Goal: Task Accomplishment & Management: Use online tool/utility

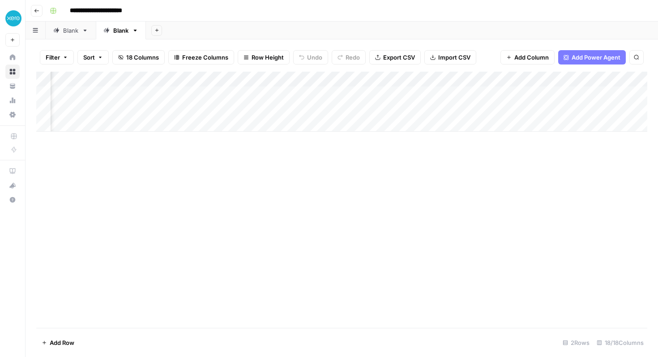
scroll to position [0, 280]
click at [67, 33] on div "Blank" at bounding box center [70, 30] width 15 height 9
click at [112, 31] on div "Blank" at bounding box center [115, 30] width 25 height 9
click at [73, 32] on div "Blank" at bounding box center [70, 30] width 15 height 9
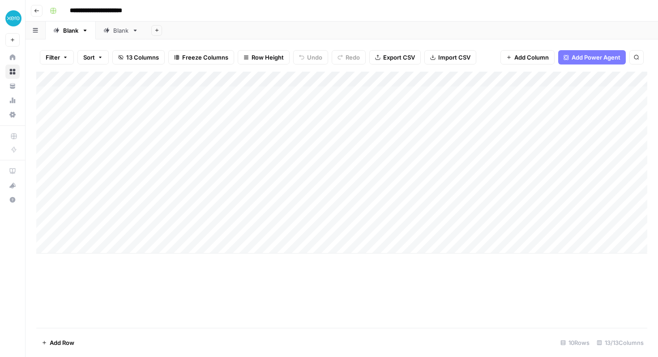
drag, startPoint x: 141, startPoint y: 115, endPoint x: 220, endPoint y: 234, distance: 143.4
click at [220, 234] on div "Add Column" at bounding box center [341, 163] width 611 height 182
click at [112, 35] on link "Blank" at bounding box center [121, 30] width 50 height 18
click at [114, 108] on div "Add Column" at bounding box center [341, 102] width 611 height 60
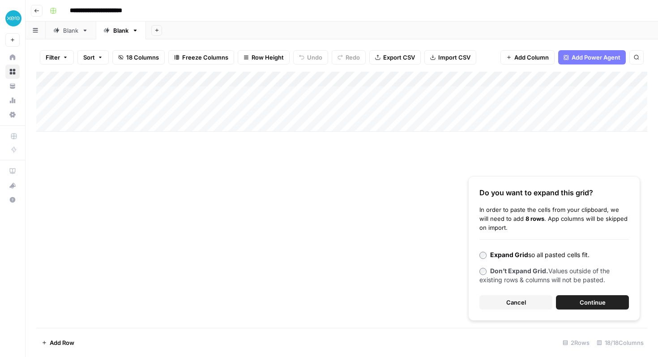
click at [576, 304] on button "Continue" at bounding box center [592, 302] width 73 height 14
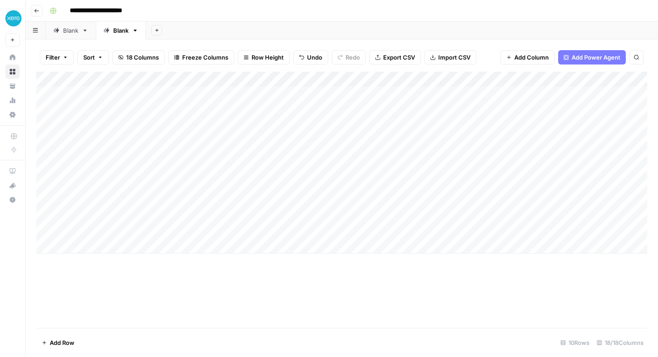
click at [304, 79] on div "Add Column" at bounding box center [341, 163] width 611 height 182
click at [265, 287] on div "Add Column" at bounding box center [341, 200] width 611 height 256
click at [303, 80] on div "Add Column" at bounding box center [341, 163] width 611 height 182
click at [276, 143] on span "Schedule" at bounding box center [298, 141] width 78 height 9
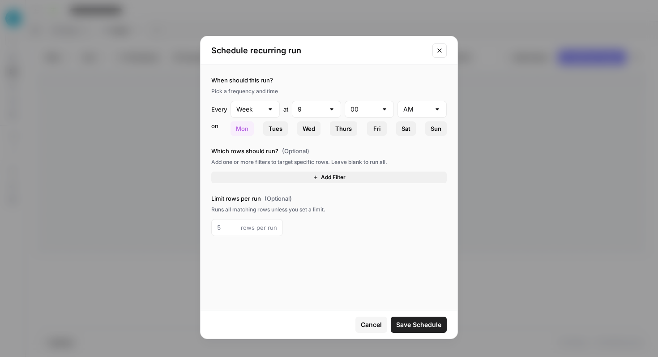
click at [432, 133] on span "Sun" at bounding box center [436, 128] width 11 height 9
click at [244, 124] on span "Mon" at bounding box center [242, 128] width 13 height 9
click at [237, 230] on input "number" at bounding box center [227, 227] width 20 height 9
click at [302, 225] on div "rows per run" at bounding box center [328, 227] width 235 height 17
click at [436, 321] on span "Save Schedule" at bounding box center [418, 324] width 45 height 9
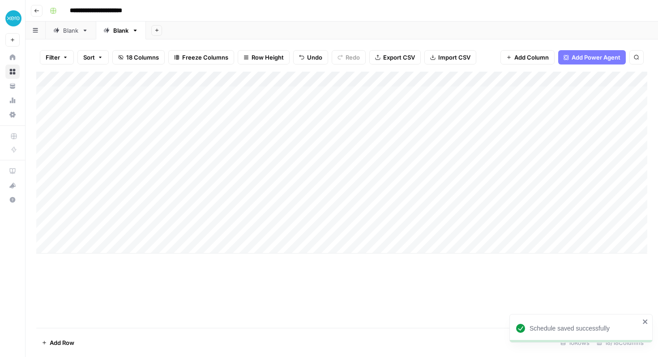
click at [285, 83] on div "Add Column" at bounding box center [341, 163] width 611 height 182
click at [285, 140] on span "Edit Schedule" at bounding box center [298, 141] width 78 height 9
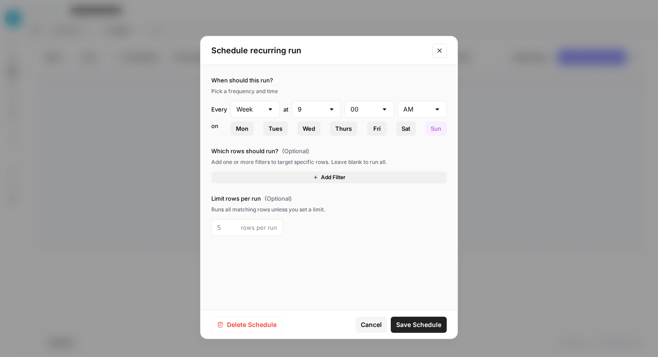
click at [331, 110] on div at bounding box center [331, 109] width 7 height 9
type input "9"
click at [340, 92] on div "Pick a frequency and time" at bounding box center [328, 91] width 235 height 8
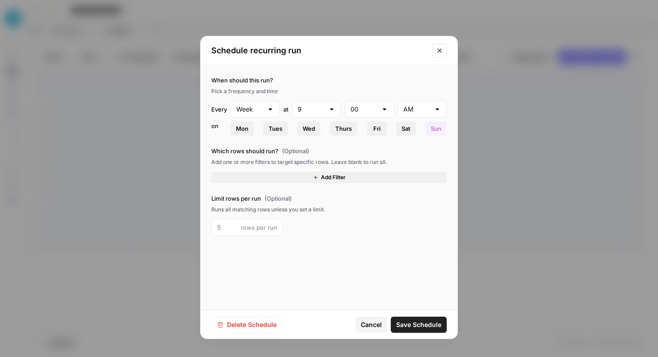
click at [332, 112] on div at bounding box center [331, 109] width 7 height 9
type input "9"
click at [327, 86] on div "When should this run? Pick a frequency and time Every Week at 9 00 AM on Mon Tu…" at bounding box center [328, 106] width 235 height 60
click at [240, 130] on span "Mon" at bounding box center [242, 128] width 13 height 9
click at [348, 131] on span "Thurs" at bounding box center [343, 128] width 17 height 9
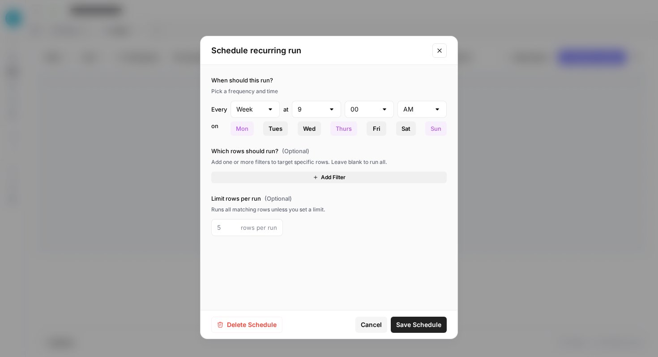
click at [235, 130] on button "Mon" at bounding box center [242, 128] width 23 height 14
click at [427, 131] on button "Sun" at bounding box center [435, 128] width 21 height 14
click at [408, 325] on span "Save Schedule" at bounding box center [418, 324] width 45 height 9
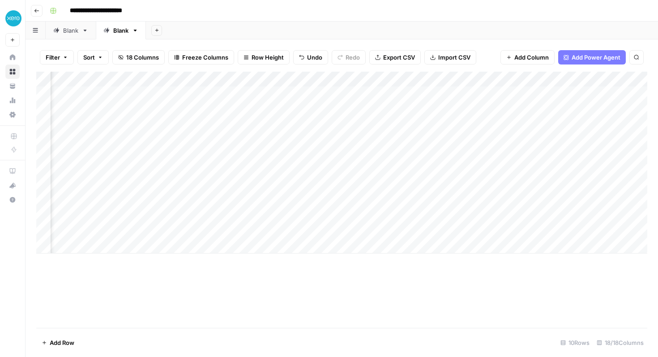
scroll to position [0, 47]
click at [258, 80] on div "Add Column" at bounding box center [341, 163] width 611 height 182
click at [250, 143] on span "Edit Schedule" at bounding box center [252, 141] width 78 height 9
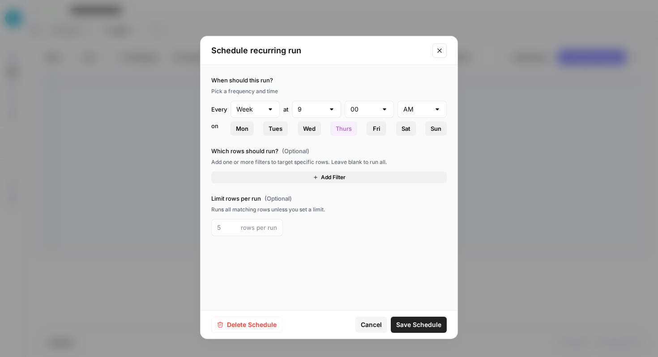
click at [331, 109] on div at bounding box center [331, 109] width 7 height 9
type input "9"
click at [333, 94] on div "Pick a frequency and time" at bounding box center [328, 91] width 235 height 8
click at [418, 321] on span "Save Schedule" at bounding box center [418, 324] width 45 height 9
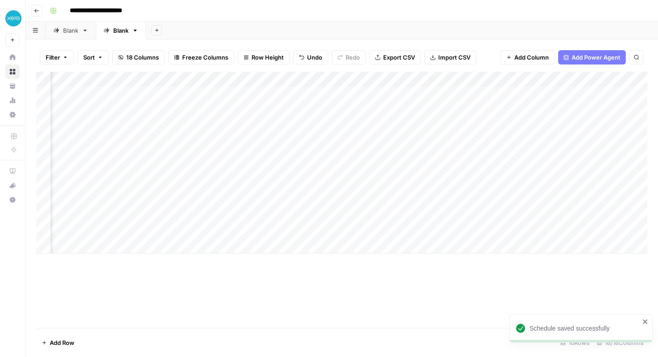
scroll to position [0, 92]
click at [409, 77] on div "Add Column" at bounding box center [341, 163] width 611 height 182
click at [398, 297] on div "Add Column" at bounding box center [341, 200] width 611 height 256
click at [295, 94] on div "Add Column" at bounding box center [341, 163] width 611 height 182
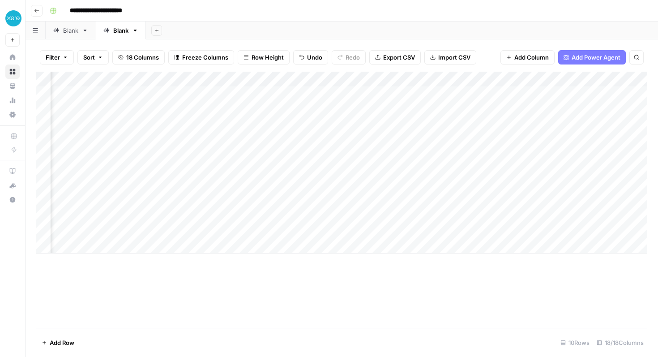
click at [294, 94] on div "Add Column" at bounding box center [341, 163] width 611 height 182
click at [291, 92] on div "Add Column" at bounding box center [341, 163] width 611 height 182
click at [240, 96] on div "Add Column" at bounding box center [341, 163] width 611 height 182
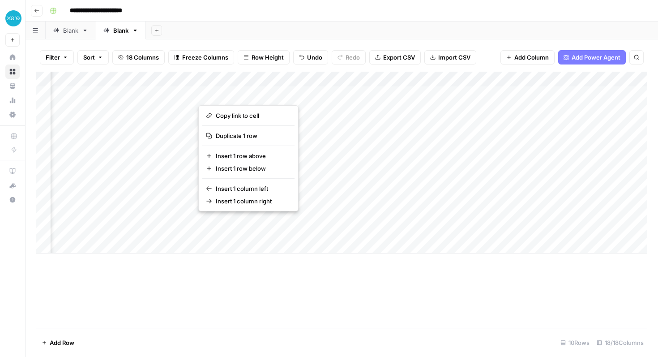
click at [372, 289] on div "Add Column" at bounding box center [341, 200] width 611 height 256
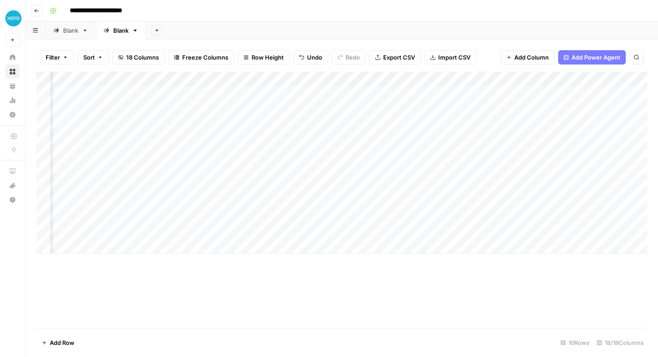
scroll to position [0, 216]
click at [472, 80] on div "Add Column" at bounding box center [341, 163] width 611 height 182
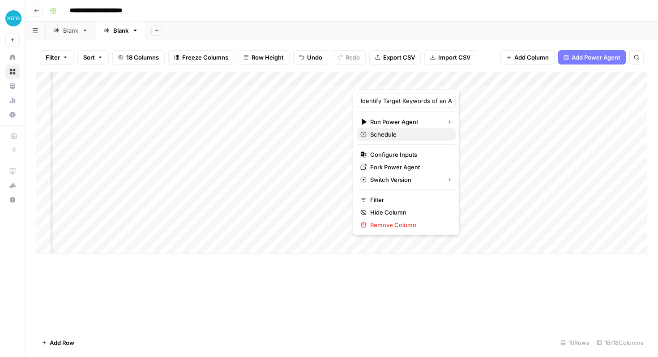
click at [402, 134] on span "Schedule" at bounding box center [409, 134] width 78 height 9
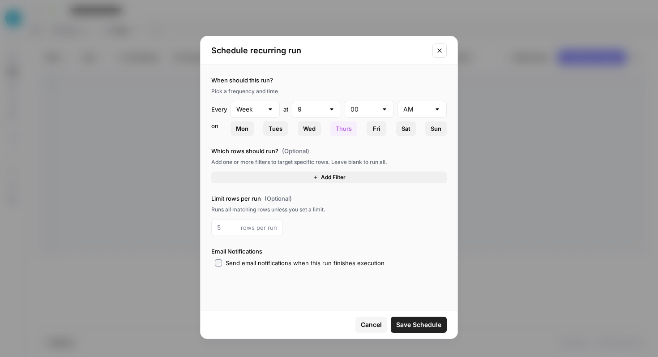
click at [335, 108] on div "9" at bounding box center [316, 109] width 49 height 17
click at [315, 258] on span "10" at bounding box center [315, 256] width 30 height 9
type input "10"
click at [332, 180] on span "Add Filter" at bounding box center [333, 177] width 25 height 8
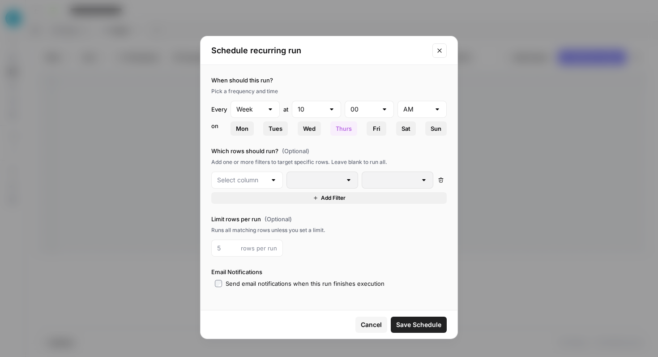
click at [266, 182] on div at bounding box center [247, 179] width 72 height 17
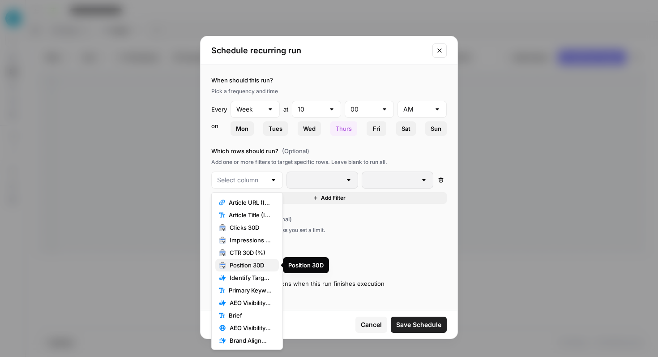
click at [248, 261] on span "Position 30D" at bounding box center [251, 265] width 42 height 9
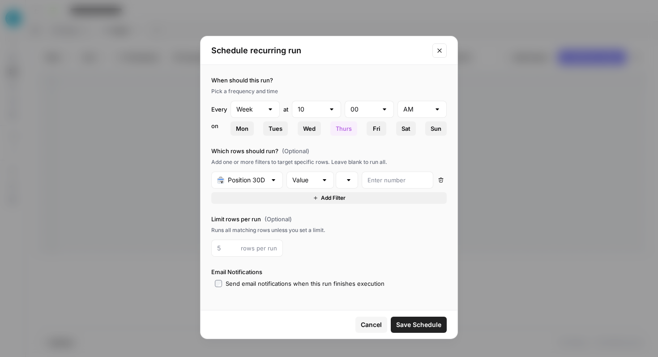
click at [314, 185] on div "Value" at bounding box center [310, 179] width 47 height 17
type input "Value"
click at [344, 177] on div "is equal to" at bounding box center [347, 179] width 22 height 17
click at [320, 184] on div "Value" at bounding box center [310, 179] width 47 height 17
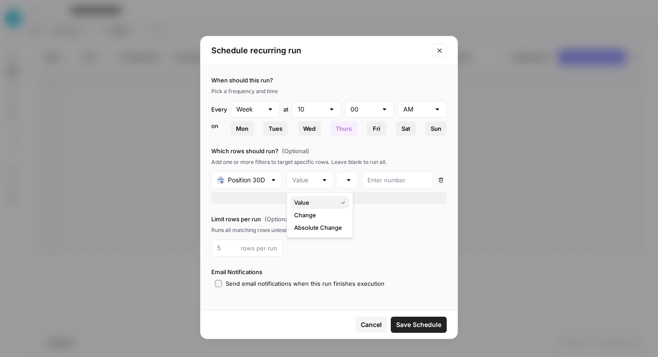
click at [316, 198] on span "Value" at bounding box center [314, 202] width 40 height 9
type input "Value"
click at [341, 188] on div "is equal to" at bounding box center [347, 179] width 22 height 17
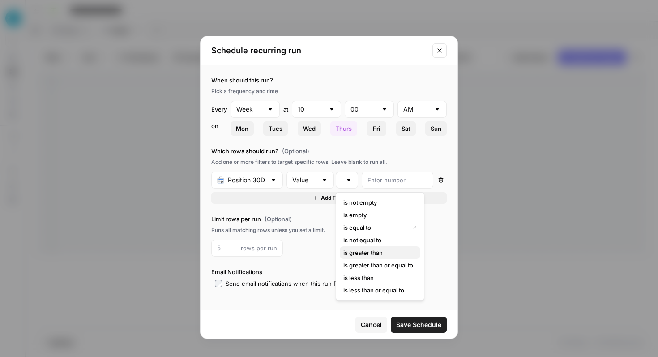
click at [371, 254] on span "is greater than" at bounding box center [378, 252] width 70 height 9
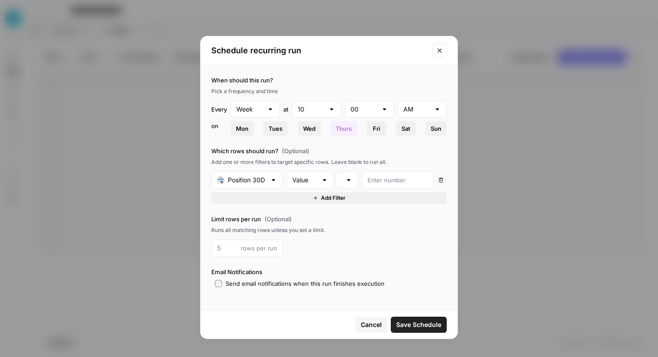
click at [357, 181] on div "is greater than" at bounding box center [347, 179] width 22 height 17
click at [390, 175] on div at bounding box center [398, 179] width 72 height 17
type input "1"
type input "10"
click at [420, 318] on button "Save Schedule" at bounding box center [419, 324] width 56 height 16
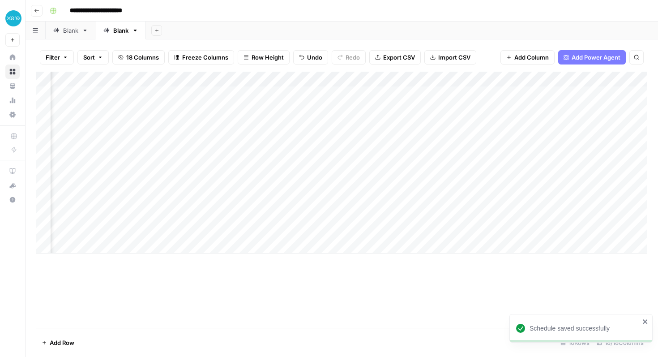
scroll to position [0, 203]
click at [37, 33] on button "button" at bounding box center [36, 29] width 20 height 17
click at [534, 79] on div "Add Column" at bounding box center [341, 163] width 611 height 182
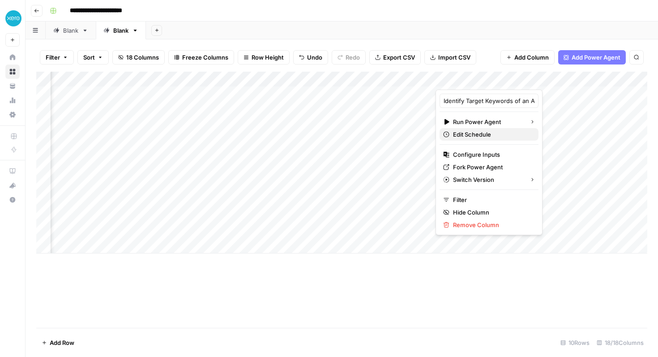
click at [483, 134] on span "Edit Schedule" at bounding box center [492, 134] width 78 height 9
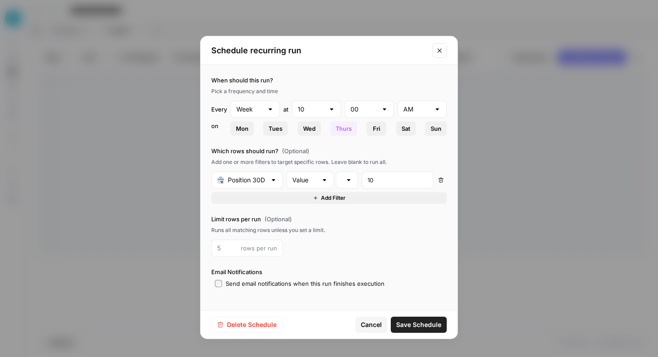
drag, startPoint x: 266, startPoint y: 183, endPoint x: 229, endPoint y: 181, distance: 37.6
click at [229, 181] on div "Position 30D" at bounding box center [247, 179] width 72 height 17
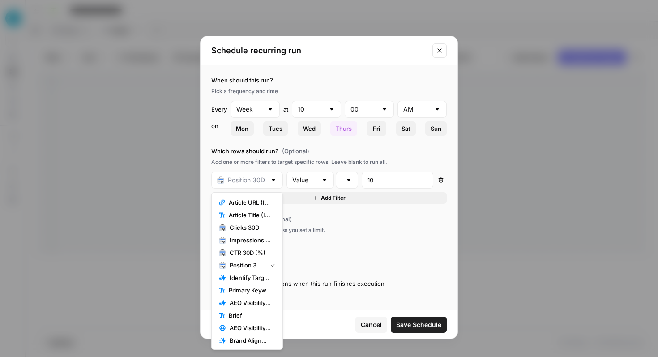
type input "Position 30D"
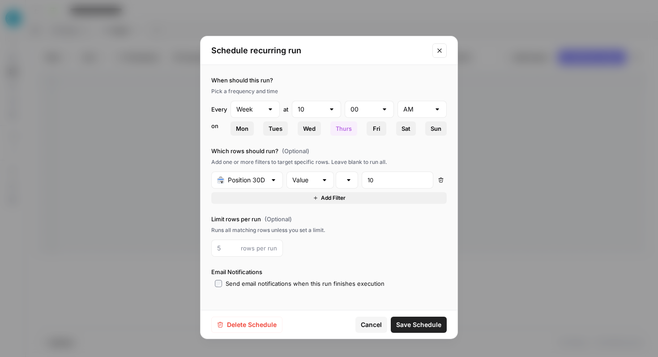
click at [262, 165] on div "Add one or more filters to target specific rows. Leave blank to run all." at bounding box center [328, 162] width 235 height 8
click at [260, 179] on input "text" at bounding box center [247, 179] width 38 height 9
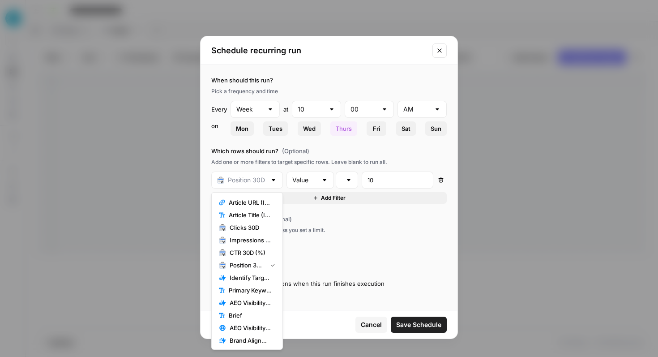
type input "Position 30D"
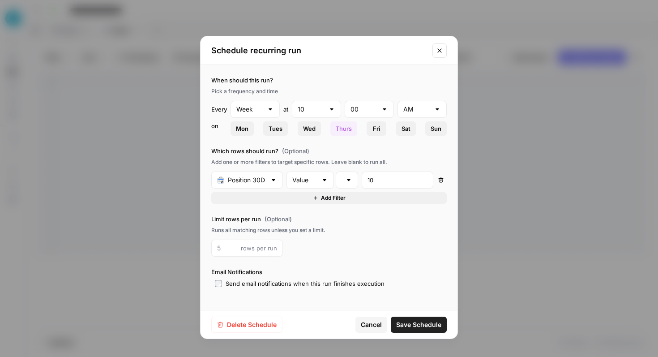
click at [262, 156] on div "Which rows should run? (Optional) Add one or more filters to target specific ro…" at bounding box center [328, 174] width 235 height 57
click at [438, 46] on button "Close modal" at bounding box center [439, 50] width 14 height 14
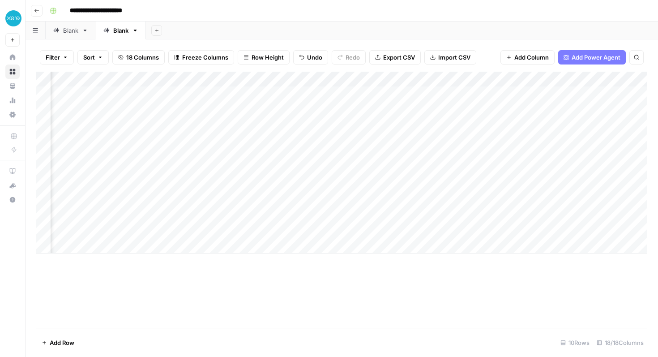
scroll to position [0, 155]
click at [404, 266] on div "Add Column" at bounding box center [341, 200] width 611 height 256
click at [187, 93] on div "Add Column" at bounding box center [341, 163] width 611 height 182
click at [193, 89] on div "Add Column" at bounding box center [341, 163] width 611 height 182
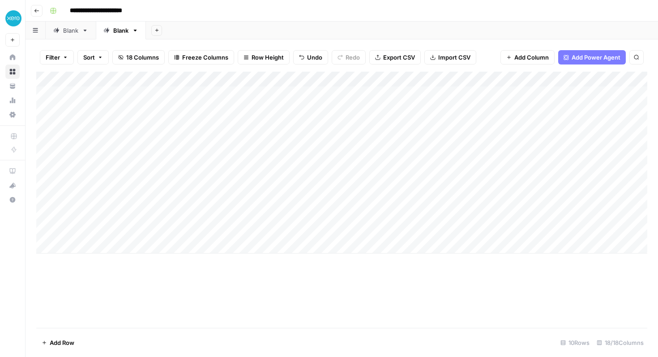
click at [193, 89] on body "**********" at bounding box center [329, 178] width 658 height 357
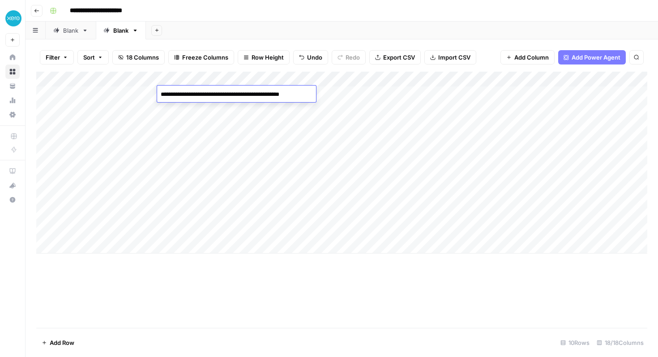
click at [124, 91] on div "Add Column" at bounding box center [341, 163] width 611 height 182
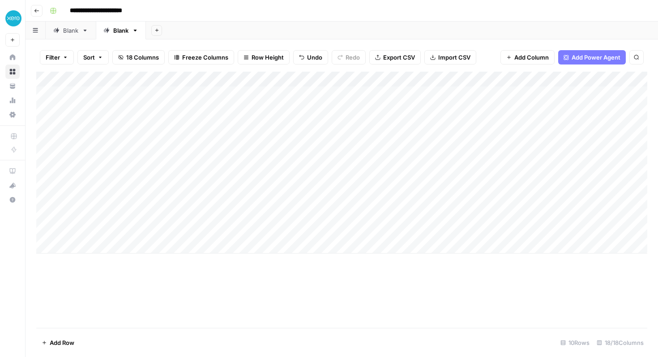
click at [124, 91] on div "Add Column" at bounding box center [341, 163] width 611 height 182
click at [124, 91] on input "**********" at bounding box center [125, 96] width 143 height 11
click at [291, 277] on div "Add Column" at bounding box center [341, 200] width 611 height 256
click at [214, 94] on div "Add Column" at bounding box center [341, 163] width 611 height 182
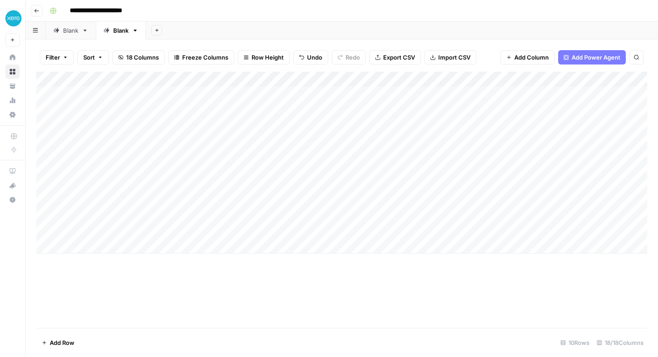
click at [214, 94] on div "Add Column" at bounding box center [341, 163] width 611 height 182
click at [300, 288] on div "Add Column" at bounding box center [341, 200] width 611 height 256
click at [102, 92] on div "Add Column" at bounding box center [341, 163] width 611 height 182
click at [197, 262] on div "Add Column" at bounding box center [341, 200] width 611 height 256
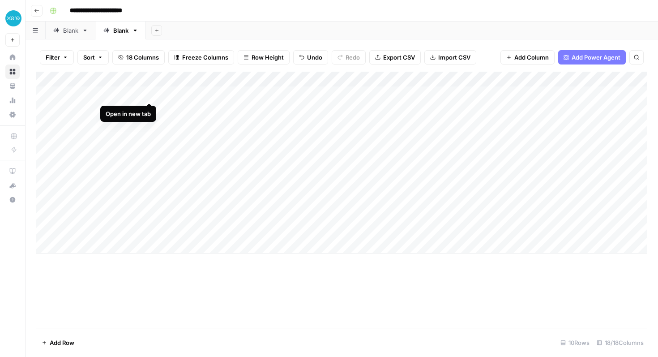
click at [151, 94] on div "Add Column" at bounding box center [341, 163] width 611 height 182
click at [199, 93] on div "Add Column" at bounding box center [341, 163] width 611 height 182
click at [124, 111] on div "Add Column" at bounding box center [341, 163] width 611 height 182
click at [128, 110] on div "Add Column" at bounding box center [341, 163] width 611 height 182
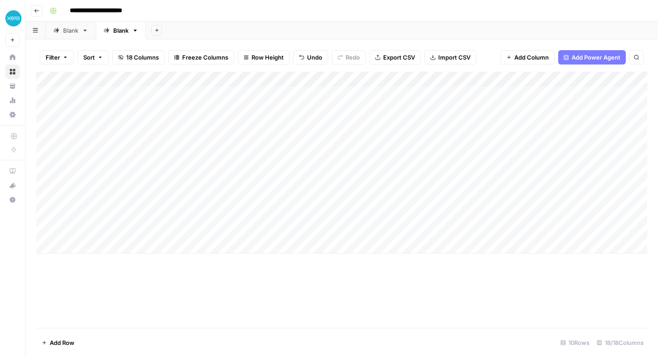
click at [210, 256] on div "Add Column" at bounding box center [341, 200] width 611 height 256
click at [206, 92] on div "Add Column" at bounding box center [341, 163] width 611 height 182
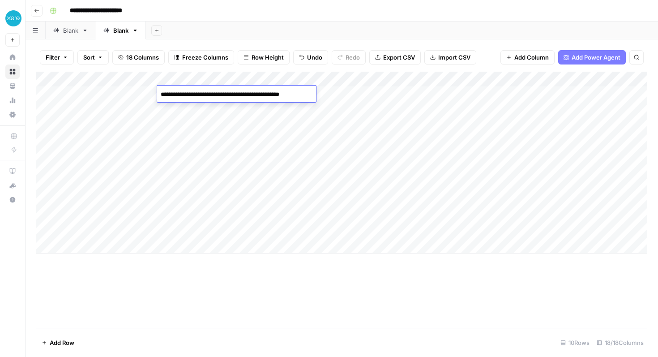
click at [67, 34] on div "Blank" at bounding box center [70, 30] width 15 height 9
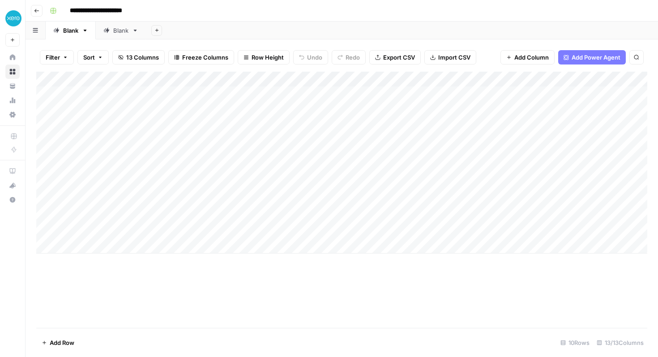
click at [124, 93] on div "Add Column" at bounding box center [341, 163] width 611 height 182
click at [149, 93] on div "Add Column" at bounding box center [341, 163] width 611 height 182
click at [205, 94] on div "Add Column" at bounding box center [341, 163] width 611 height 182
click at [151, 107] on div "Add Column" at bounding box center [341, 163] width 611 height 182
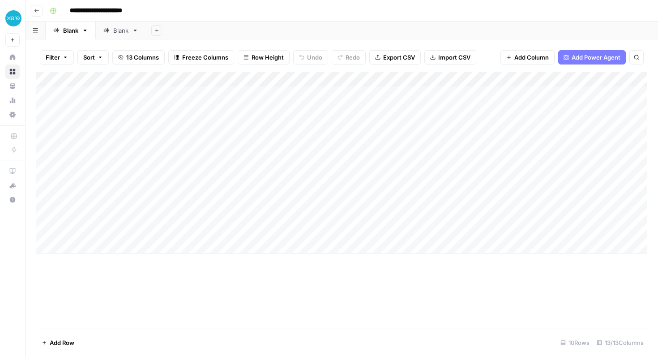
click at [204, 87] on div "Add Column" at bounding box center [341, 163] width 611 height 182
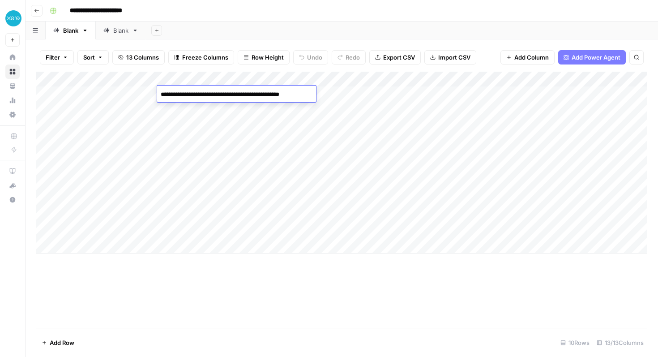
type textarea "**********"
click at [269, 298] on div "Add Column" at bounding box center [341, 200] width 611 height 256
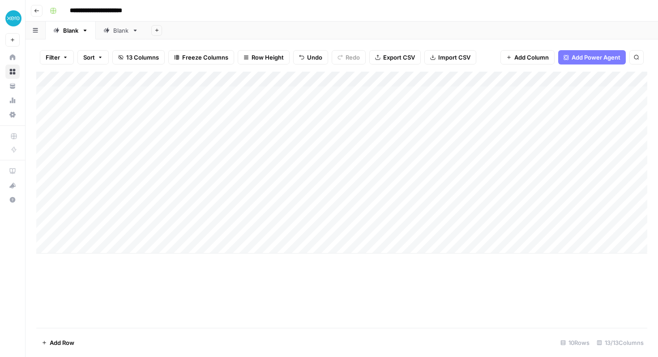
click at [111, 31] on div "Blank" at bounding box center [115, 30] width 25 height 9
click at [279, 122] on div "Add Column" at bounding box center [341, 163] width 611 height 182
click at [289, 80] on div "Add Column" at bounding box center [341, 163] width 611 height 182
click at [289, 141] on span "Edit Schedule" at bounding box center [298, 141] width 78 height 9
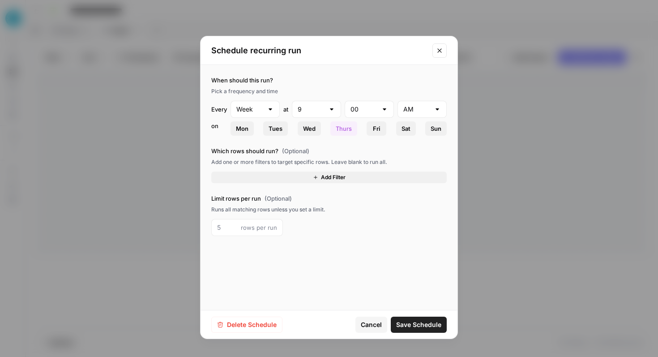
click at [444, 50] on button "Close modal" at bounding box center [439, 50] width 14 height 14
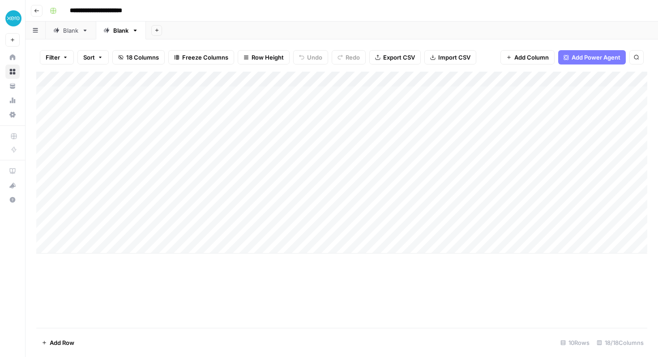
click at [77, 36] on link "Blank" at bounding box center [71, 30] width 50 height 18
click at [119, 36] on link "Blank" at bounding box center [121, 30] width 50 height 18
click at [196, 80] on div "Add Column" at bounding box center [341, 163] width 611 height 182
click at [214, 100] on span "All Rows" at bounding box center [229, 99] width 56 height 9
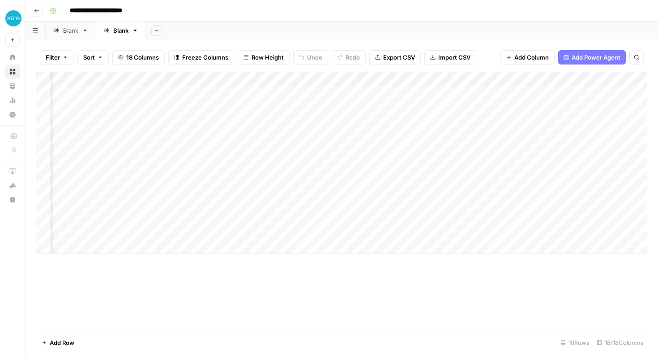
scroll to position [0, 351]
click at [348, 80] on div "Add Column" at bounding box center [341, 163] width 611 height 182
click at [341, 79] on div "Add Column" at bounding box center [341, 163] width 611 height 182
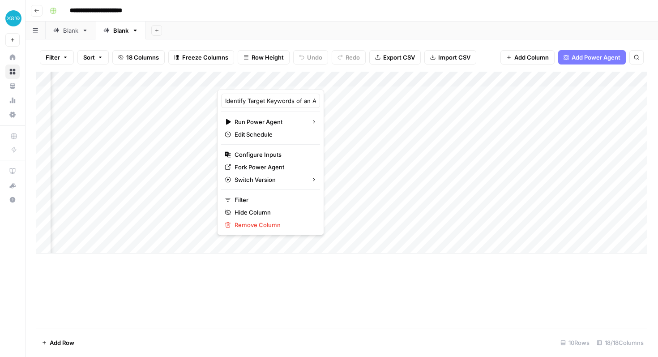
click at [339, 79] on div at bounding box center [286, 81] width 138 height 18
click at [335, 79] on div at bounding box center [286, 81] width 138 height 18
click at [278, 131] on span "Edit Schedule" at bounding box center [274, 134] width 78 height 9
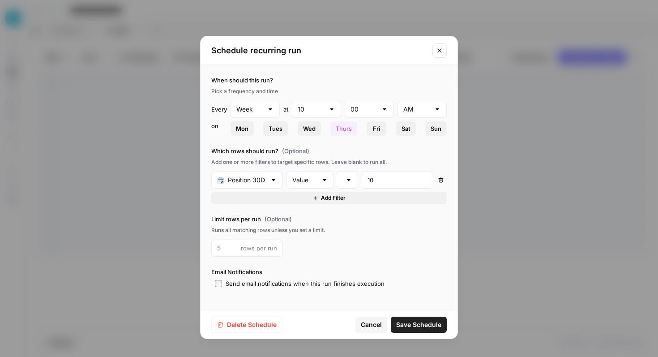
click at [257, 325] on span "Delete Schedule" at bounding box center [252, 324] width 50 height 9
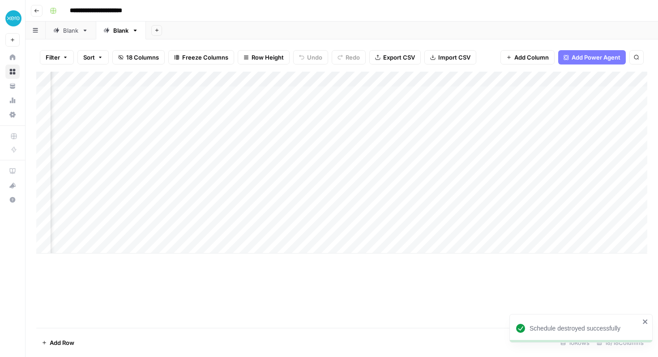
scroll to position [0, 0]
click at [305, 80] on div "Add Column" at bounding box center [341, 163] width 611 height 182
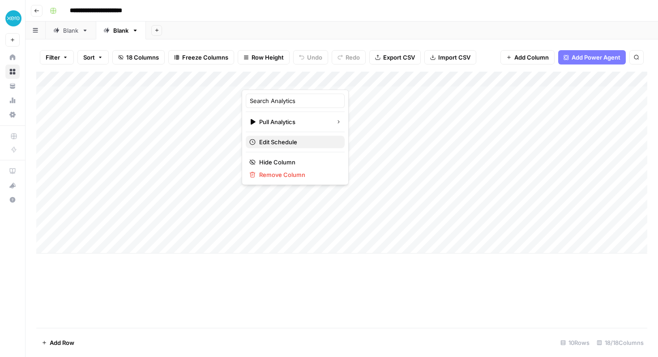
click at [279, 141] on span "Edit Schedule" at bounding box center [298, 141] width 78 height 9
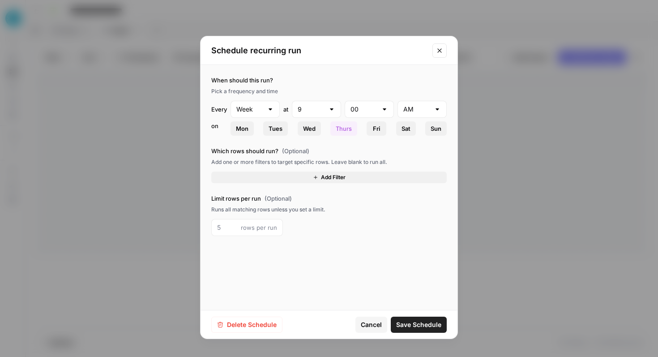
click at [444, 51] on button "Close modal" at bounding box center [439, 50] width 14 height 14
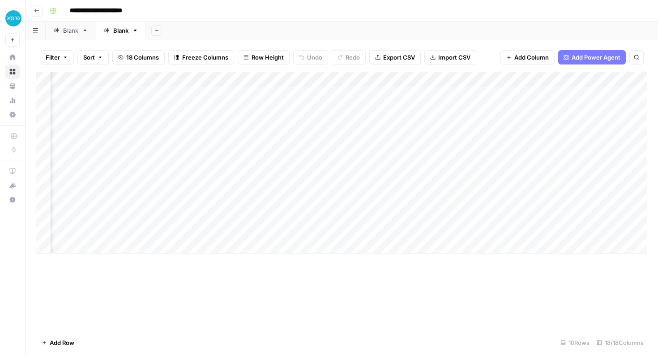
scroll to position [0, 383]
click at [197, 110] on div "Add Column" at bounding box center [341, 163] width 611 height 182
click at [233, 199] on div "Add Column" at bounding box center [341, 163] width 611 height 182
click at [233, 218] on div "Add Column" at bounding box center [341, 163] width 611 height 182
click at [585, 51] on button "Add Power Agent" at bounding box center [592, 57] width 68 height 14
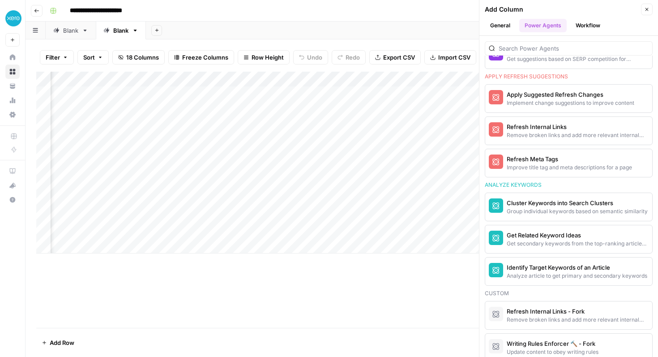
scroll to position [603, 0]
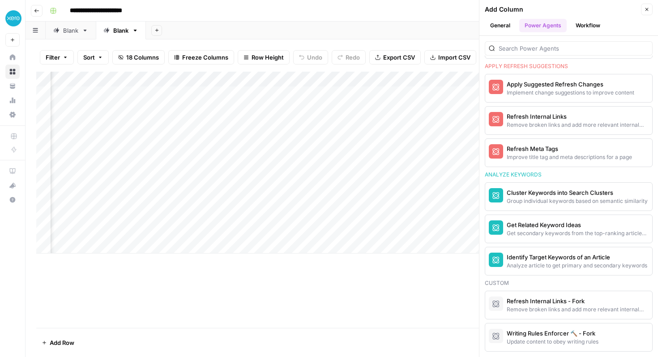
click at [649, 9] on icon "button" at bounding box center [646, 9] width 5 height 5
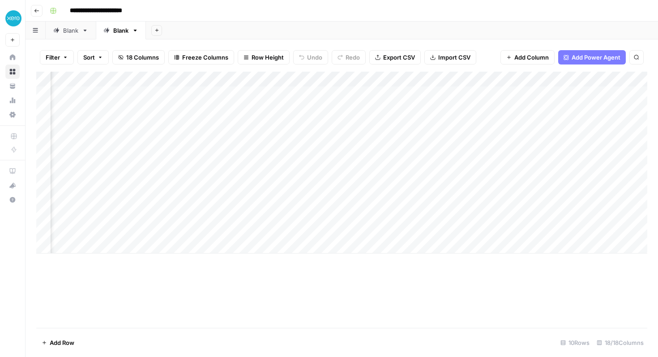
click at [62, 31] on div "Blank" at bounding box center [65, 30] width 25 height 9
click at [121, 31] on div "Blank" at bounding box center [120, 30] width 15 height 9
click at [556, 80] on div "Add Column" at bounding box center [341, 163] width 611 height 182
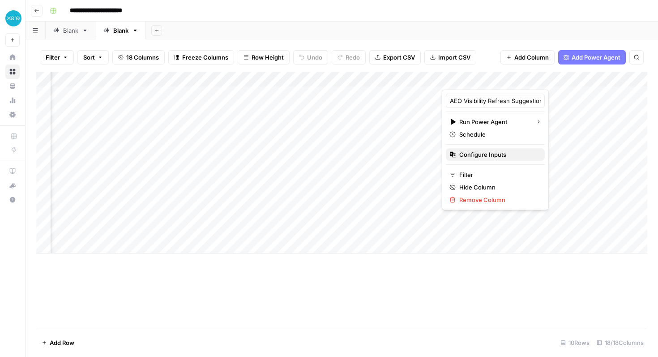
click at [482, 158] on span "Configure Inputs" at bounding box center [498, 154] width 78 height 9
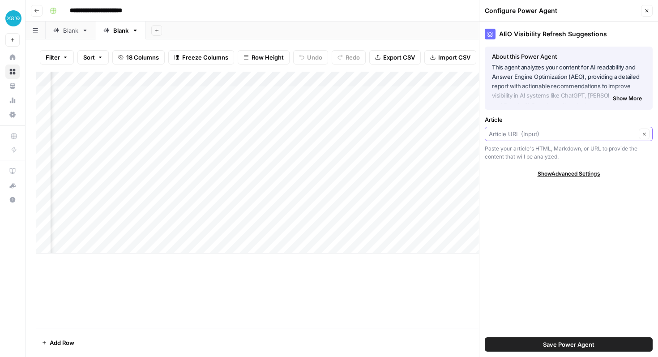
click at [571, 133] on input "Article" at bounding box center [562, 133] width 147 height 9
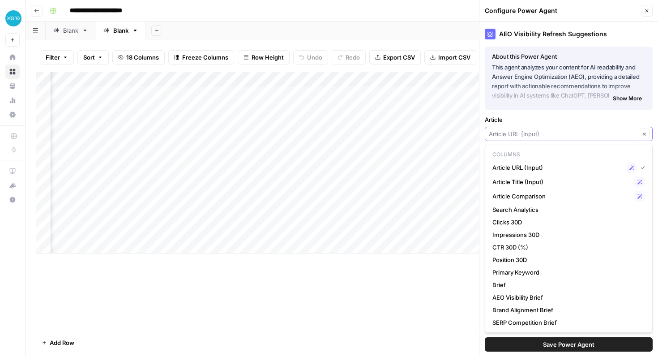
click at [571, 131] on input "Article" at bounding box center [562, 133] width 147 height 9
type input "Article URL (Input)"
click at [577, 111] on div "AEO Visibility Refresh Suggestions About this Power Agent This agent analyzes y…" at bounding box center [568, 188] width 179 height 335
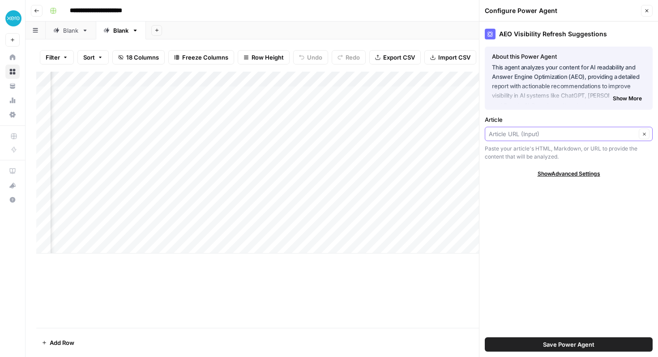
click at [572, 133] on input "Article" at bounding box center [562, 133] width 147 height 9
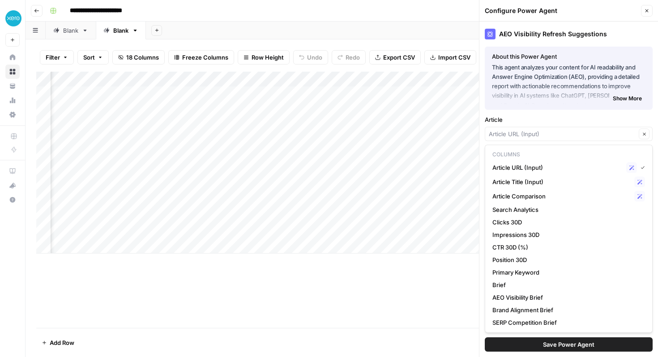
type input "Article URL (Input)"
click at [572, 115] on label "Article" at bounding box center [569, 119] width 168 height 9
click at [572, 129] on input "Article URL (Input)" at bounding box center [562, 133] width 147 height 9
type input "Article URL (Input)"
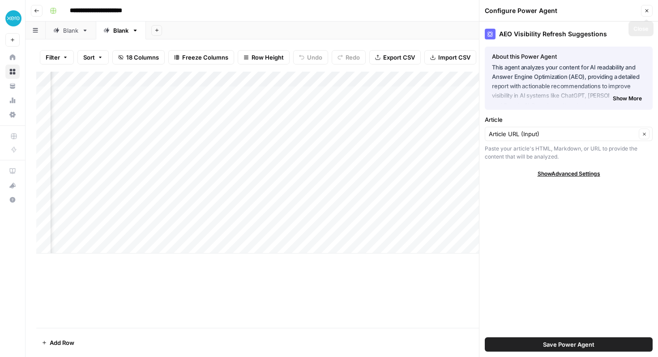
click at [647, 9] on icon "button" at bounding box center [646, 10] width 5 height 5
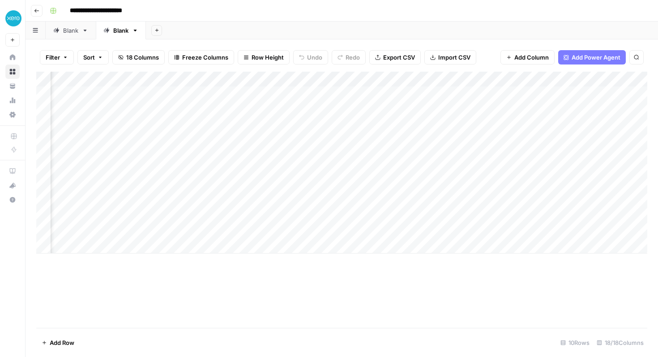
click at [555, 77] on div "Add Column" at bounding box center [341, 163] width 611 height 182
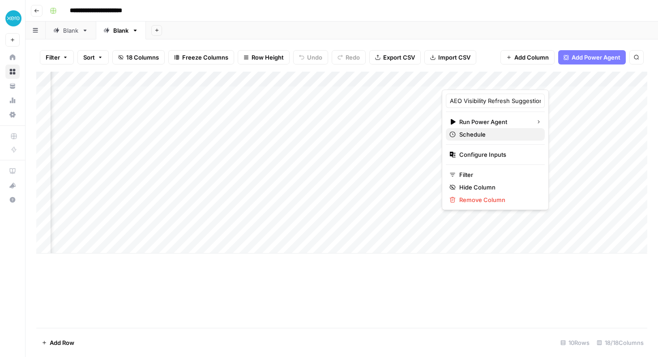
click at [493, 133] on span "Schedule" at bounding box center [498, 134] width 78 height 9
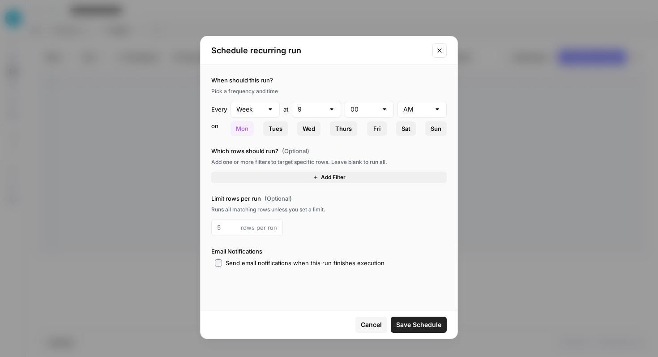
click at [339, 132] on span "Thurs" at bounding box center [343, 128] width 17 height 9
click at [331, 109] on div at bounding box center [331, 109] width 7 height 9
click at [302, 256] on span "10" at bounding box center [315, 256] width 30 height 9
type input "10"
click at [444, 53] on button "Close modal" at bounding box center [439, 50] width 14 height 14
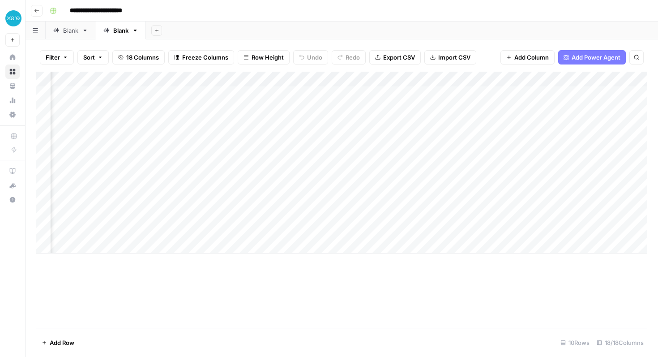
scroll to position [0, 133]
click at [173, 81] on div "Add Column" at bounding box center [341, 163] width 611 height 182
click at [147, 139] on span "Edit Schedule" at bounding box center [165, 141] width 78 height 9
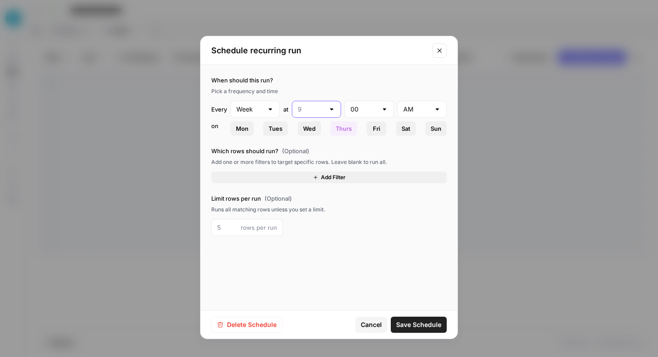
click at [322, 111] on input "text" at bounding box center [311, 109] width 27 height 9
type input "9"
click at [441, 48] on icon "Close modal" at bounding box center [439, 50] width 7 height 7
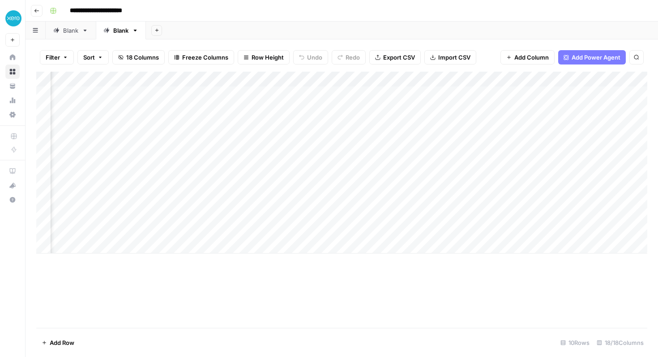
scroll to position [0, 54]
click at [235, 79] on div "Add Column" at bounding box center [341, 163] width 611 height 182
click at [321, 288] on div "Add Column" at bounding box center [341, 200] width 611 height 256
click at [458, 80] on div "Add Column" at bounding box center [341, 163] width 611 height 182
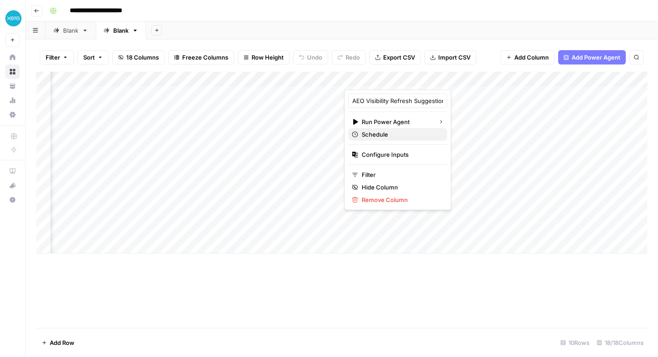
click at [392, 134] on span "Schedule" at bounding box center [401, 134] width 78 height 9
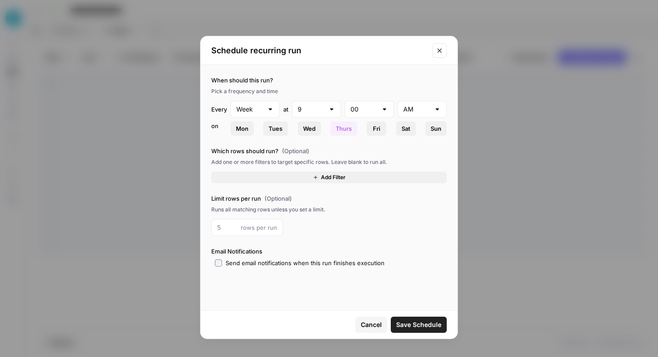
click at [327, 111] on div "9" at bounding box center [316, 109] width 49 height 17
click at [320, 256] on span "10" at bounding box center [315, 256] width 30 height 9
type input "10"
click at [407, 325] on span "Save Schedule" at bounding box center [418, 324] width 45 height 9
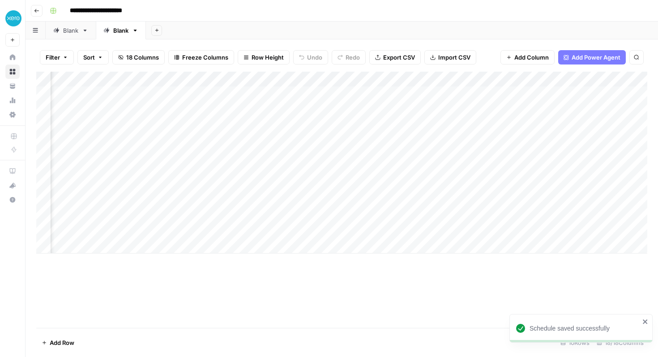
scroll to position [0, 419]
click at [453, 79] on div "Add Column" at bounding box center [341, 163] width 611 height 182
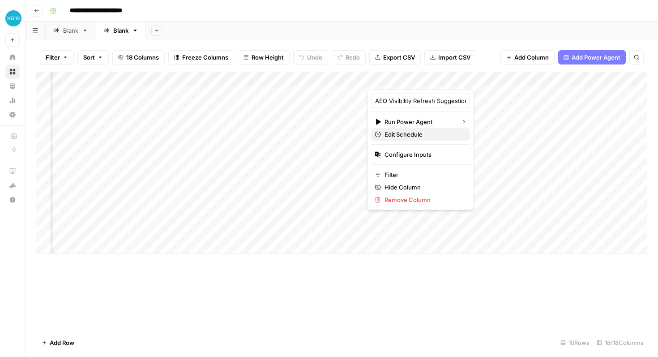
click at [415, 137] on span "Edit Schedule" at bounding box center [424, 134] width 78 height 9
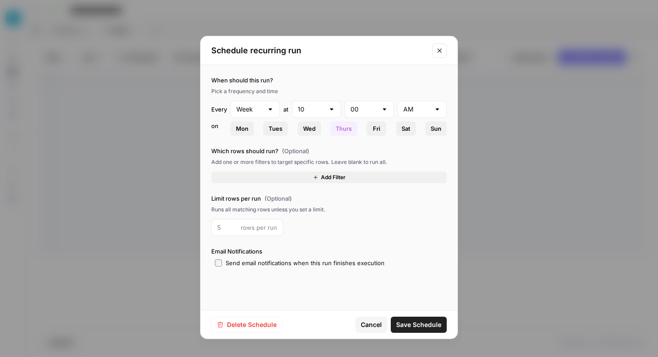
click at [282, 179] on button "Add Filter" at bounding box center [328, 177] width 235 height 12
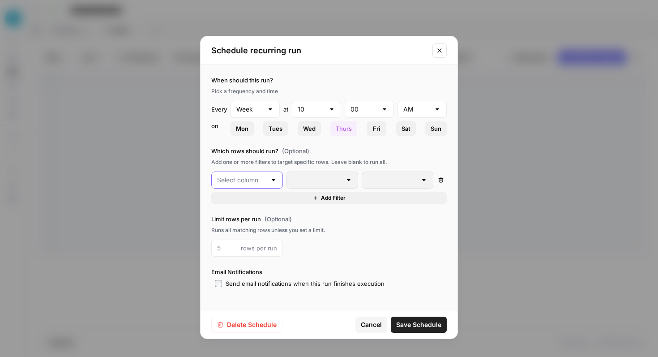
click at [265, 179] on input "text" at bounding box center [241, 179] width 49 height 9
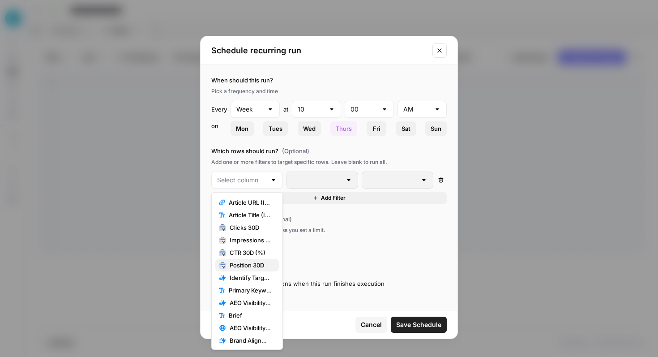
click at [248, 268] on span "Position 30D" at bounding box center [251, 265] width 42 height 9
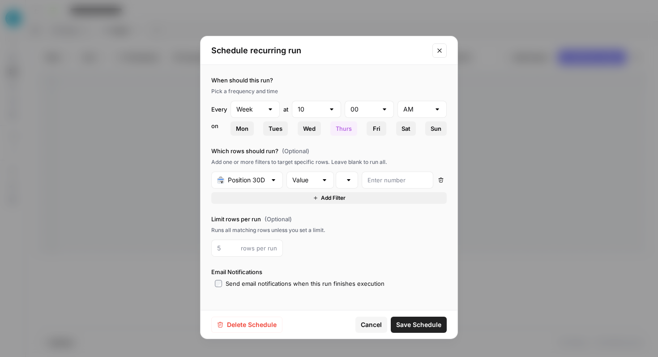
click at [319, 179] on div "Value" at bounding box center [310, 179] width 47 height 17
type input "Value"
click at [351, 178] on div at bounding box center [348, 179] width 7 height 9
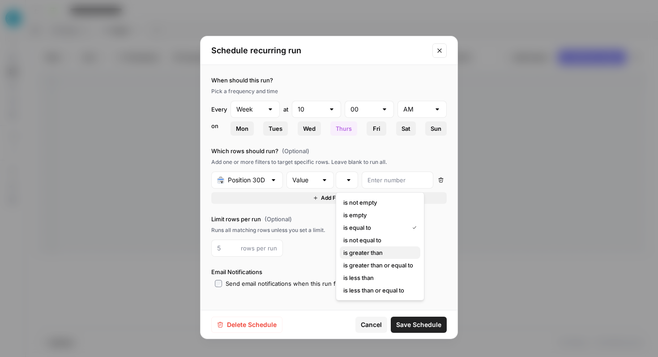
click at [374, 251] on span "is greater than" at bounding box center [378, 252] width 70 height 9
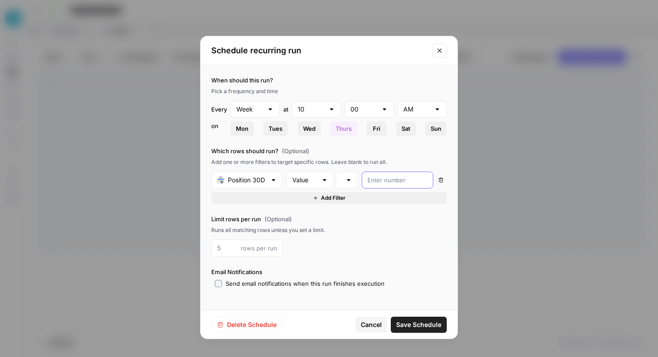
click at [391, 184] on input "number" at bounding box center [398, 179] width 60 height 9
type input "1"
type input "10"
click at [414, 320] on span "Save Schedule" at bounding box center [418, 324] width 45 height 9
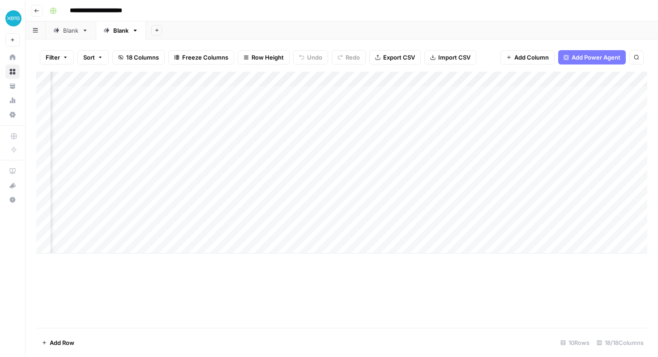
scroll to position [0, 330]
click at [60, 28] on div "Blank" at bounding box center [65, 30] width 25 height 9
click at [119, 29] on div "Blank" at bounding box center [120, 30] width 15 height 9
click at [475, 77] on div "Add Column" at bounding box center [341, 163] width 611 height 182
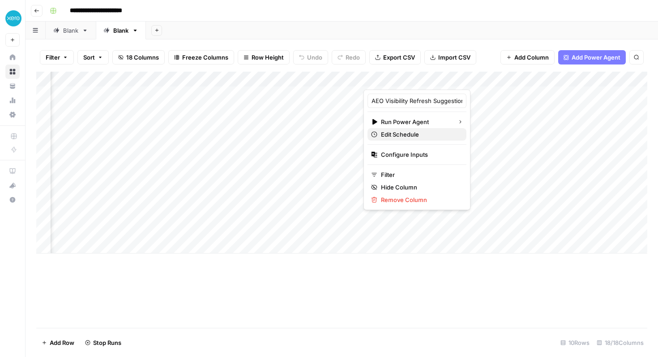
click at [410, 131] on span "Edit Schedule" at bounding box center [420, 134] width 78 height 9
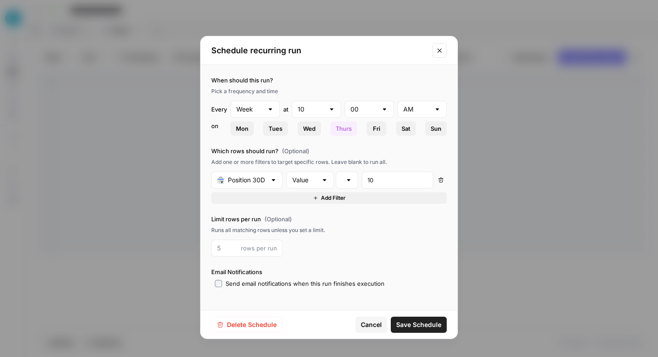
click at [445, 46] on button "Close modal" at bounding box center [439, 50] width 14 height 14
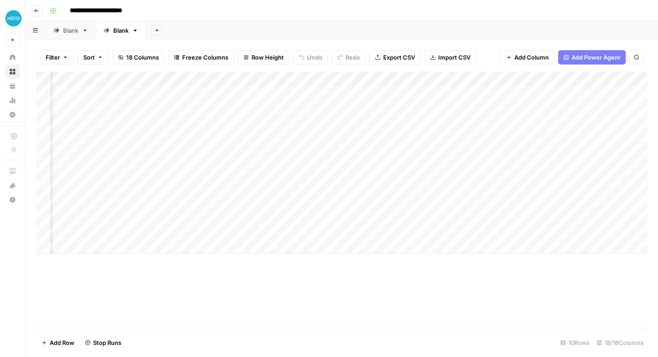
click at [489, 77] on div "Add Column" at bounding box center [341, 163] width 611 height 182
click at [479, 79] on div "Add Column" at bounding box center [341, 163] width 611 height 182
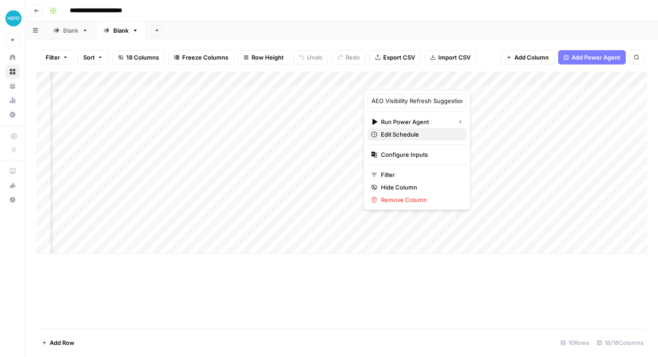
click at [421, 132] on span "Edit Schedule" at bounding box center [420, 134] width 78 height 9
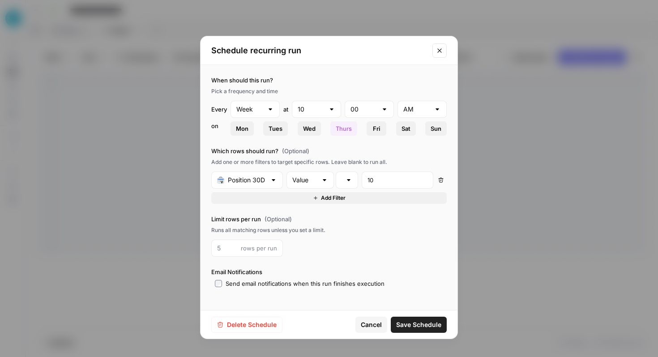
click at [277, 183] on div at bounding box center [273, 179] width 7 height 9
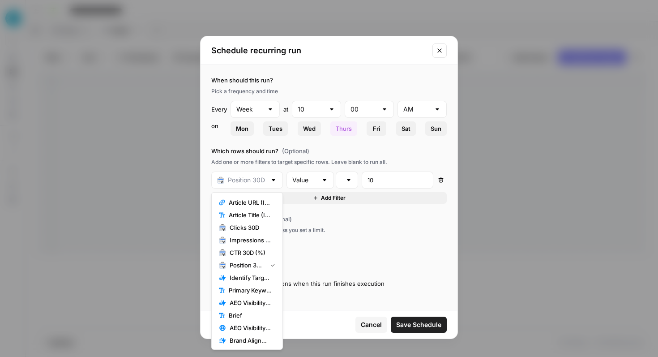
click at [276, 182] on div at bounding box center [273, 179] width 7 height 9
type input "Position 30D"
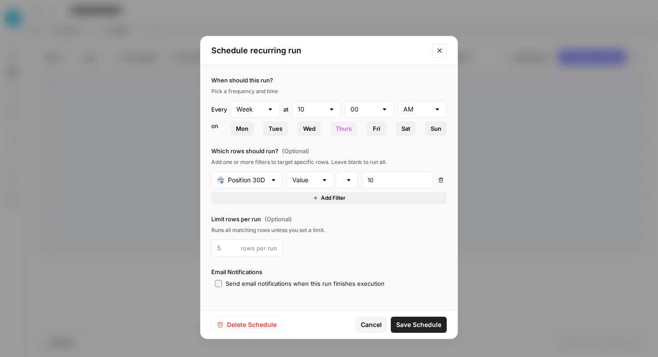
click at [282, 162] on div "Add one or more filters to target specific rows. Leave blank to run all." at bounding box center [328, 162] width 235 height 8
click at [349, 180] on div at bounding box center [348, 179] width 7 height 9
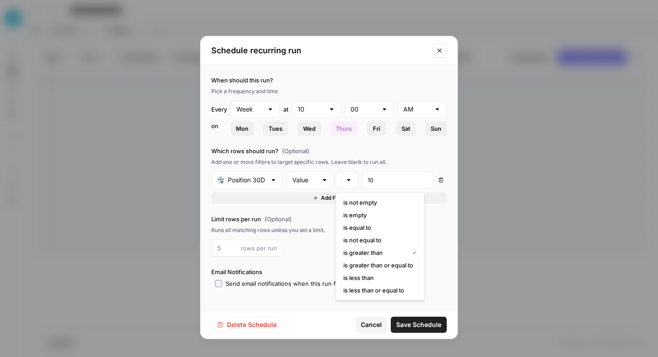
click at [349, 180] on div at bounding box center [348, 179] width 7 height 9
click at [340, 167] on div "Which rows should run? (Optional) Add one or more filters to target specific ro…" at bounding box center [328, 174] width 235 height 57
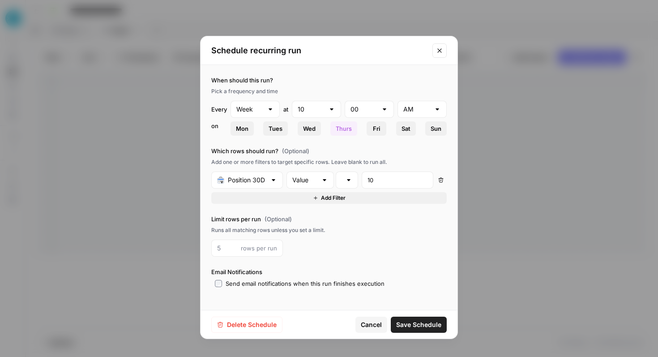
click at [413, 325] on span "Save Schedule" at bounding box center [418, 324] width 45 height 9
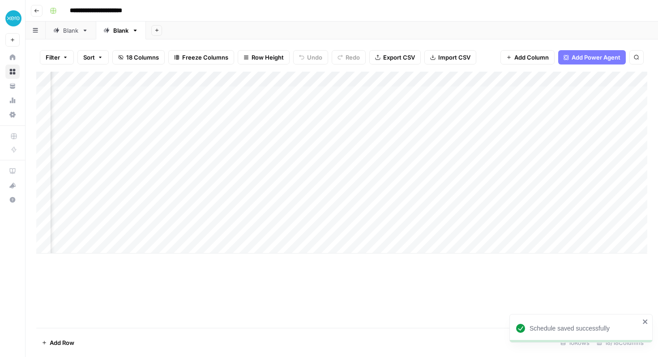
click at [75, 30] on div "Blank" at bounding box center [70, 30] width 15 height 9
click at [112, 33] on div "Blank" at bounding box center [115, 30] width 25 height 9
click at [537, 78] on div "Add Column" at bounding box center [341, 163] width 611 height 182
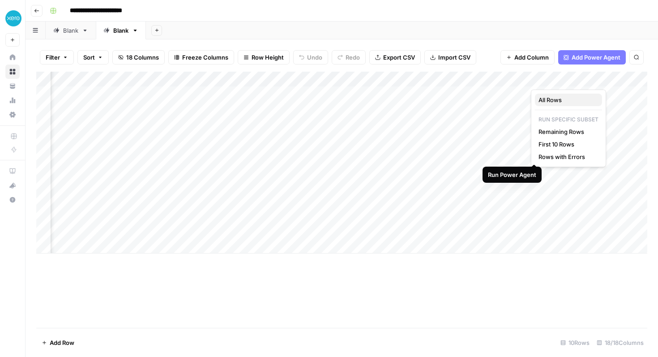
click at [561, 100] on span "All Rows" at bounding box center [567, 99] width 56 height 9
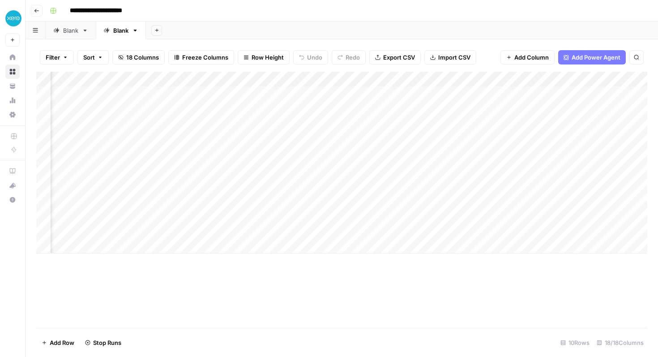
scroll to position [0, 502]
click at [410, 81] on div "Add Column" at bounding box center [341, 163] width 611 height 182
click at [401, 80] on div "Add Column" at bounding box center [341, 163] width 611 height 182
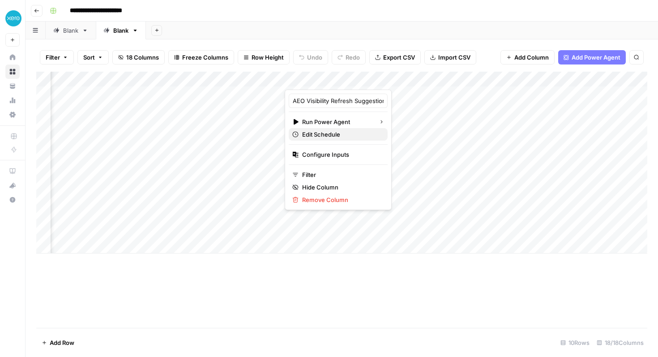
click at [335, 135] on span "Edit Schedule" at bounding box center [341, 134] width 78 height 9
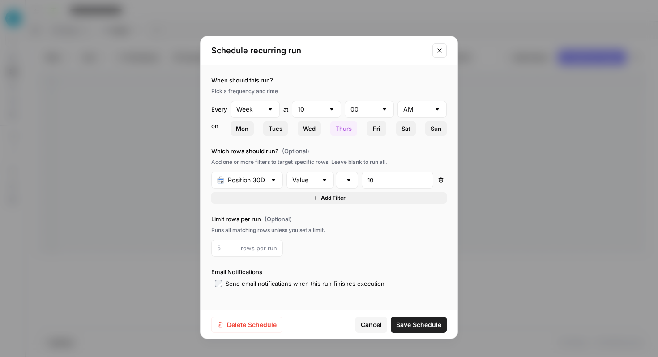
click at [235, 319] on button "Delete Schedule" at bounding box center [246, 324] width 71 height 16
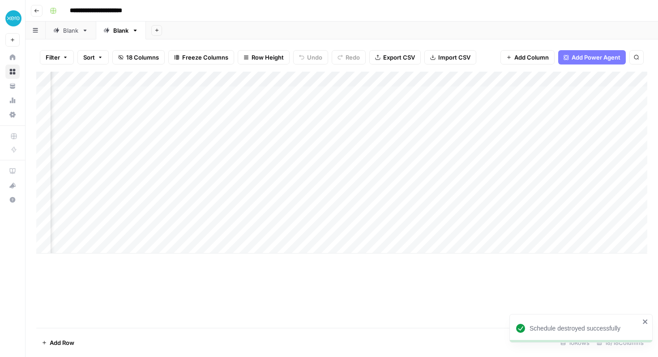
click at [398, 79] on div "Add Column" at bounding box center [341, 163] width 611 height 182
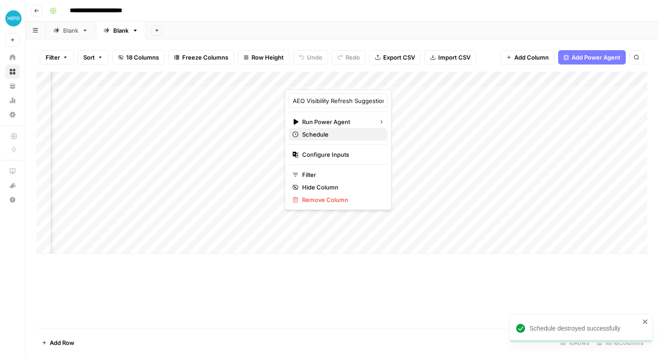
click at [331, 137] on span "Schedule" at bounding box center [341, 134] width 78 height 9
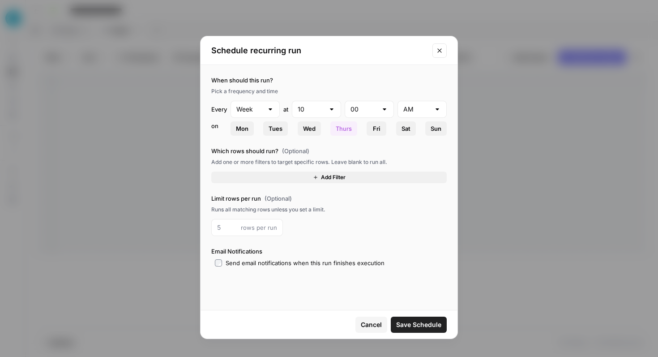
click at [345, 127] on span "Thurs" at bounding box center [344, 128] width 16 height 9
click at [299, 188] on div "When should this run? Pick a frequency and time Every Week at 10 00 AM on Mon T…" at bounding box center [329, 171] width 257 height 213
click at [299, 180] on button "Add Filter" at bounding box center [328, 177] width 235 height 12
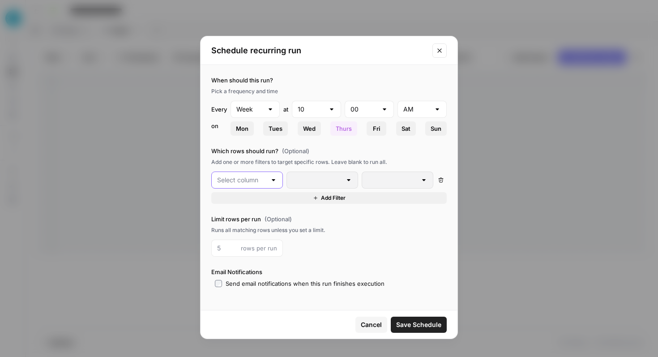
click at [253, 180] on input "text" at bounding box center [241, 179] width 49 height 9
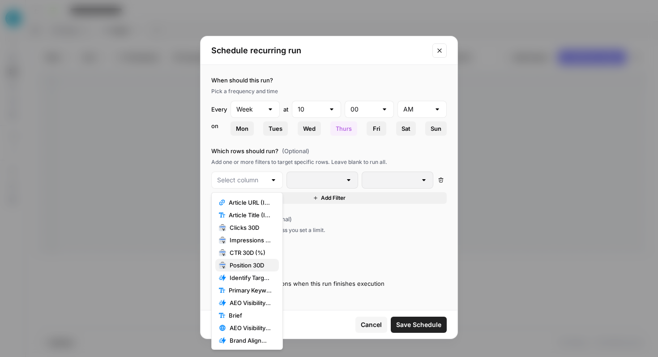
click at [252, 263] on span "Position 30D" at bounding box center [251, 265] width 42 height 9
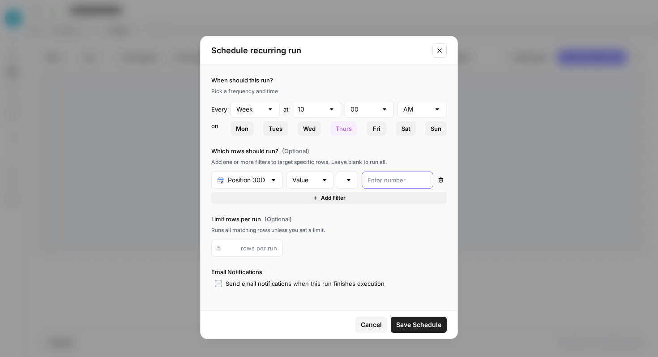
click at [379, 182] on input "number" at bounding box center [398, 179] width 60 height 9
click at [354, 181] on div "is equal to" at bounding box center [347, 179] width 22 height 17
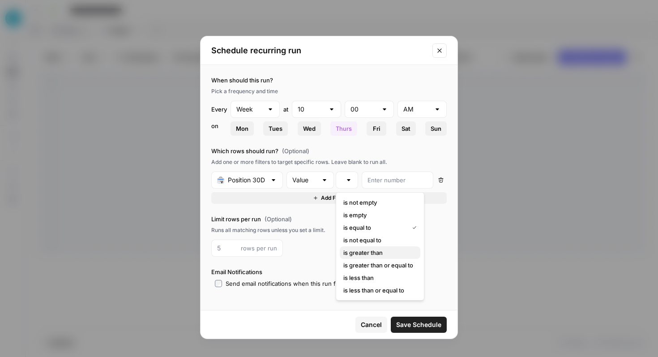
click at [370, 248] on span "is greater than" at bounding box center [378, 252] width 70 height 9
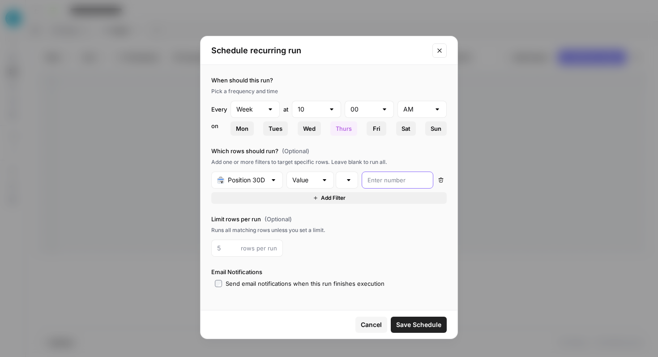
click at [381, 183] on input "number" at bounding box center [398, 179] width 60 height 9
click at [347, 176] on div at bounding box center [348, 179] width 7 height 9
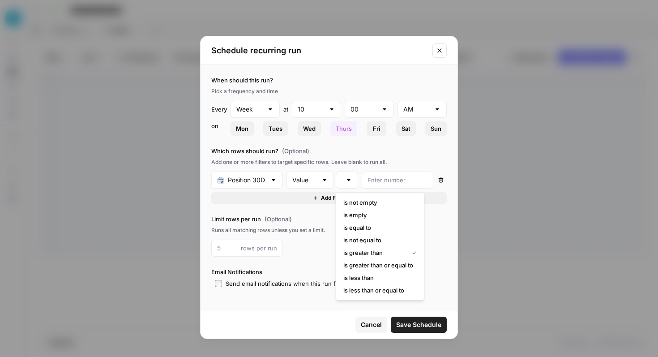
click at [347, 176] on div at bounding box center [348, 179] width 7 height 9
click at [381, 179] on input "number" at bounding box center [398, 179] width 60 height 9
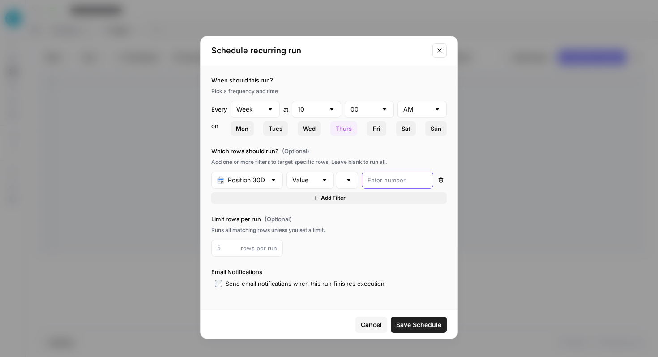
type input "1"
type input "10"
click at [428, 322] on span "Save Schedule" at bounding box center [418, 324] width 45 height 9
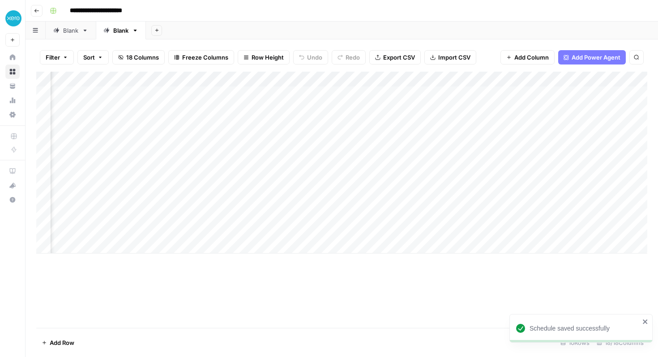
click at [67, 40] on div "Filter Sort 18 Columns Freeze Columns Row Height Undo Redo Export CSV Import CS…" at bounding box center [342, 197] width 633 height 317
click at [72, 34] on link "Blank" at bounding box center [71, 30] width 50 height 18
click at [120, 33] on div "Blank" at bounding box center [120, 30] width 15 height 9
click at [298, 96] on div "Add Column" at bounding box center [341, 163] width 611 height 182
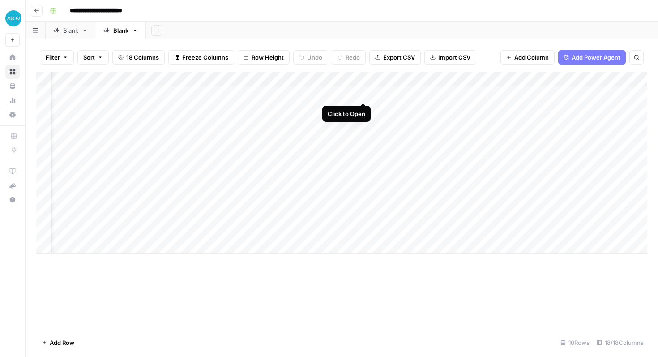
click at [363, 94] on div "Add Column" at bounding box center [341, 163] width 611 height 182
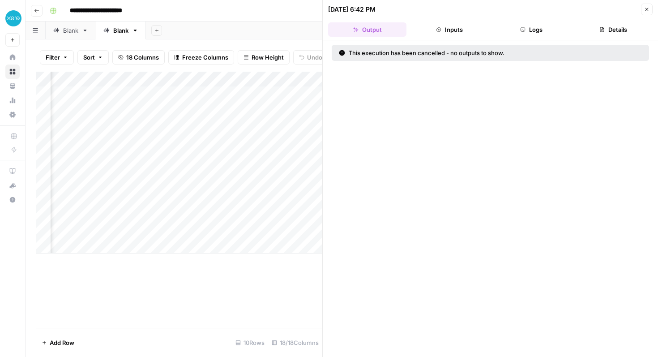
click at [523, 26] on button "Logs" at bounding box center [531, 29] width 78 height 14
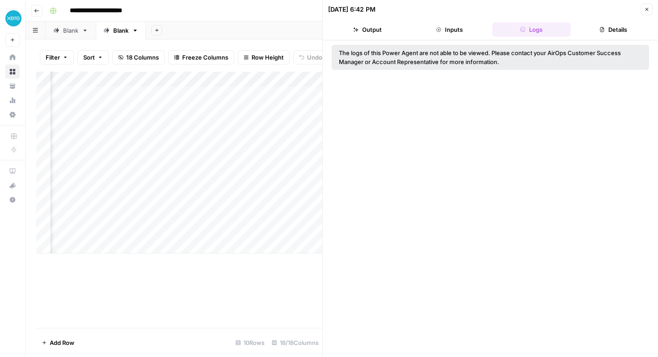
click at [458, 29] on button "Inputs" at bounding box center [449, 29] width 78 height 14
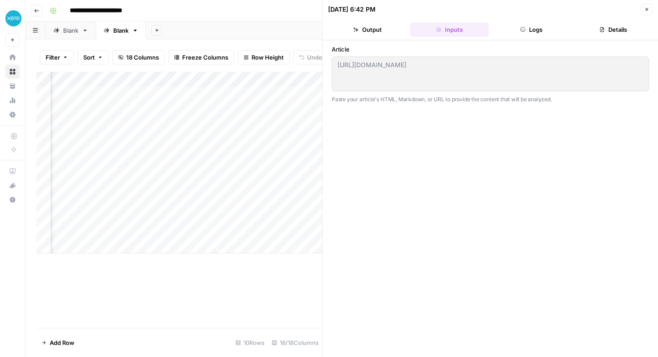
click at [617, 33] on button "Details" at bounding box center [613, 29] width 78 height 14
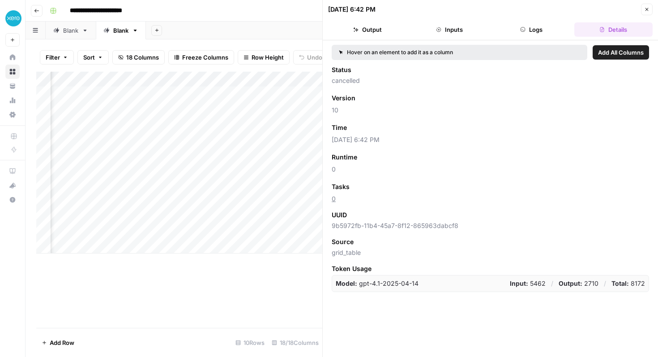
drag, startPoint x: 530, startPoint y: 286, endPoint x: 562, endPoint y: 290, distance: 32.0
click at [562, 290] on div "Model: gpt-4.1-2025-04-14 Input: 5462 / Output: 2710 / Total: 8172" at bounding box center [490, 283] width 317 height 17
click at [575, 286] on strong "Output:" at bounding box center [571, 283] width 24 height 8
click at [644, 9] on icon "button" at bounding box center [646, 9] width 5 height 5
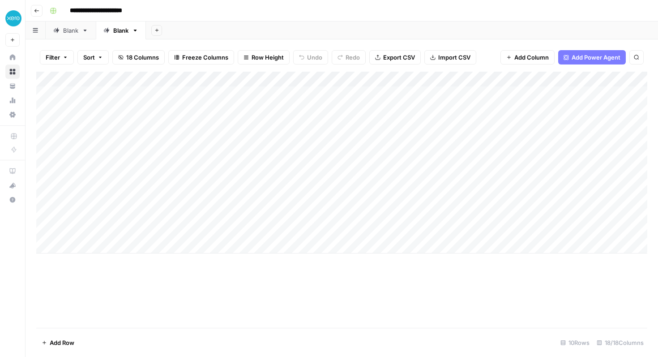
click at [303, 78] on div "Add Column" at bounding box center [341, 163] width 611 height 182
click at [278, 137] on span "Edit Schedule" at bounding box center [298, 141] width 78 height 9
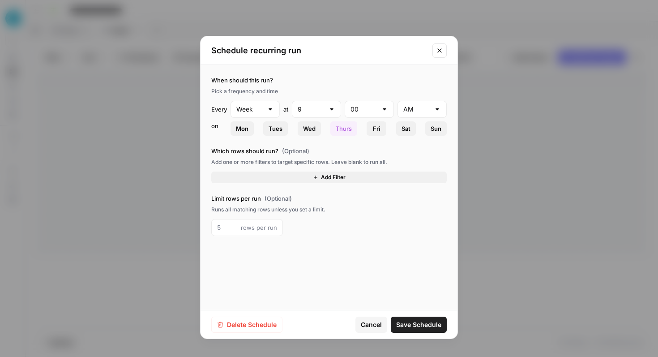
click at [440, 51] on icon "Close modal" at bounding box center [439, 50] width 7 height 7
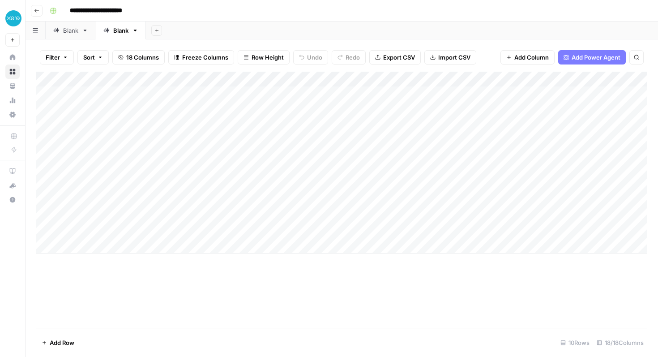
click at [304, 78] on div "Add Column" at bounding box center [341, 163] width 611 height 182
click at [333, 283] on div "Add Column" at bounding box center [341, 200] width 611 height 256
click at [378, 77] on div "Add Column" at bounding box center [341, 163] width 611 height 182
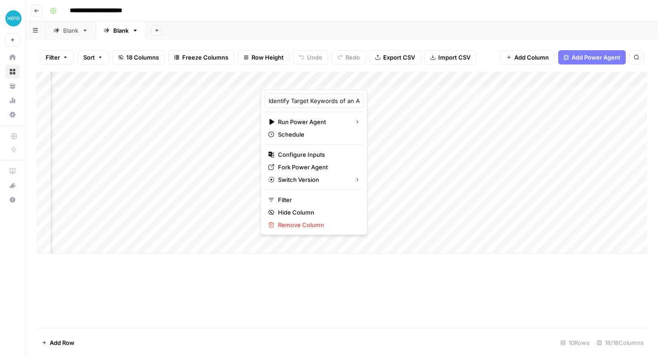
click at [592, 79] on div "Add Column" at bounding box center [341, 163] width 611 height 182
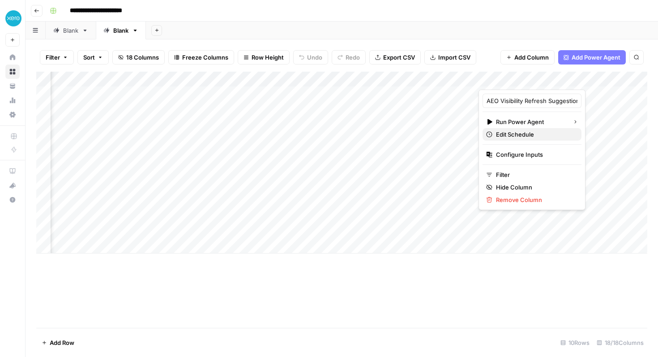
click at [500, 136] on span "Edit Schedule" at bounding box center [535, 134] width 78 height 9
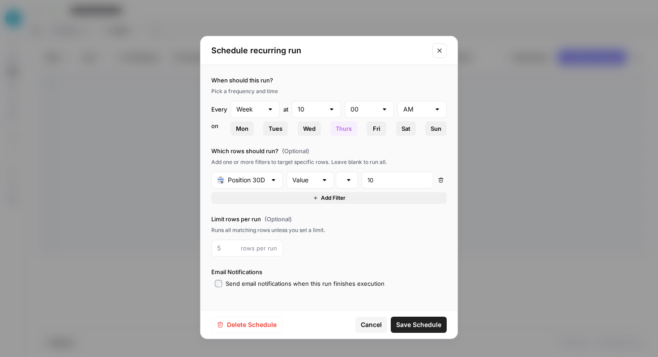
click at [442, 51] on icon "Close modal" at bounding box center [439, 50] width 7 height 7
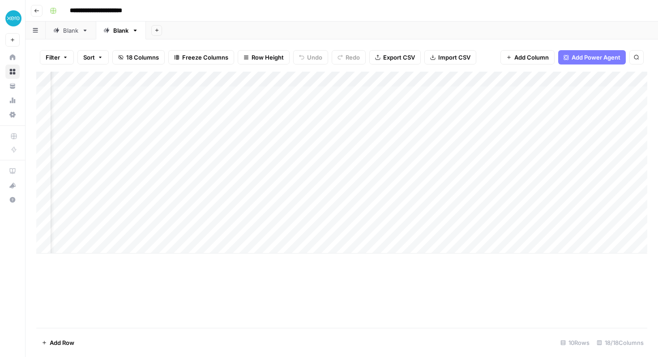
scroll to position [0, 0]
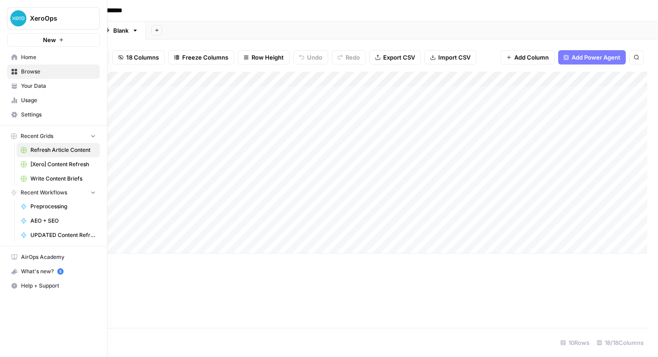
click at [12, 60] on link "Home" at bounding box center [53, 57] width 93 height 14
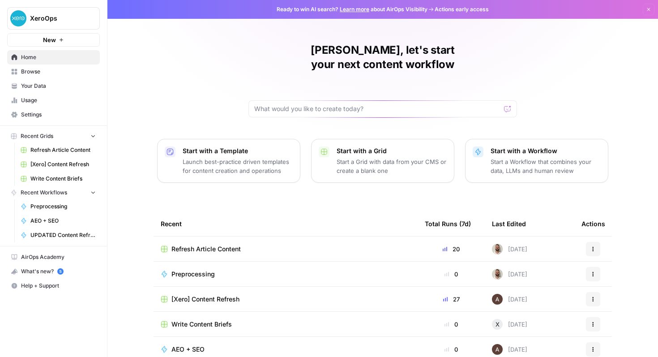
click at [21, 75] on span "Browse" at bounding box center [58, 72] width 75 height 8
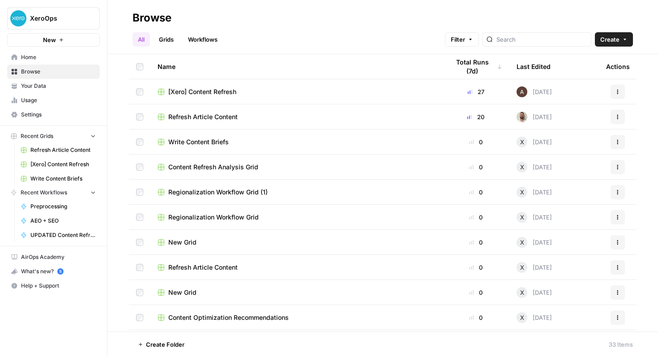
click at [217, 93] on span "[Xero] Content Refresh" at bounding box center [202, 91] width 68 height 9
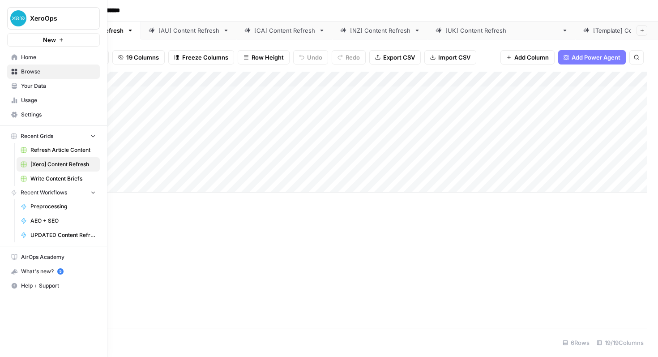
click at [25, 60] on span "Home" at bounding box center [58, 57] width 75 height 8
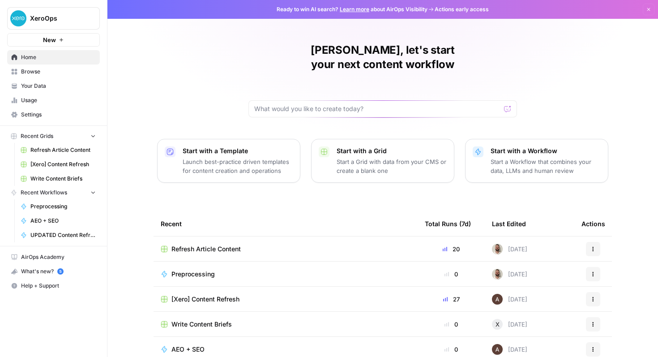
click at [84, 69] on span "Browse" at bounding box center [58, 72] width 75 height 8
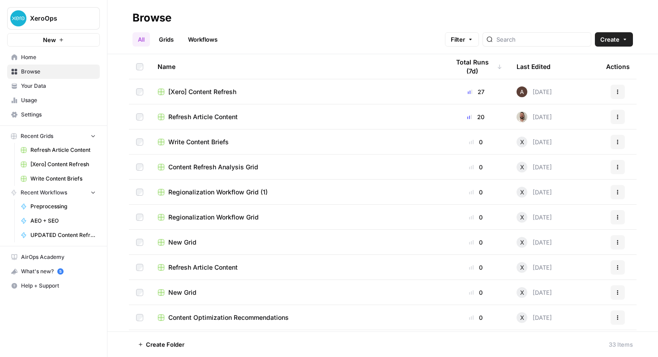
click at [81, 81] on link "Your Data" at bounding box center [53, 86] width 93 height 14
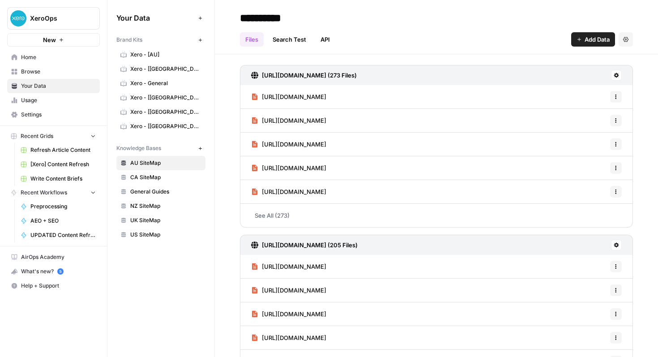
click at [271, 221] on link "See All (273)" at bounding box center [436, 215] width 393 height 23
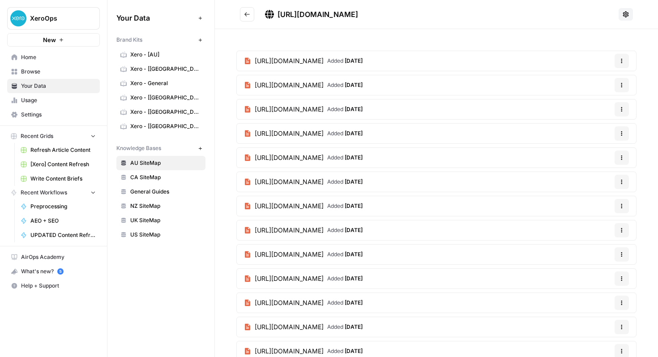
click at [243, 12] on button "Go back" at bounding box center [247, 14] width 14 height 14
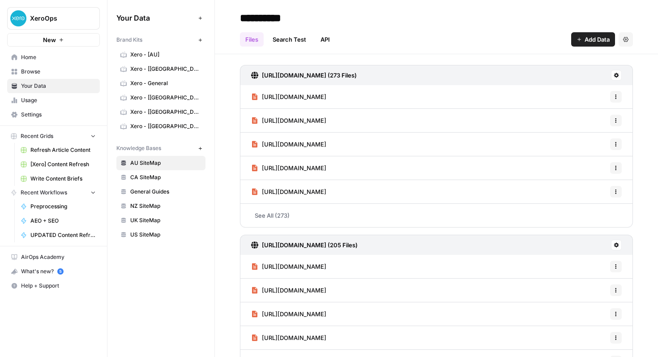
click at [616, 74] on icon at bounding box center [616, 75] width 5 height 5
click at [531, 63] on div "https://www.xero.com/au/sitemap.xml (273 Files) https://www.xero.com/au/guides/…" at bounding box center [436, 229] width 443 height 350
click at [163, 239] on link "US SiteMap" at bounding box center [160, 234] width 89 height 14
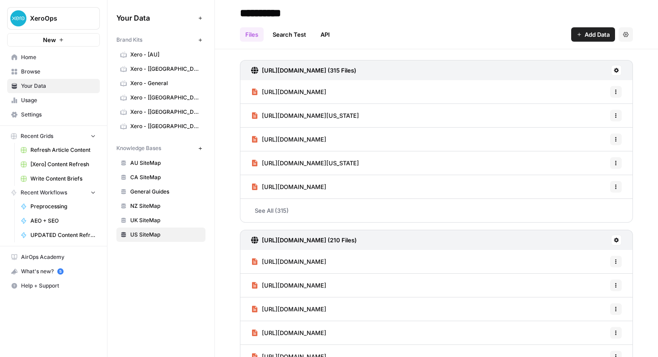
click at [322, 70] on h3 "https://www.xero.com/us/sitemap.xml (315 Files)" at bounding box center [309, 70] width 94 height 9
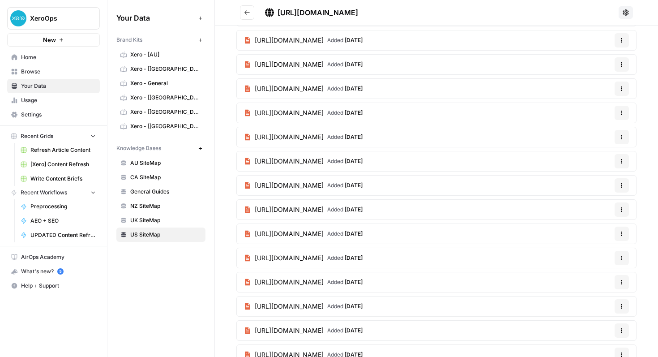
scroll to position [4475, 0]
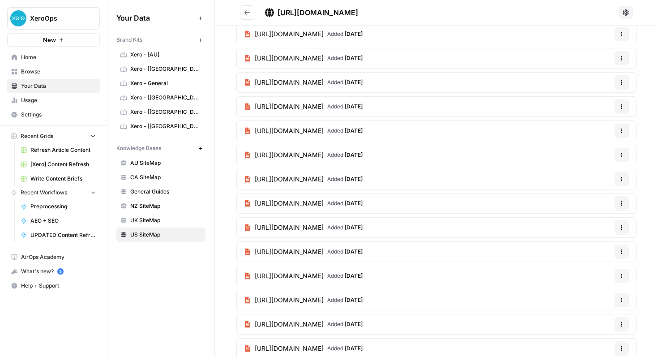
drag, startPoint x: 404, startPoint y: 354, endPoint x: 430, endPoint y: 302, distance: 58.5
click at [172, 301] on div "Your Data Add Data Brand Kits New Xero - [AU] Xero - [CA] Xero - General Xero -…" at bounding box center [160, 178] width 107 height 357
click at [54, 75] on span "Browse" at bounding box center [58, 72] width 75 height 8
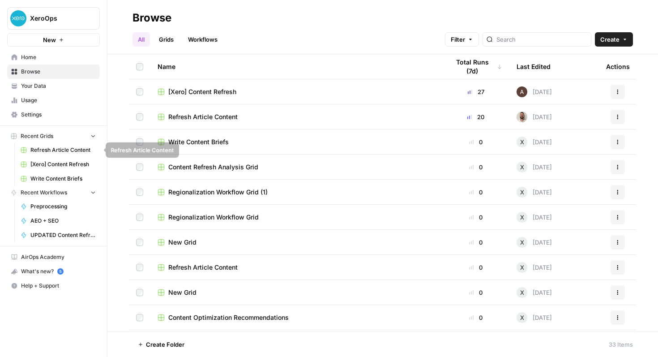
click at [61, 153] on span "Refresh Article Content" at bounding box center [62, 150] width 65 height 8
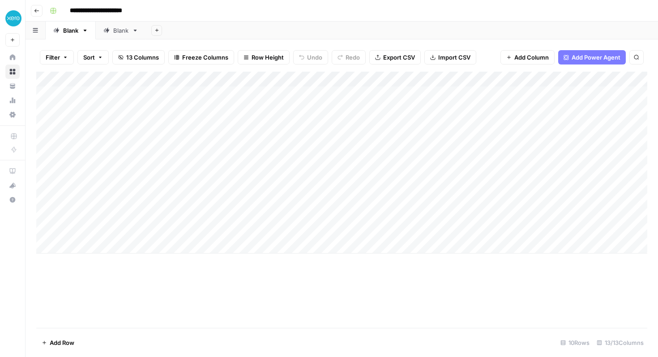
click at [123, 78] on div "Add Column" at bounding box center [341, 163] width 611 height 182
click at [151, 78] on div at bounding box center [104, 81] width 107 height 18
click at [178, 289] on div "Add Column" at bounding box center [341, 200] width 611 height 256
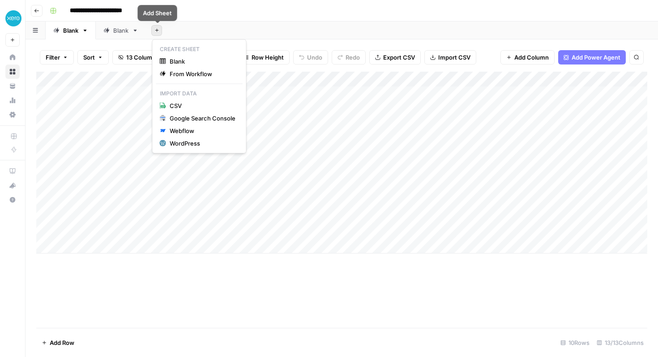
click at [157, 32] on icon "button" at bounding box center [156, 30] width 5 height 5
click at [178, 62] on span "Blank" at bounding box center [203, 61] width 66 height 9
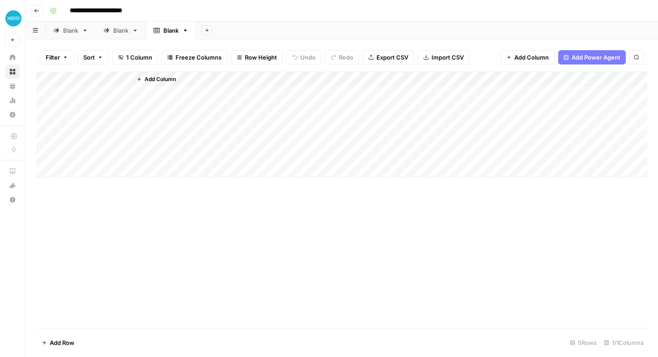
click at [72, 34] on div "Blank" at bounding box center [70, 30] width 15 height 9
click at [120, 32] on div "Blank" at bounding box center [120, 30] width 15 height 9
drag, startPoint x: 126, startPoint y: 31, endPoint x: 112, endPoint y: 31, distance: 14.3
click at [112, 31] on div "*****" at bounding box center [116, 30] width 26 height 13
click at [169, 28] on div "Blank" at bounding box center [172, 30] width 15 height 9
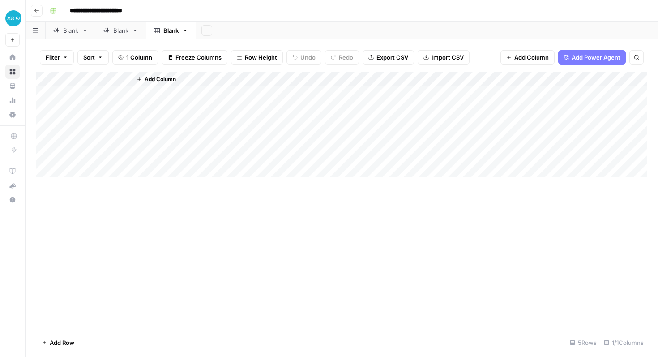
click at [153, 77] on span "Add Column" at bounding box center [160, 79] width 31 height 8
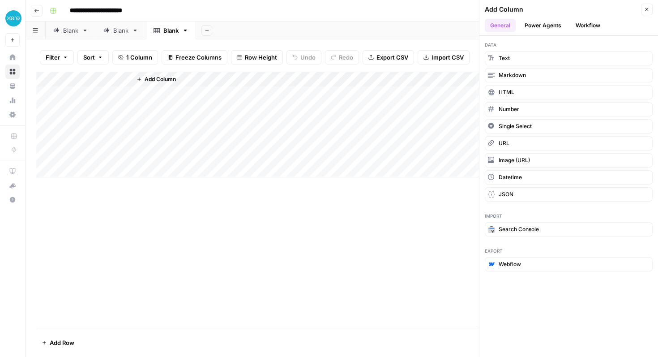
click at [539, 30] on button "Power Agents" at bounding box center [542, 25] width 47 height 13
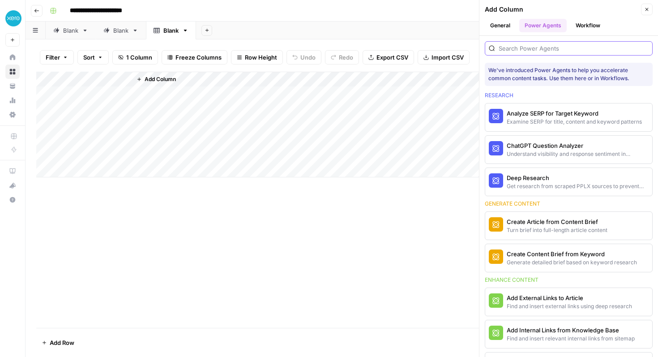
click at [526, 44] on input "search" at bounding box center [574, 48] width 150 height 9
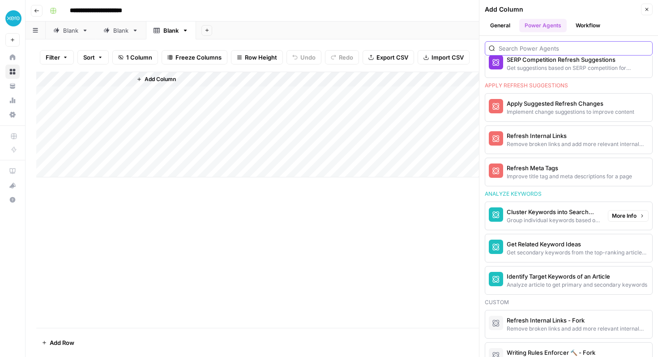
scroll to position [583, 0]
click at [508, 30] on button "General" at bounding box center [500, 25] width 31 height 13
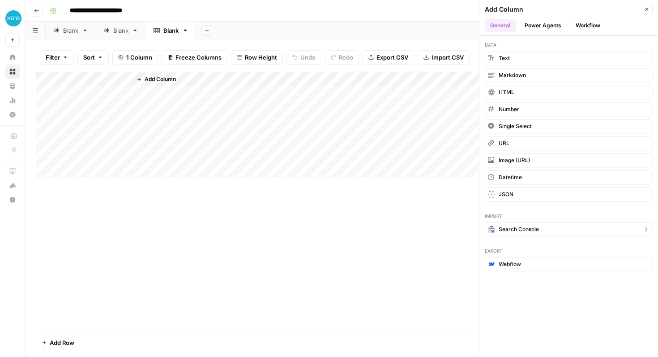
click at [532, 223] on button "Search Console" at bounding box center [569, 229] width 168 height 14
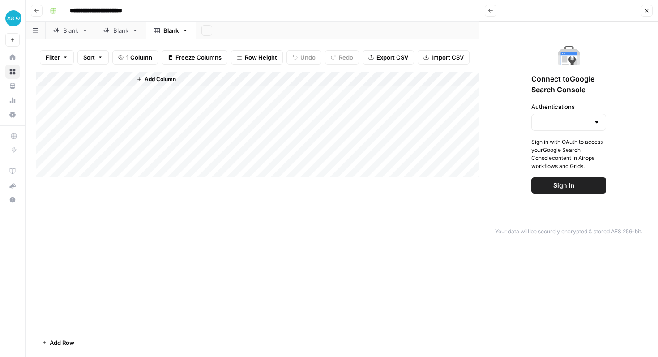
type input "Google Search Console - [URL][DOMAIN_NAME]"
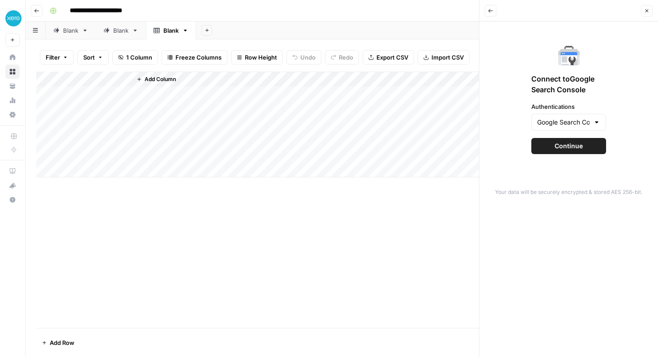
click at [489, 12] on icon "button" at bounding box center [490, 10] width 5 height 5
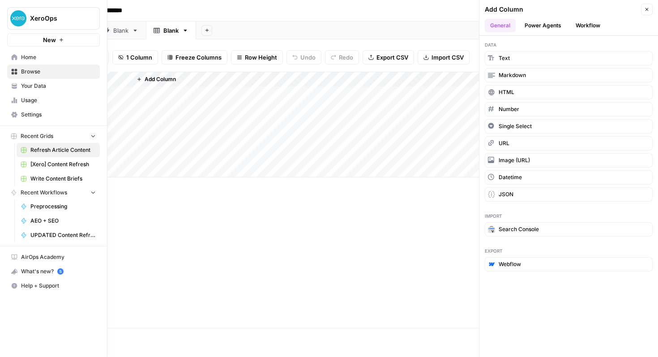
click at [26, 89] on span "Your Data" at bounding box center [58, 86] width 75 height 8
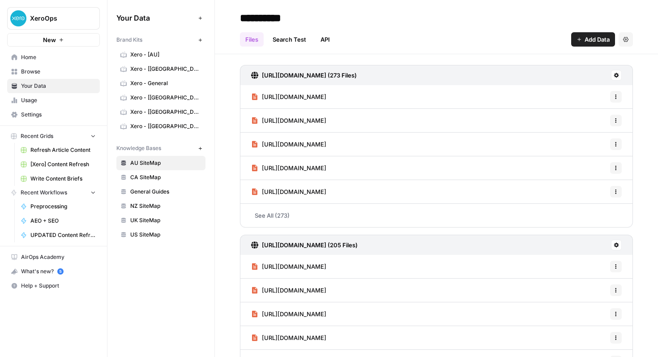
click at [38, 62] on link "Home" at bounding box center [53, 57] width 93 height 14
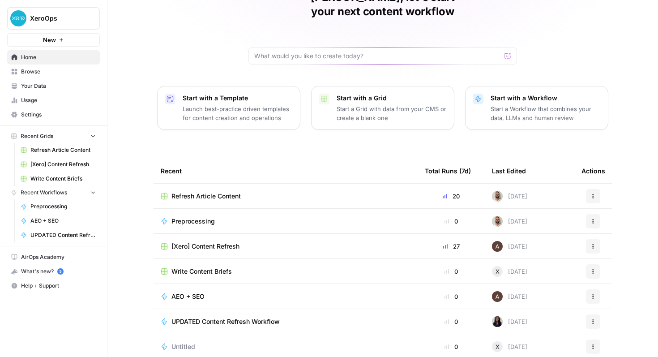
scroll to position [52, 0]
click at [231, 192] on span "Refresh Article Content" at bounding box center [205, 196] width 69 height 9
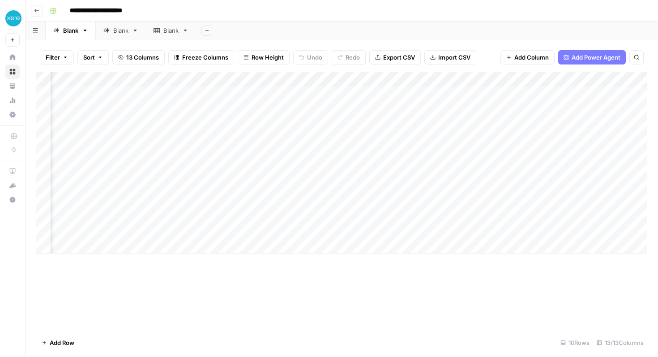
scroll to position [0, 612]
click at [113, 34] on div "Blank" at bounding box center [120, 30] width 15 height 9
click at [466, 80] on div "Add Column" at bounding box center [341, 163] width 611 height 182
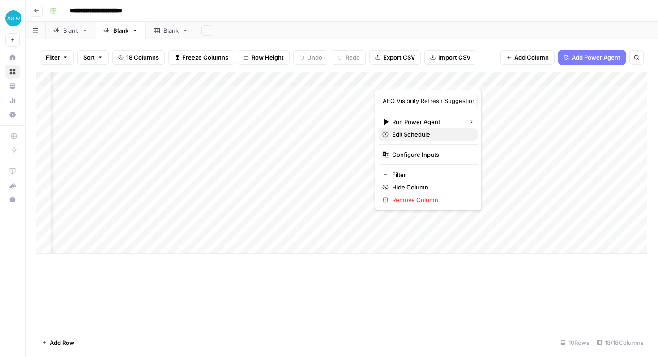
click at [408, 132] on span "Edit Schedule" at bounding box center [431, 134] width 78 height 9
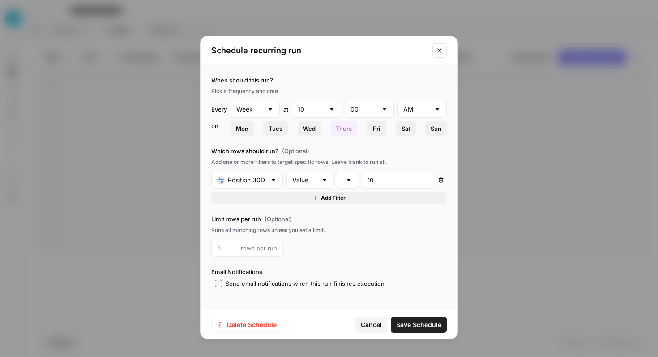
click at [441, 51] on icon "Close modal" at bounding box center [439, 50] width 7 height 7
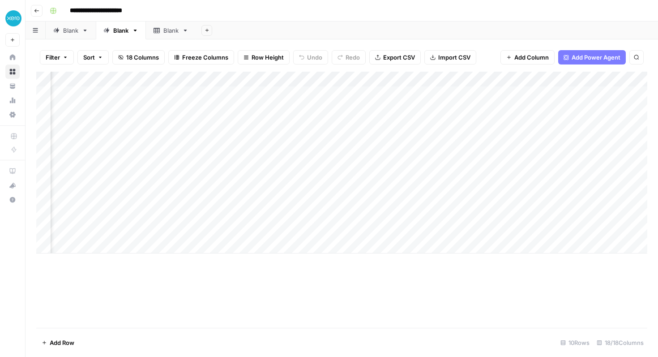
click at [70, 30] on div "Blank" at bounding box center [70, 30] width 15 height 9
click at [454, 95] on div "Add Column" at bounding box center [341, 163] width 611 height 182
click at [497, 94] on div "Add Column" at bounding box center [341, 163] width 611 height 182
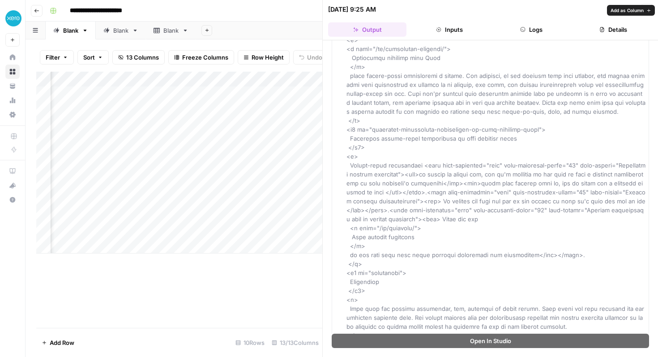
scroll to position [3097, 0]
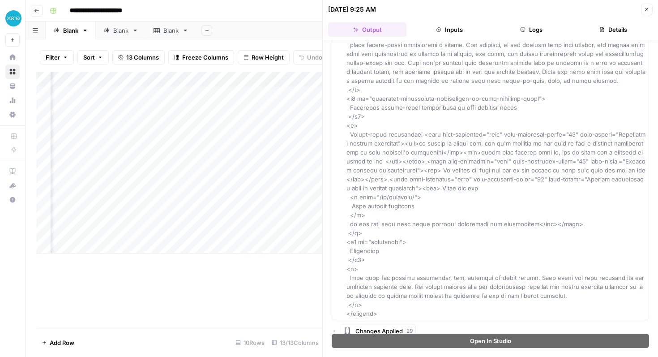
click at [645, 9] on icon "button" at bounding box center [646, 9] width 5 height 5
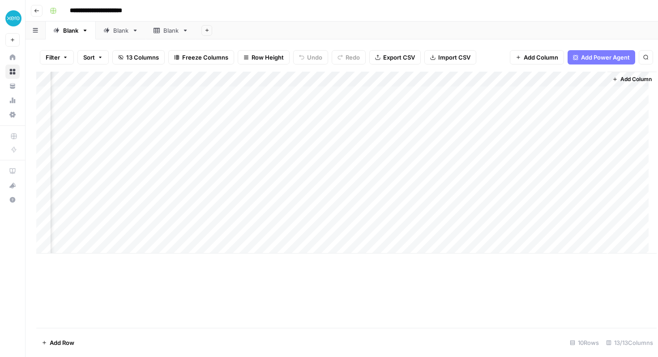
scroll to position [0, 807]
click at [569, 92] on div "Add Column" at bounding box center [341, 163] width 611 height 182
click at [561, 93] on div "Add Column" at bounding box center [341, 163] width 611 height 182
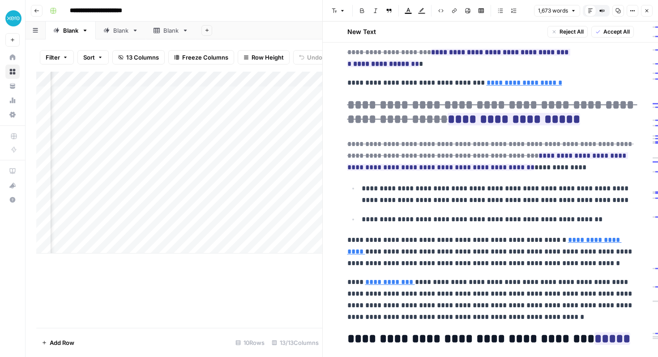
scroll to position [322, 0]
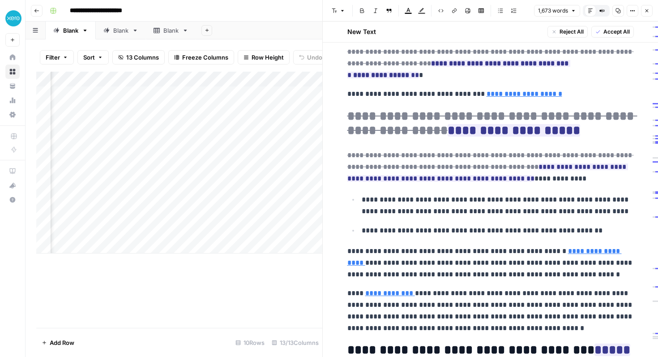
click at [648, 11] on icon "button" at bounding box center [646, 10] width 5 height 5
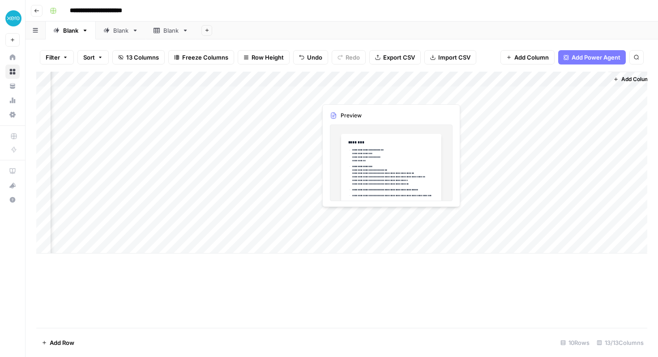
click at [372, 94] on div "Add Column" at bounding box center [341, 163] width 611 height 182
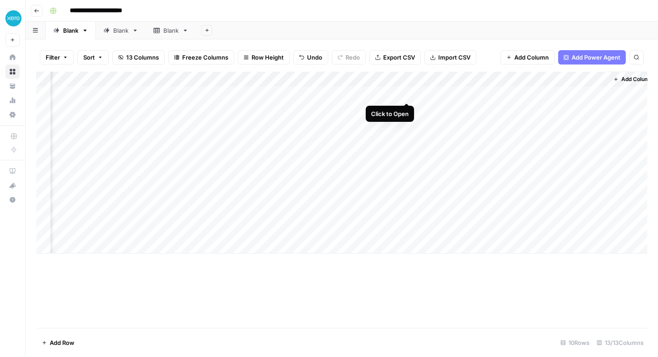
click at [408, 95] on div "Add Column" at bounding box center [341, 163] width 611 height 182
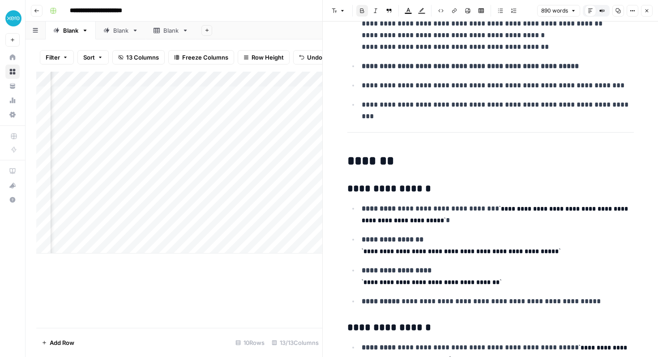
scroll to position [0, 917]
click at [644, 11] on icon "button" at bounding box center [646, 10] width 5 height 5
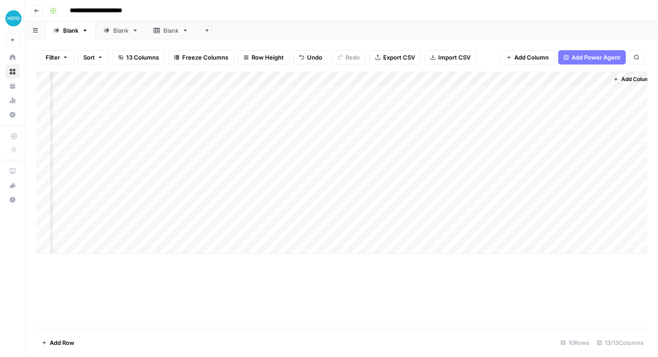
scroll to position [0, 818]
click at [160, 30] on icon at bounding box center [157, 30] width 6 height 6
click at [186, 34] on link "Blank" at bounding box center [171, 30] width 50 height 18
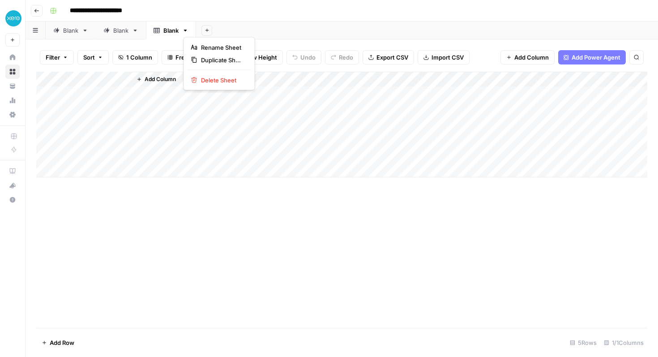
click at [186, 31] on icon "button" at bounding box center [185, 30] width 6 height 6
click at [205, 81] on span "Delete Sheet" at bounding box center [222, 80] width 43 height 9
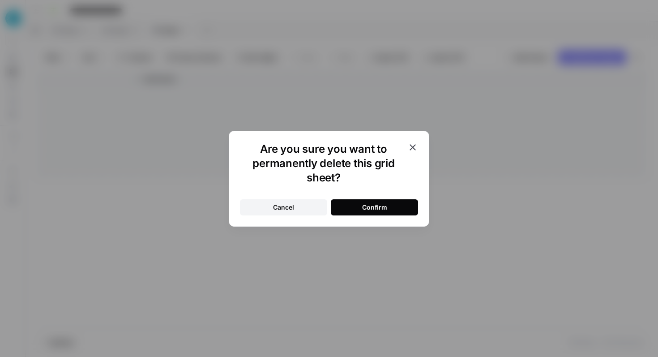
click at [370, 205] on div "Confirm" at bounding box center [374, 207] width 25 height 9
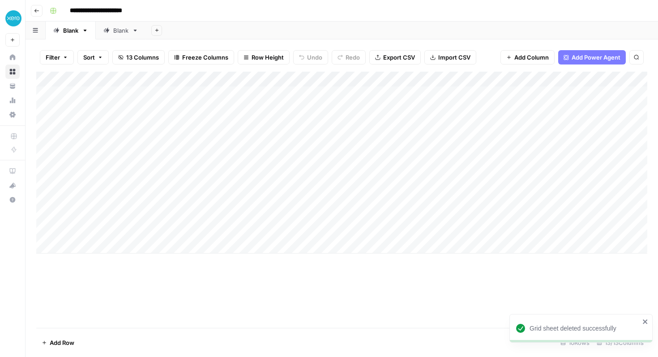
click at [119, 34] on link "Blank" at bounding box center [121, 30] width 50 height 18
click at [560, 77] on div "Add Column" at bounding box center [341, 163] width 611 height 182
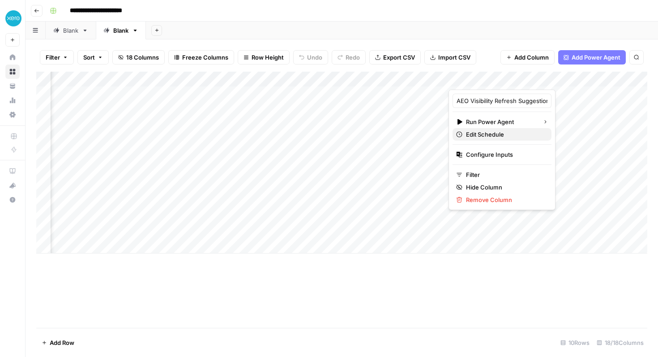
click at [475, 136] on span "Edit Schedule" at bounding box center [505, 134] width 78 height 9
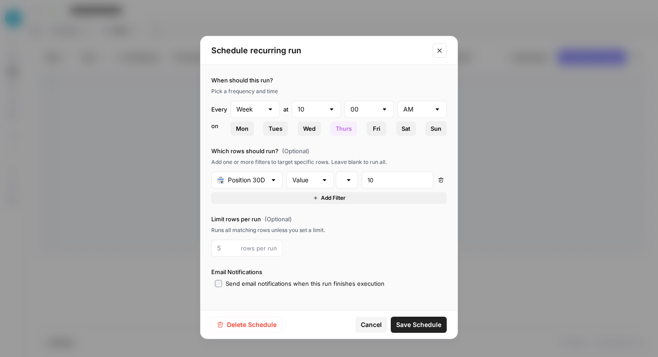
click at [260, 171] on div "Which rows should run? (Optional) Add one or more filters to target specific ro…" at bounding box center [328, 174] width 235 height 57
click at [260, 180] on input "text" at bounding box center [247, 179] width 38 height 9
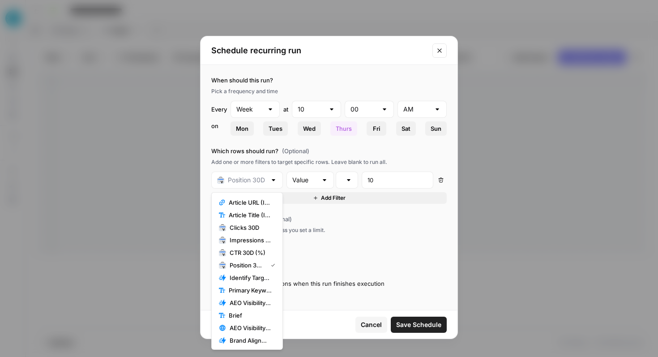
scroll to position [64, 0]
type input "Position 30D"
click at [444, 51] on button "Close modal" at bounding box center [439, 50] width 14 height 14
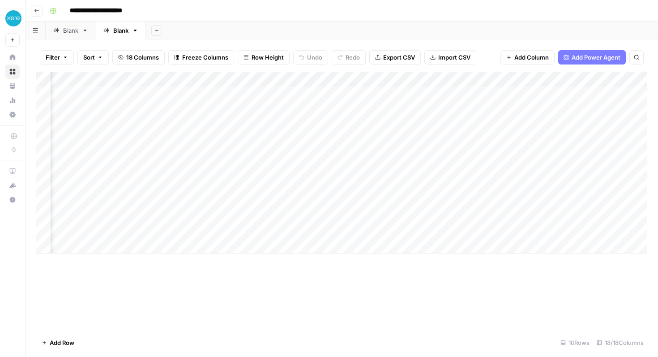
scroll to position [0, 324]
click at [41, 141] on div "Add Column" at bounding box center [341, 163] width 611 height 182
click at [42, 140] on div "Add Column" at bounding box center [341, 163] width 611 height 182
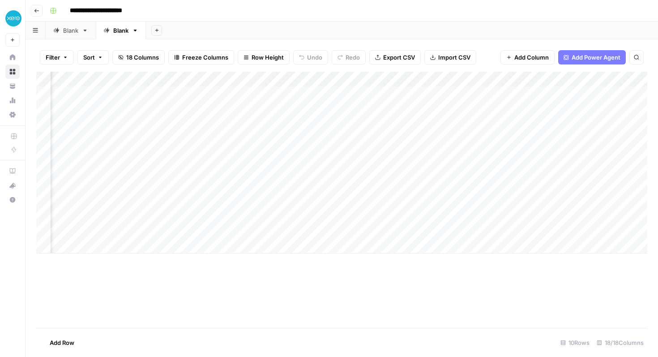
click at [42, 140] on div "Add Column" at bounding box center [341, 163] width 611 height 182
click at [73, 36] on link "Blank" at bounding box center [71, 30] width 50 height 18
click at [118, 34] on div "Blank" at bounding box center [120, 30] width 15 height 9
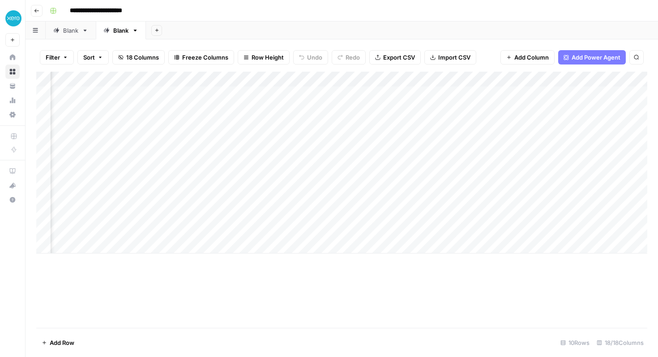
scroll to position [0, 130]
click at [479, 81] on div "Add Column" at bounding box center [341, 163] width 611 height 182
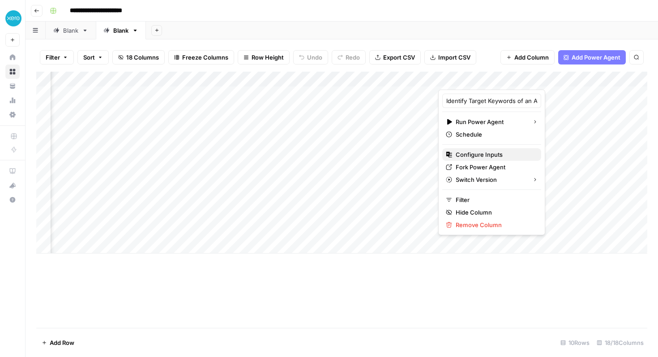
click at [483, 154] on span "Configure Inputs" at bounding box center [495, 154] width 78 height 9
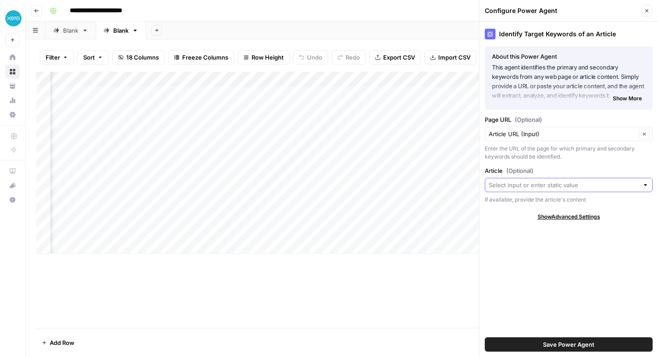
click at [510, 185] on input "Article (Optional)" at bounding box center [564, 184] width 150 height 9
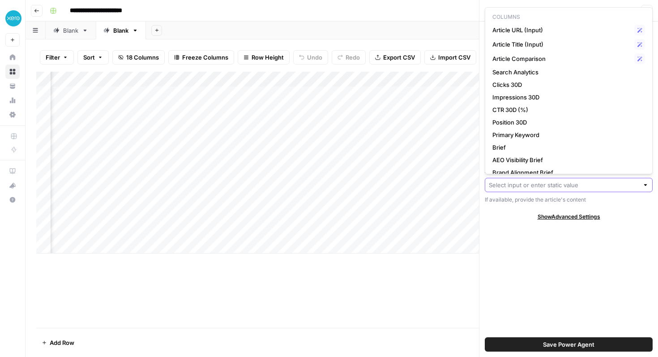
click at [510, 185] on input "Article (Optional)" at bounding box center [564, 184] width 150 height 9
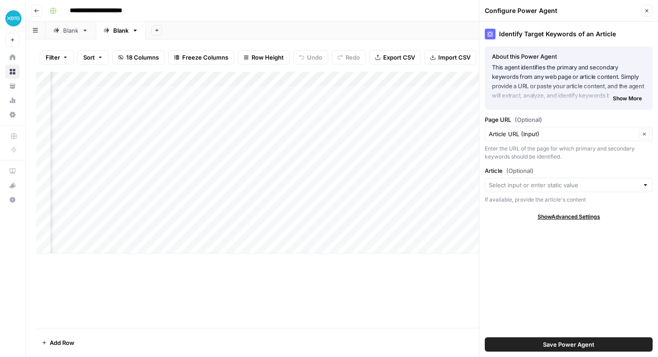
click at [499, 240] on div "Identify Target Keywords of an Article About this Power Agent This agent identi…" at bounding box center [568, 188] width 179 height 335
click at [545, 214] on span "Show Advanced Settings" at bounding box center [569, 217] width 63 height 8
click at [545, 214] on span "Hide Advanced Settings" at bounding box center [569, 217] width 60 height 8
click at [539, 133] on input "Page URL (Optional)" at bounding box center [562, 133] width 147 height 9
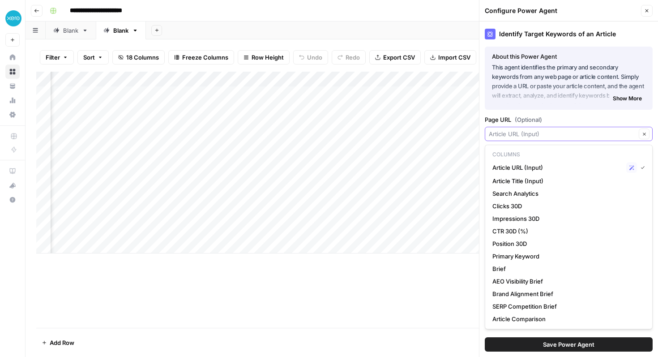
click at [539, 133] on input "Page URL (Optional)" at bounding box center [562, 133] width 147 height 9
type input "Article URL (Input)"
click at [624, 121] on label "Page URL (Optional)" at bounding box center [569, 119] width 168 height 9
click at [624, 129] on input "Article URL (Input)" at bounding box center [562, 133] width 147 height 9
type input "Article URL (Input)"
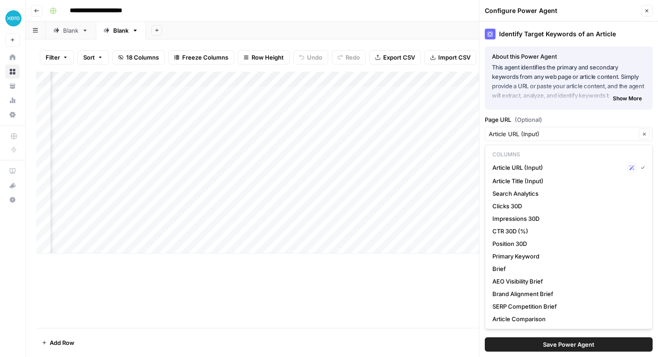
click at [623, 121] on label "Page URL (Optional)" at bounding box center [569, 119] width 168 height 9
click at [623, 129] on input "Article URL (Input)" at bounding box center [562, 133] width 147 height 9
type input "Article URL (Input)"
click at [403, 297] on div "Add Column" at bounding box center [341, 200] width 611 height 256
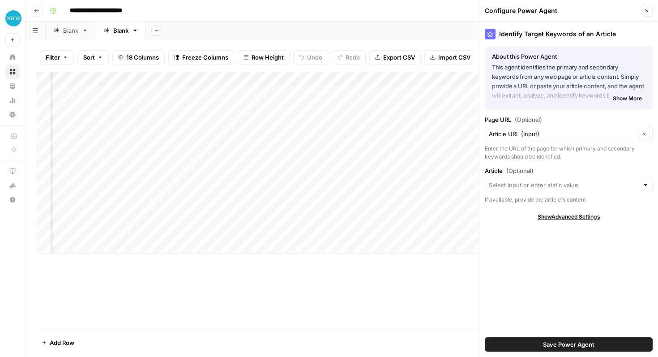
click at [630, 93] on button "Show More" at bounding box center [627, 99] width 36 height 12
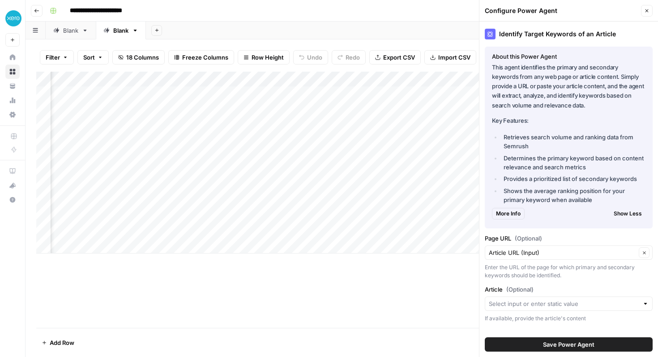
scroll to position [0, 403]
click at [351, 76] on div "Add Column" at bounding box center [341, 163] width 611 height 182
click at [263, 77] on div "Add Column" at bounding box center [341, 163] width 611 height 182
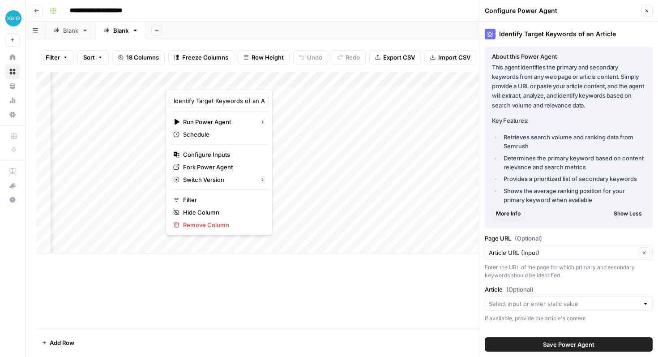
scroll to position [11, 0]
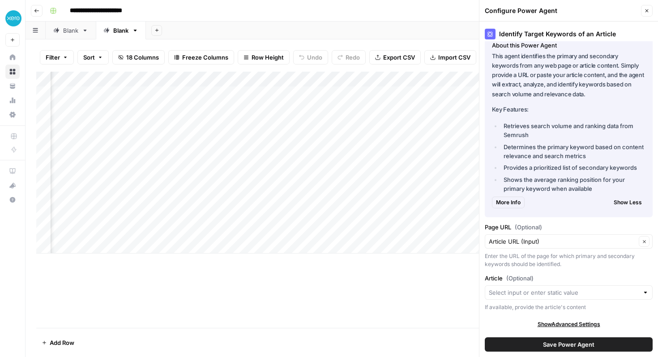
click at [510, 204] on span "More Info" at bounding box center [508, 202] width 25 height 8
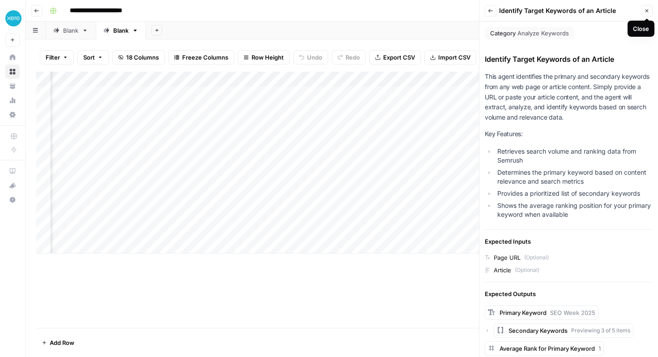
click at [650, 8] on button "Close" at bounding box center [647, 11] width 12 height 12
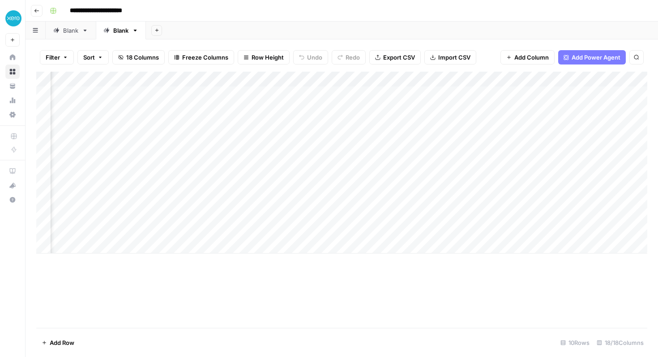
scroll to position [0, 458]
click at [526, 56] on span "Add Column" at bounding box center [531, 57] width 34 height 9
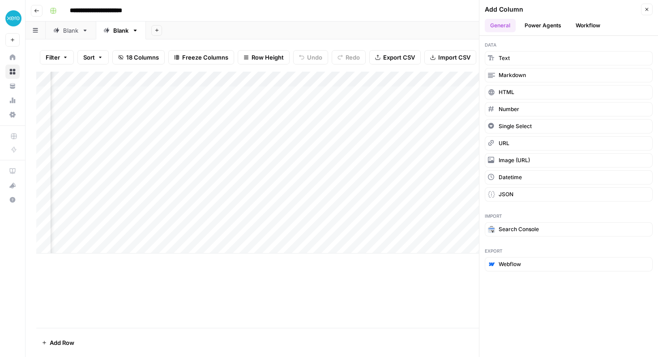
click at [532, 27] on button "Power Agents" at bounding box center [542, 25] width 47 height 13
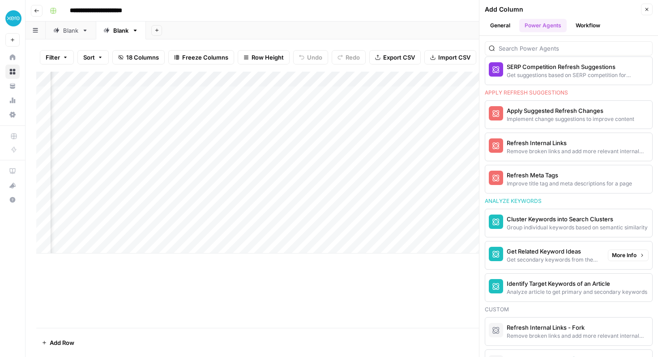
scroll to position [578, 0]
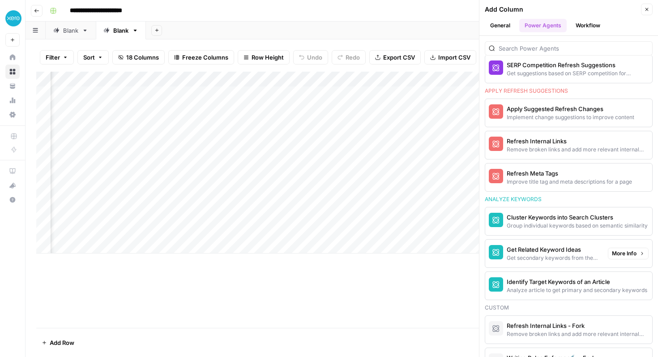
click at [582, 248] on div "Get Related Keyword Ideas" at bounding box center [554, 249] width 94 height 9
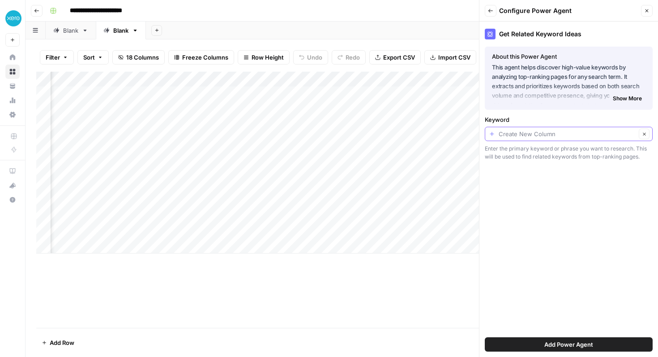
click at [553, 135] on input "Keyword" at bounding box center [567, 133] width 137 height 9
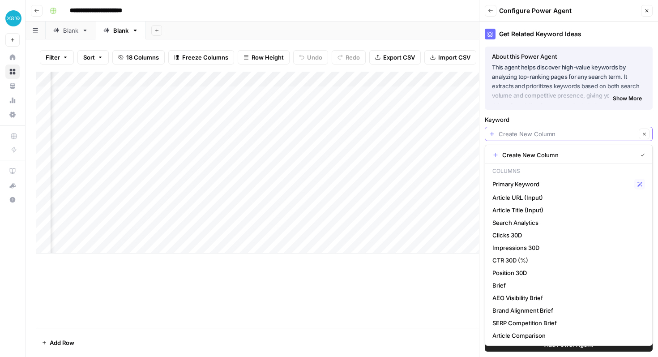
click at [553, 136] on input "Keyword" at bounding box center [567, 133] width 137 height 9
type input "Create New Column"
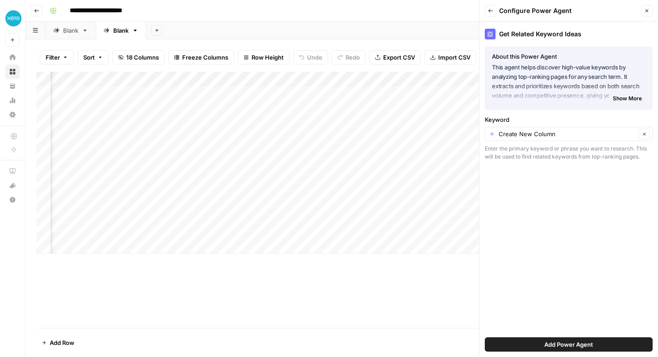
click at [551, 124] on div "Keyword Create New Column Clear Enter the primary keyword or phrase you want to…" at bounding box center [569, 138] width 168 height 46
click at [650, 10] on button "Close" at bounding box center [647, 11] width 12 height 12
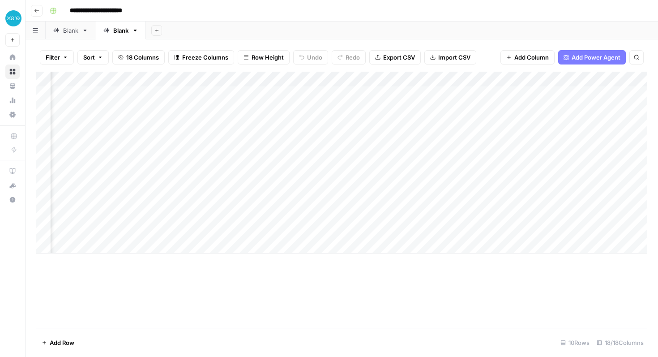
scroll to position [0, 0]
click at [34, 14] on button "Go back" at bounding box center [37, 11] width 12 height 12
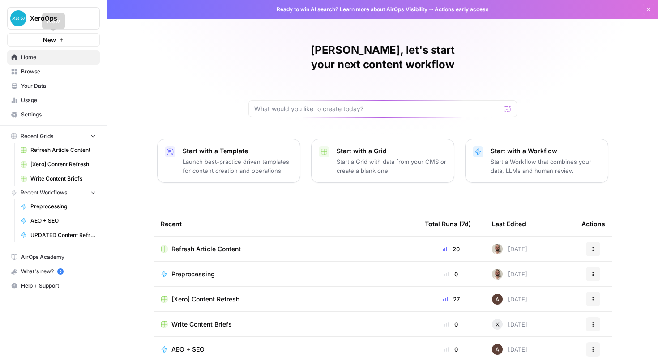
click at [67, 38] on button "New" at bounding box center [53, 39] width 93 height 13
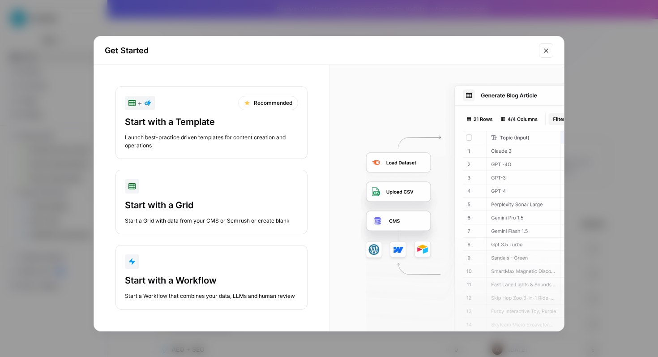
click at [197, 206] on div "Start with a Grid" at bounding box center [211, 205] width 173 height 13
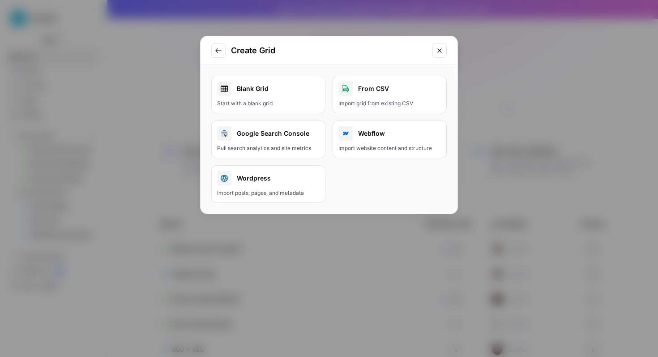
click at [280, 101] on div "Start with a blank grid" at bounding box center [268, 103] width 103 height 8
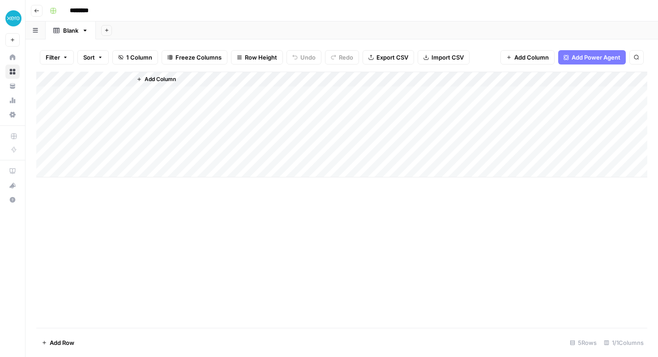
click at [111, 81] on div "Add Column" at bounding box center [341, 125] width 611 height 106
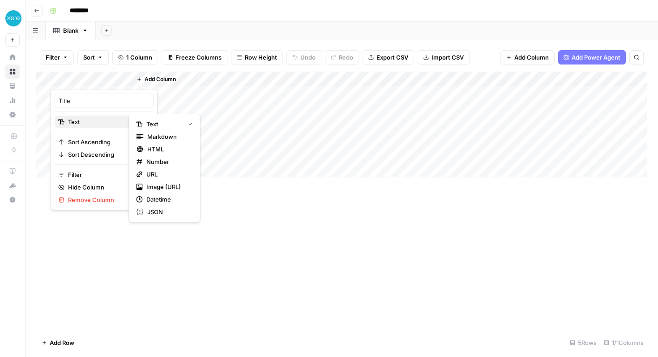
click at [89, 122] on span "Text" at bounding box center [102, 121] width 69 height 9
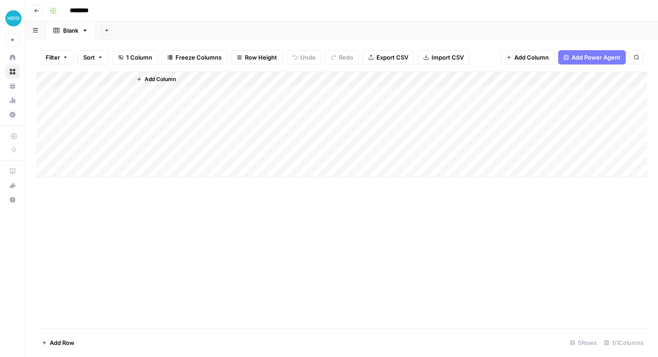
click at [275, 257] on div "Add Column" at bounding box center [341, 200] width 611 height 256
click at [92, 76] on div "Add Column" at bounding box center [341, 125] width 611 height 106
click at [92, 76] on div at bounding box center [91, 81] width 81 height 18
drag, startPoint x: 85, startPoint y: 101, endPoint x: 59, endPoint y: 101, distance: 26.0
click at [60, 101] on input "Title" at bounding box center [104, 100] width 91 height 9
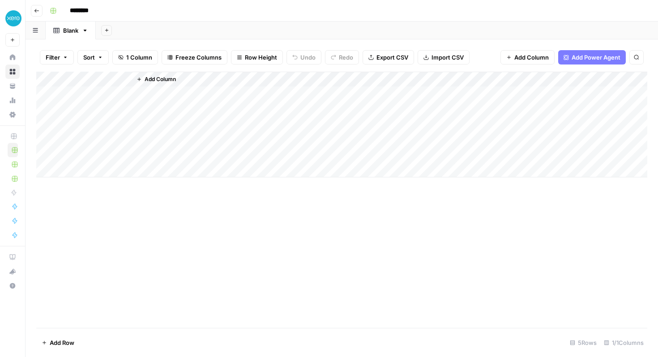
click at [573, 51] on button "Add Power Agent" at bounding box center [592, 57] width 68 height 14
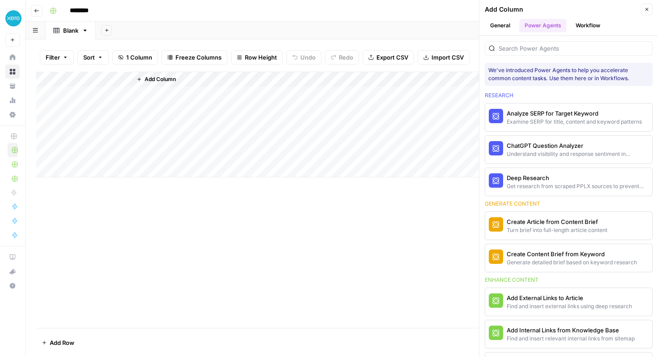
click at [585, 19] on button "Workflow" at bounding box center [587, 25] width 35 height 13
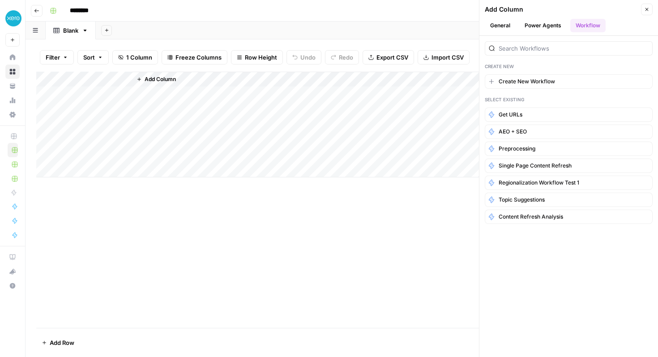
click at [517, 30] on ul "General Power Agents Workflow" at bounding box center [569, 25] width 168 height 13
click at [512, 28] on button "General" at bounding box center [500, 25] width 31 height 13
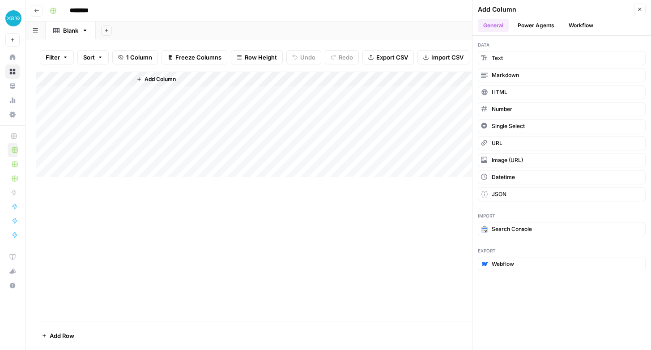
click at [81, 86] on div "Add Column" at bounding box center [338, 125] width 604 height 106
click at [85, 77] on div at bounding box center [91, 81] width 81 height 18
click at [138, 204] on div "Add Column" at bounding box center [338, 196] width 604 height 249
click at [102, 93] on div "Add Column" at bounding box center [338, 125] width 604 height 106
click at [636, 7] on button "Close" at bounding box center [640, 10] width 12 height 12
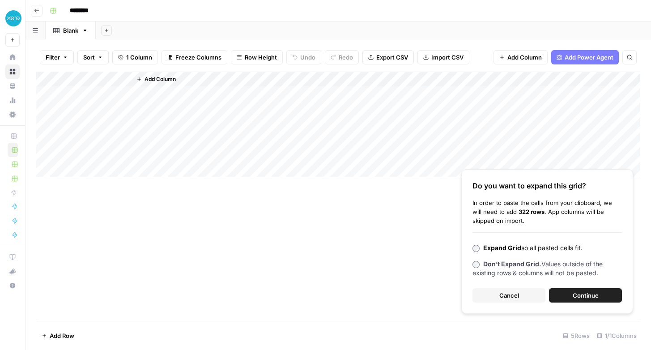
click at [579, 295] on span "Continue" at bounding box center [586, 295] width 26 height 9
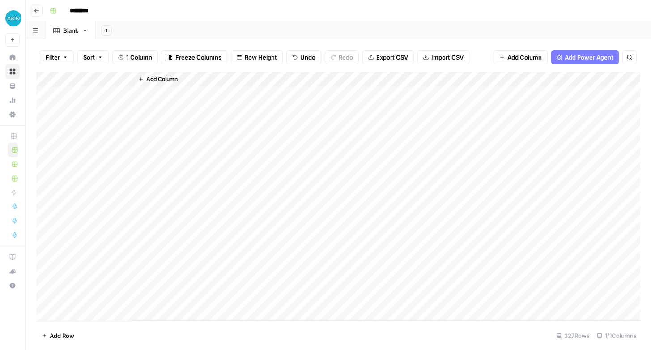
click at [162, 80] on span "Add Column" at bounding box center [161, 79] width 31 height 8
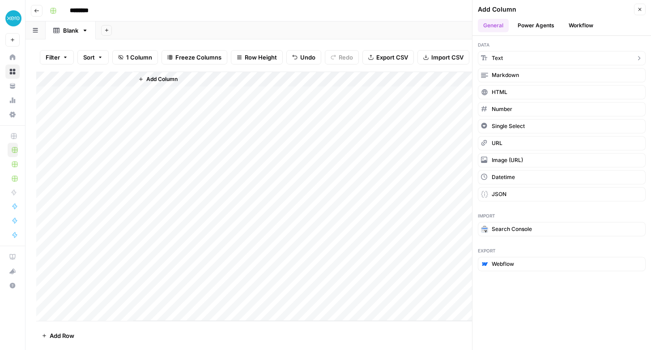
click at [526, 61] on button "Text" at bounding box center [562, 58] width 168 height 14
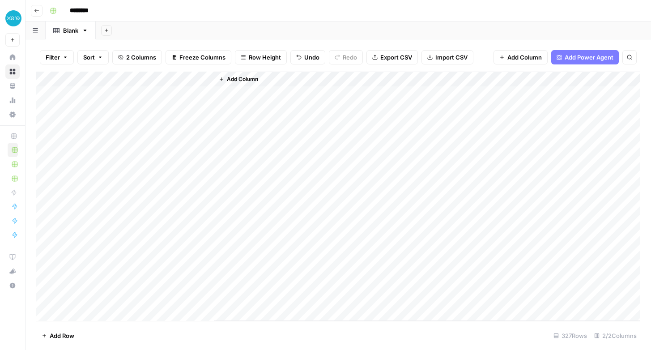
click at [147, 96] on div "Add Column" at bounding box center [338, 196] width 604 height 249
click at [101, 78] on div "Add Column" at bounding box center [338, 196] width 604 height 249
click at [101, 78] on div at bounding box center [92, 81] width 81 height 18
drag, startPoint x: 81, startPoint y: 98, endPoint x: 49, endPoint y: 99, distance: 32.7
click at [49, 99] on body "XeroOps New Home Browse Your Data Usage Settings Recent Grids New Grid Refresh …" at bounding box center [325, 175] width 651 height 350
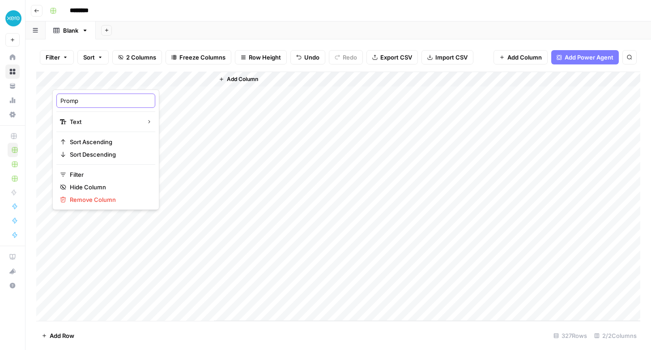
type input "Prompt"
click at [179, 77] on div "Add Column" at bounding box center [338, 196] width 604 height 249
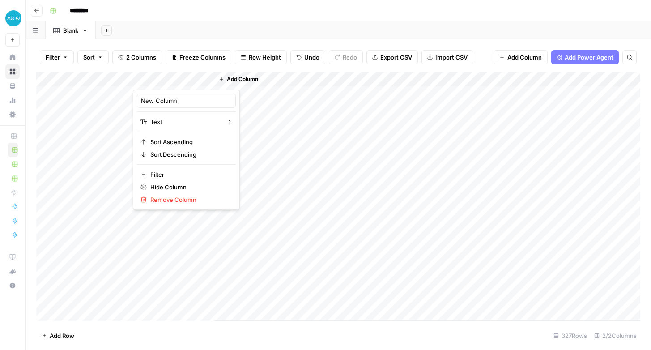
click at [179, 77] on div at bounding box center [173, 81] width 81 height 18
click at [174, 100] on input "New Column" at bounding box center [186, 100] width 91 height 9
type input "Topic"
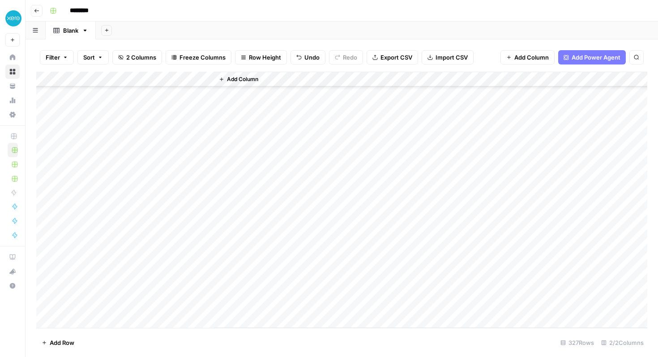
scroll to position [281, 0]
click at [165, 184] on div "Add Column" at bounding box center [341, 200] width 611 height 256
click at [228, 80] on span "Add Column" at bounding box center [242, 79] width 31 height 8
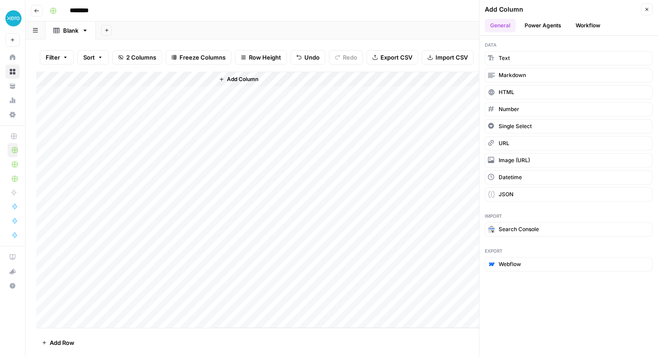
click at [588, 30] on button "Workflow" at bounding box center [587, 25] width 35 height 13
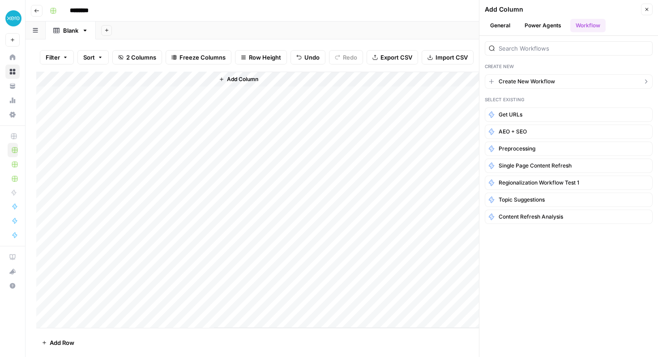
click at [528, 83] on span "Create New Workflow" at bounding box center [527, 81] width 56 height 8
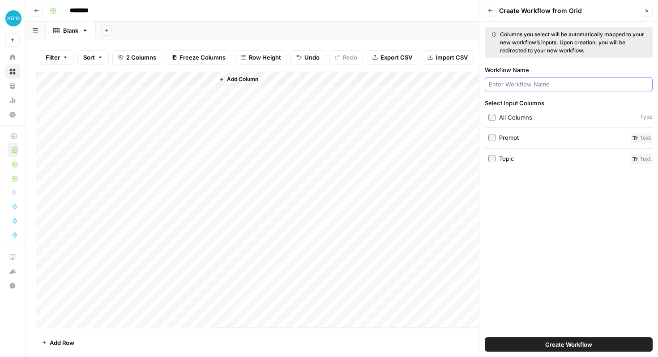
click at [512, 85] on input "Workflow Name" at bounding box center [569, 84] width 160 height 9
click at [492, 152] on div "Select Input Columns All Columns Type Prompt Text Topic Text" at bounding box center [569, 130] width 168 height 65
click at [539, 80] on input "Workflow Name" at bounding box center [569, 84] width 160 height 9
type input "J"
click at [86, 9] on input "********" at bounding box center [91, 11] width 50 height 14
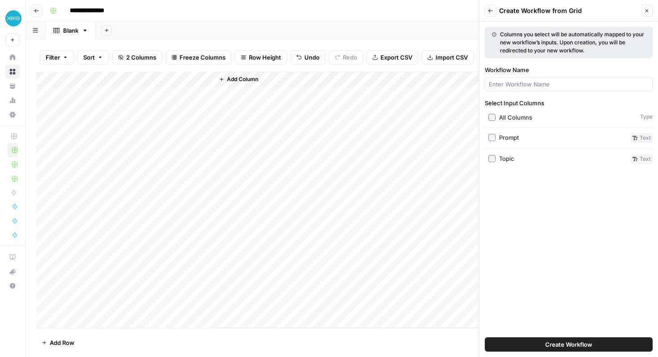
type input "**********"
click at [541, 81] on input "Workflow Name" at bounding box center [569, 84] width 160 height 9
type input "Jakes test workflow"
click at [552, 342] on span "Create Workflow" at bounding box center [568, 344] width 47 height 9
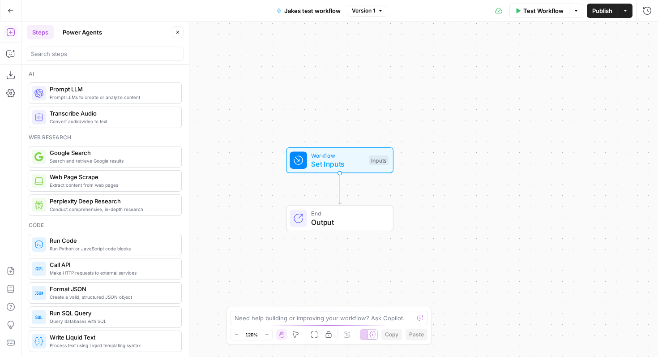
click at [319, 217] on span "Output" at bounding box center [347, 222] width 73 height 11
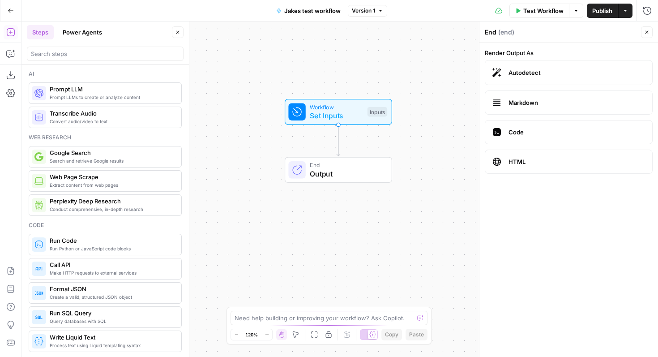
drag, startPoint x: 321, startPoint y: 216, endPoint x: 318, endPoint y: 147, distance: 68.6
click at [318, 161] on span "End" at bounding box center [346, 165] width 73 height 9
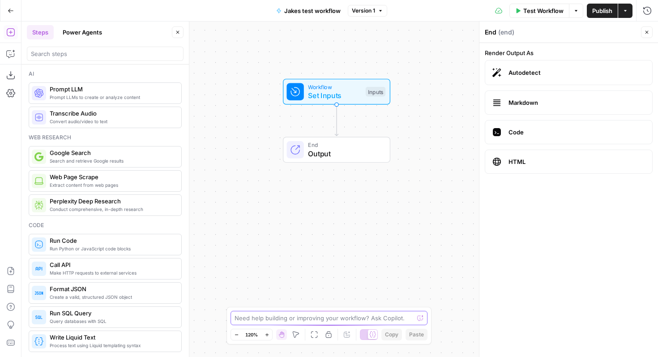
click at [295, 320] on textarea at bounding box center [324, 317] width 179 height 9
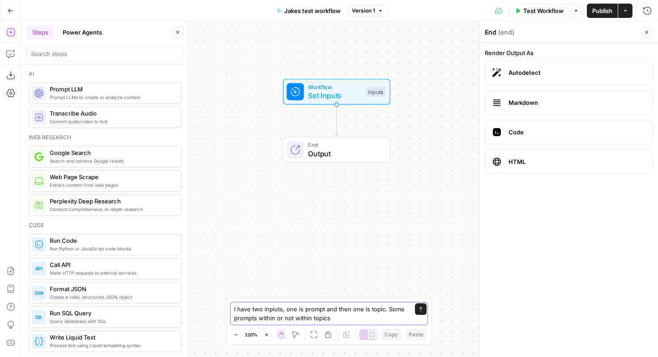
drag, startPoint x: 338, startPoint y: 318, endPoint x: 259, endPoint y: 321, distance: 79.3
click at [259, 321] on textarea "I have two inpiuts, one is prompt and then one is topic. Some prompts within or…" at bounding box center [320, 313] width 172 height 18
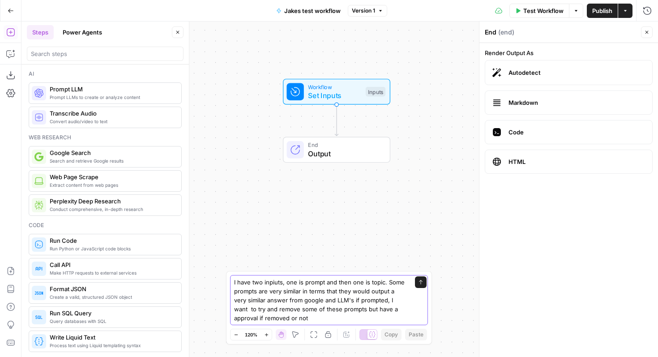
type textarea "I have two inpiuts, one is prompt and then one is topic. Some prompts are very …"
click at [421, 285] on button "Send" at bounding box center [421, 282] width 12 height 12
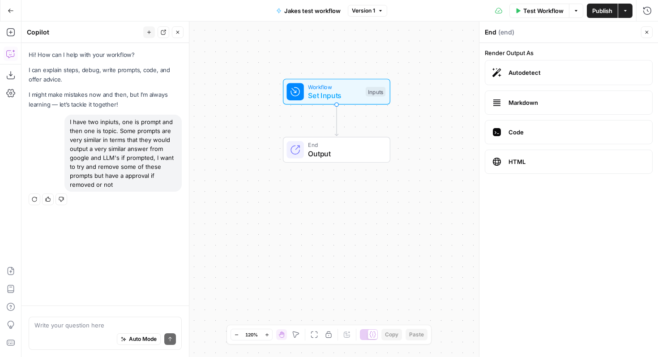
drag, startPoint x: 69, startPoint y: 121, endPoint x: 120, endPoint y: 188, distance: 84.1
click at [120, 188] on div "I have two inpiuts, one is prompt and then one is topic. Some prompts are very …" at bounding box center [122, 153] width 117 height 77
copy div "I have two inpiuts, one is prompt and then one is topic. Some prompts are very …"
click at [84, 333] on div "Auto Mode Send" at bounding box center [104, 339] width 141 height 20
click at [35, 199] on icon "button" at bounding box center [34, 199] width 5 height 5
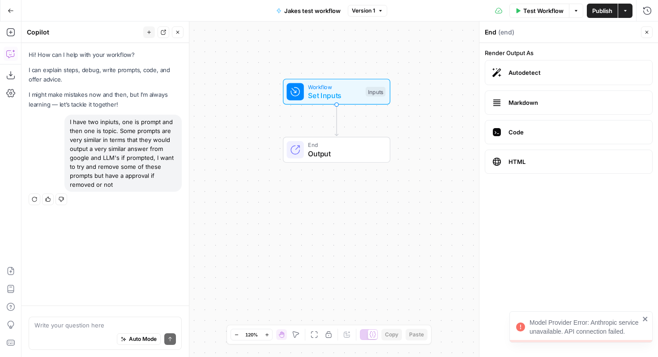
drag, startPoint x: 121, startPoint y: 183, endPoint x: 64, endPoint y: 120, distance: 85.9
click at [64, 120] on div "I have two inpiuts, one is prompt and then one is topic. Some prompts are very …" at bounding box center [105, 160] width 153 height 91
click at [357, 90] on span "Set Inputs" at bounding box center [334, 95] width 53 height 11
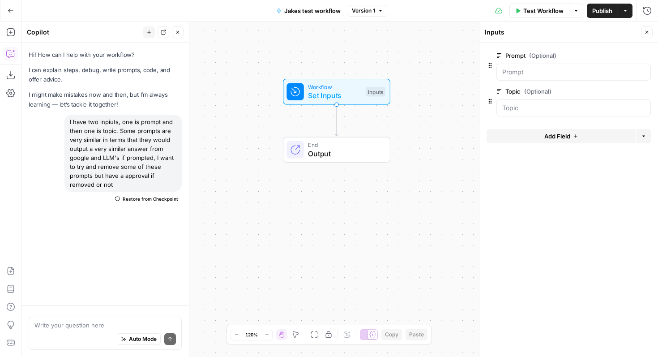
click at [333, 214] on div "Workflow Set Inputs Inputs End Output" at bounding box center [339, 188] width 637 height 335
click at [181, 32] on button "Close" at bounding box center [178, 32] width 12 height 12
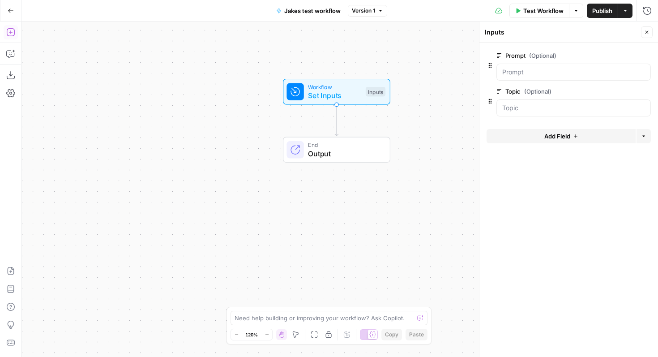
click at [12, 34] on icon "button" at bounding box center [10, 32] width 9 height 9
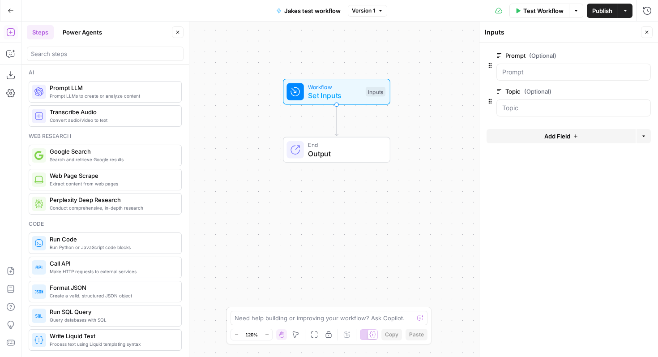
scroll to position [0, 0]
click at [98, 153] on span "Google Search" at bounding box center [112, 152] width 124 height 9
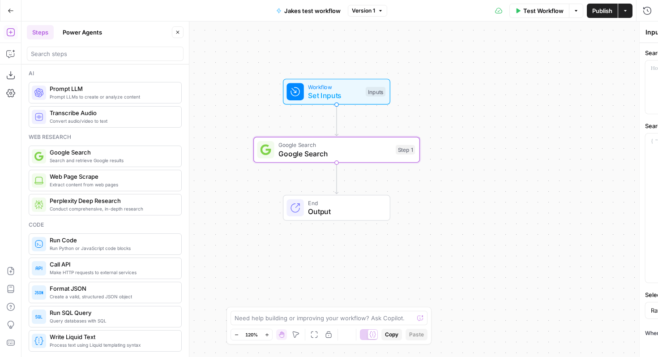
type textarea "Google Search"
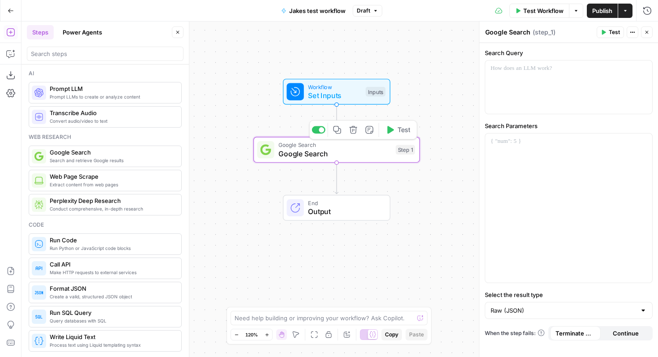
click at [320, 131] on div at bounding box center [321, 129] width 5 height 5
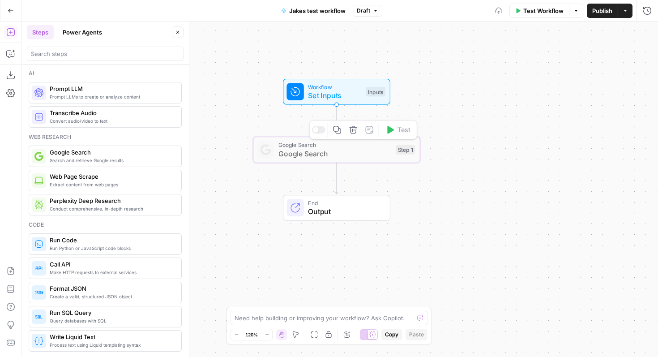
click at [319, 131] on div at bounding box center [318, 130] width 13 height 8
click at [346, 96] on span "Set Inputs" at bounding box center [334, 95] width 53 height 11
click at [336, 104] on div "Workflow Set Inputs Inputs Test Step" at bounding box center [336, 92] width 107 height 26
click at [9, 35] on icon "button" at bounding box center [10, 32] width 8 height 8
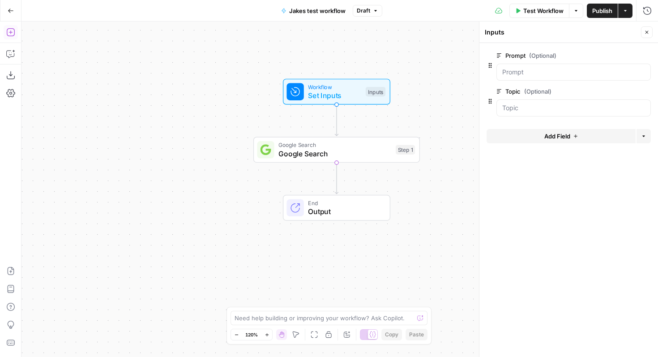
click at [9, 34] on icon "button" at bounding box center [10, 32] width 9 height 9
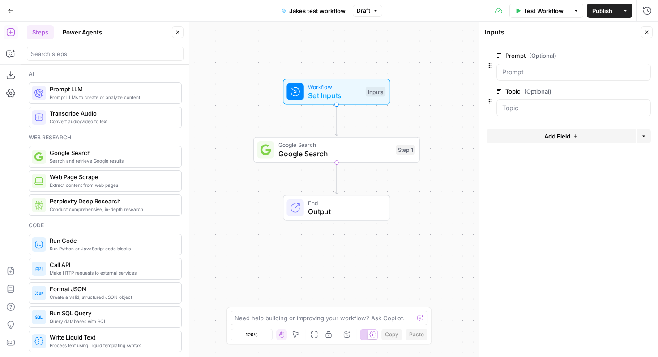
click at [98, 97] on span "Prompt LLMs to create or analyze content" at bounding box center [112, 97] width 124 height 7
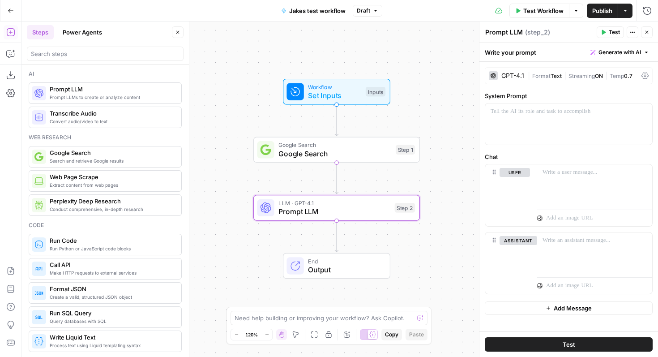
click at [512, 77] on div "GPT-4.1" at bounding box center [512, 76] width 23 height 6
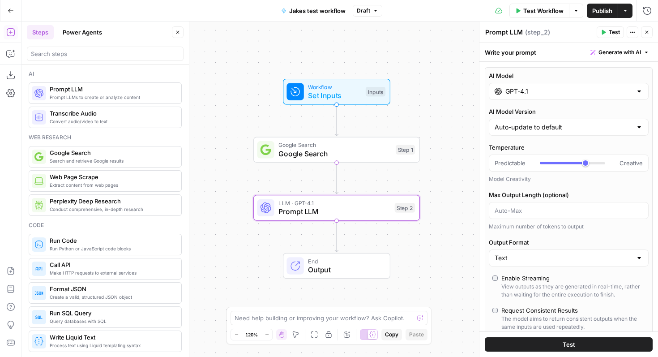
click at [519, 92] on input "GPT-4.1" at bounding box center [568, 91] width 127 height 9
click at [475, 45] on div at bounding box center [479, 188] width 9 height 335
click at [357, 189] on icon "button" at bounding box center [353, 188] width 9 height 9
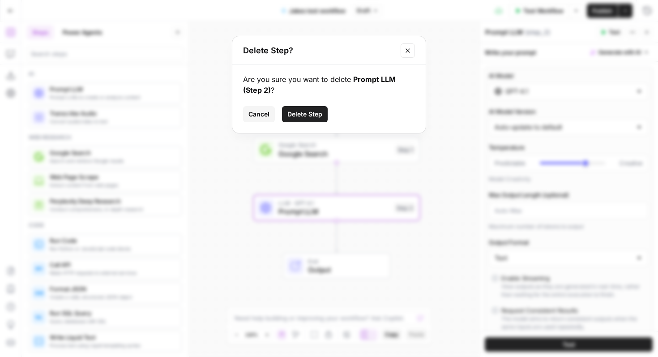
click at [318, 115] on span "Delete Step" at bounding box center [304, 114] width 35 height 9
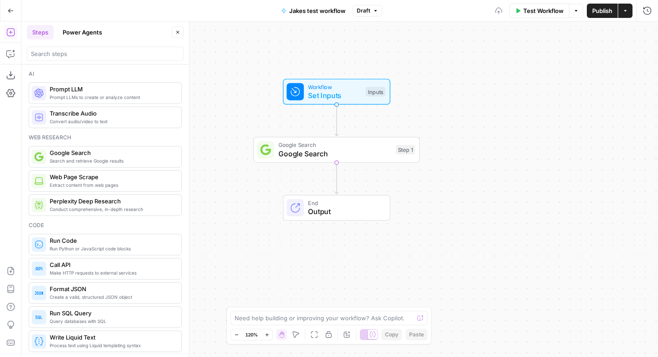
click at [322, 149] on span "Google Search" at bounding box center [334, 153] width 113 height 11
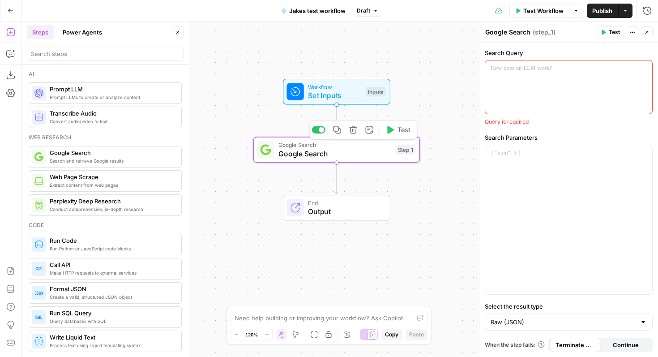
click at [354, 135] on button "Delete step" at bounding box center [353, 130] width 14 height 14
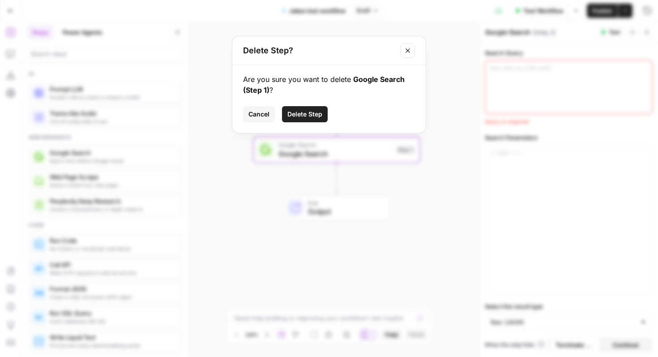
click at [310, 118] on span "Delete Step" at bounding box center [304, 114] width 35 height 9
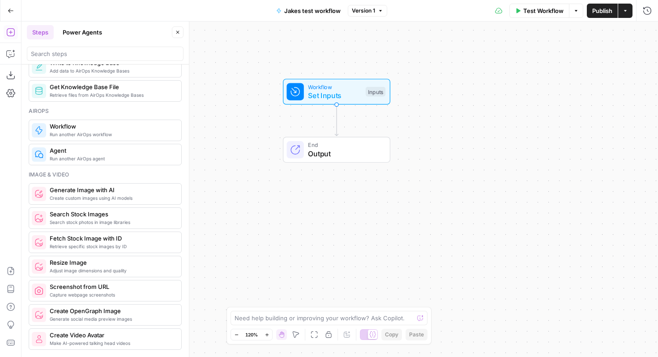
scroll to position [0, 0]
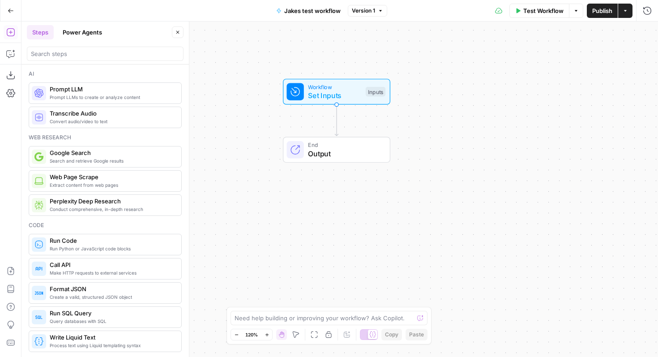
click at [135, 97] on span "Prompt LLMs to create or analyze content" at bounding box center [112, 97] width 124 height 7
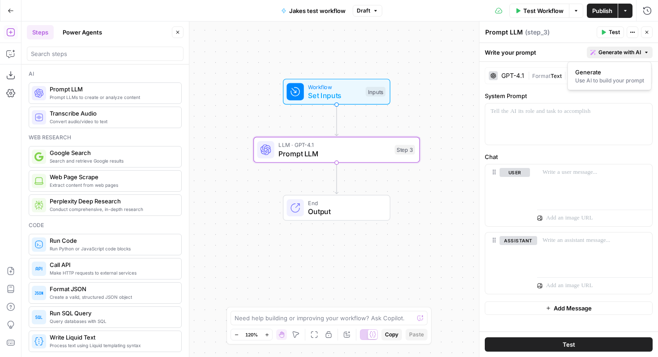
click at [618, 54] on span "Generate with AI" at bounding box center [620, 52] width 43 height 8
click at [608, 77] on div "Use AI to build your prompt" at bounding box center [609, 81] width 69 height 8
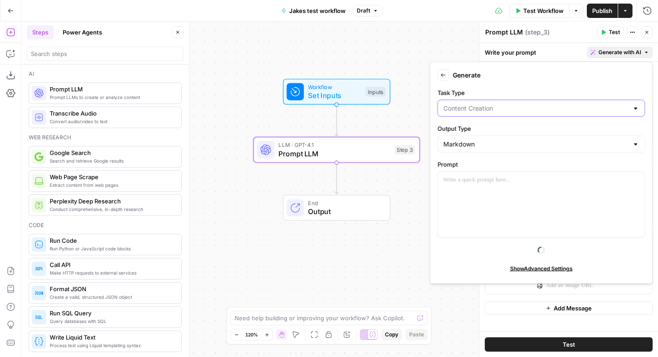
click at [511, 108] on input "Task Type" at bounding box center [535, 108] width 185 height 9
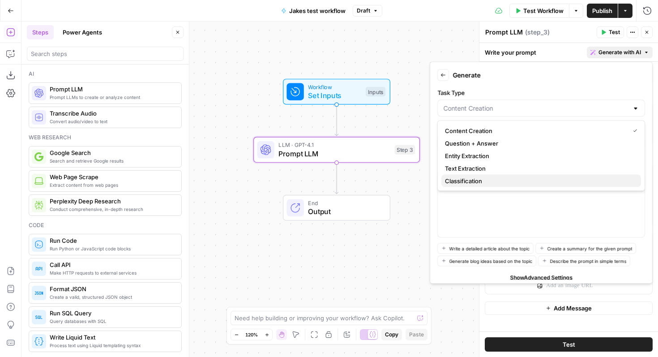
click at [487, 179] on span "Classification" at bounding box center [539, 180] width 189 height 9
type input "Classification"
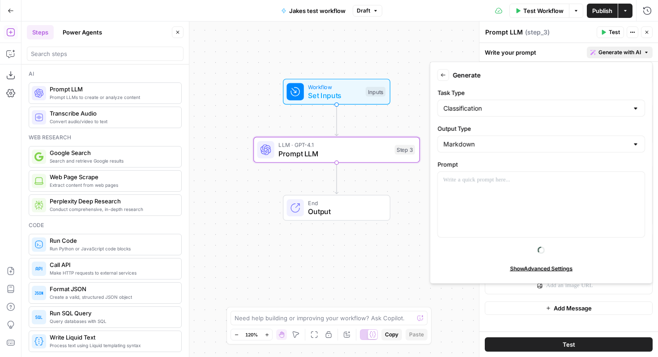
click at [498, 113] on div "Classification" at bounding box center [541, 108] width 208 height 17
type input "Classification"
click at [445, 73] on icon "button" at bounding box center [443, 75] width 5 height 5
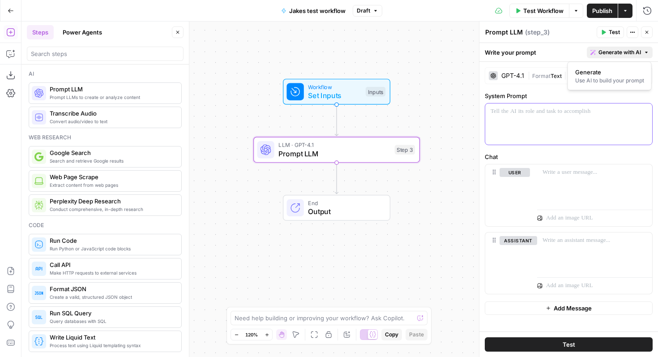
click at [529, 115] on p at bounding box center [569, 111] width 156 height 9
click at [543, 310] on button "Add Message" at bounding box center [569, 307] width 168 height 13
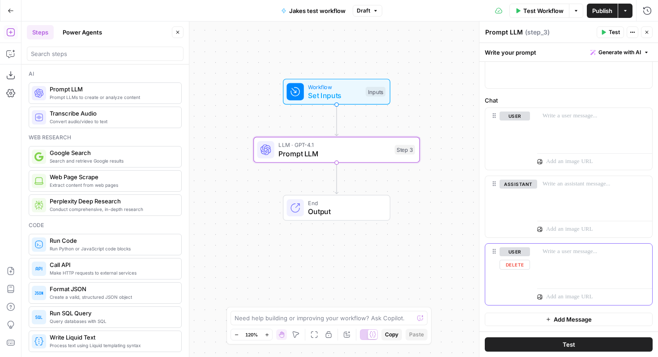
click at [516, 265] on button "Delete" at bounding box center [515, 265] width 30 height 10
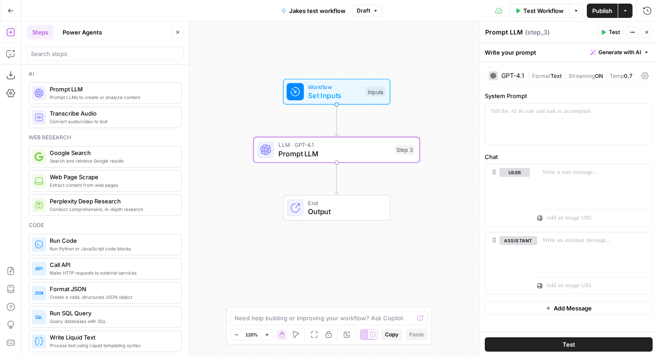
click at [590, 75] on span "Streaming" at bounding box center [582, 76] width 26 height 7
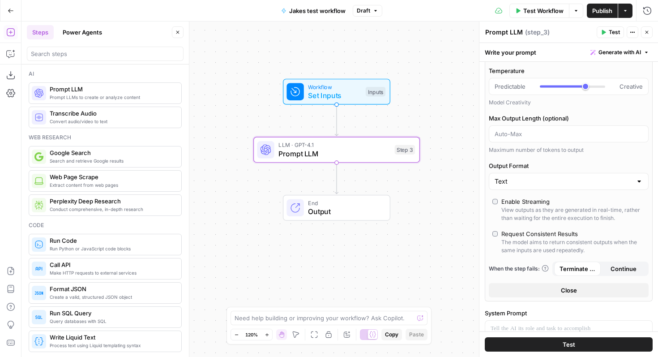
scroll to position [77, 0]
click at [555, 180] on input "Output Format" at bounding box center [563, 180] width 137 height 9
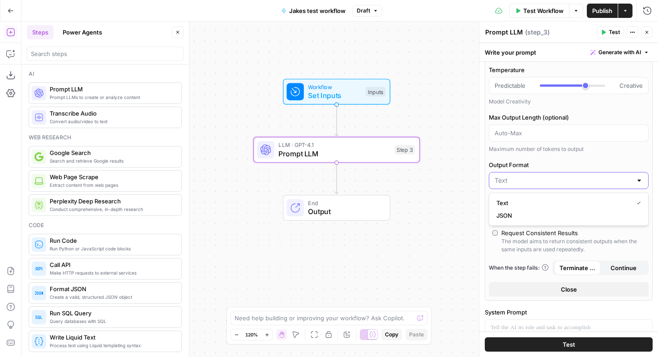
click at [555, 180] on input "Output Format" at bounding box center [563, 180] width 137 height 9
type input "Text"
click at [565, 161] on label "Output Format" at bounding box center [569, 164] width 160 height 9
click at [565, 176] on input "Text" at bounding box center [563, 180] width 137 height 9
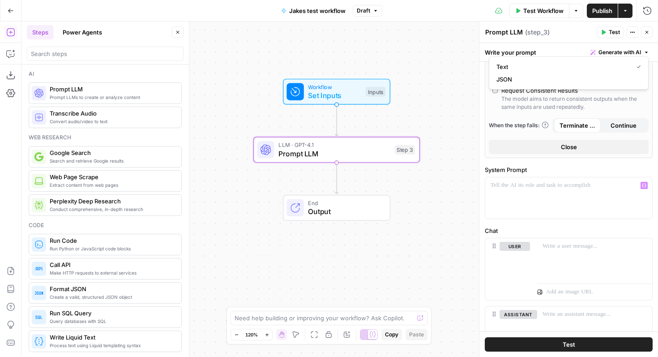
scroll to position [0, 0]
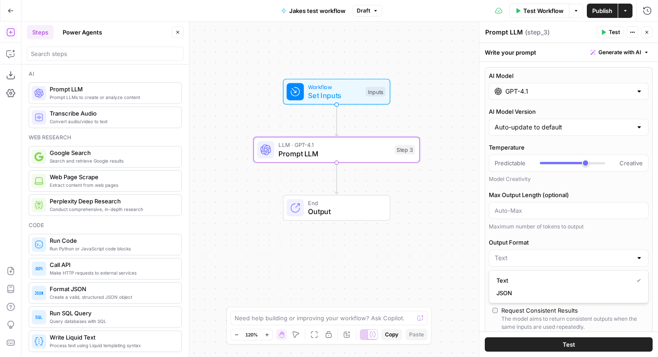
type input "Text"
click at [535, 32] on span "( step_3 )" at bounding box center [537, 32] width 25 height 9
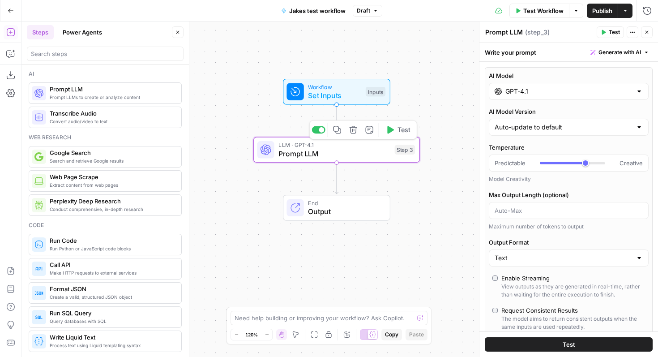
click at [366, 154] on span "Prompt LLM" at bounding box center [334, 153] width 112 height 11
click at [368, 189] on div "Workflow Set Inputs Inputs LLM · GPT-4.1 Prompt LLM Step 3 Copy step Delete ste…" at bounding box center [339, 188] width 637 height 335
click at [356, 208] on span "Output" at bounding box center [344, 211] width 73 height 11
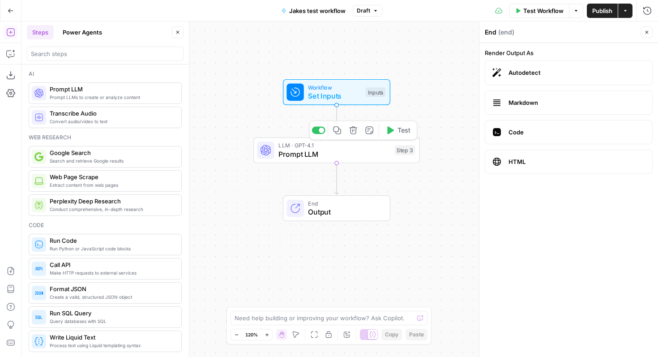
click at [357, 152] on span "Prompt LLM" at bounding box center [334, 154] width 112 height 11
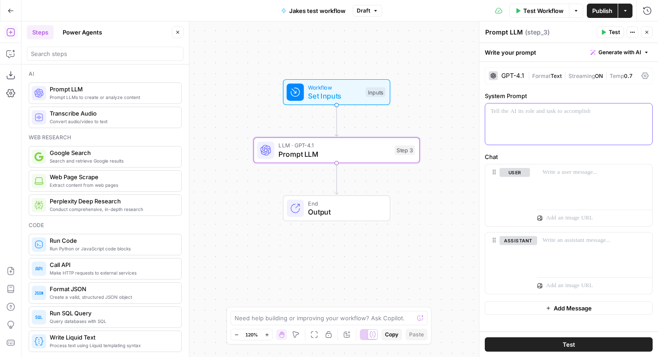
click at [531, 111] on p at bounding box center [569, 111] width 156 height 9
click at [372, 334] on icon at bounding box center [372, 334] width 7 height 7
click at [372, 334] on div at bounding box center [369, 334] width 18 height 11
click at [369, 14] on span "Draft" at bounding box center [363, 11] width 13 height 8
click at [370, 12] on button "Draft" at bounding box center [368, 11] width 30 height 12
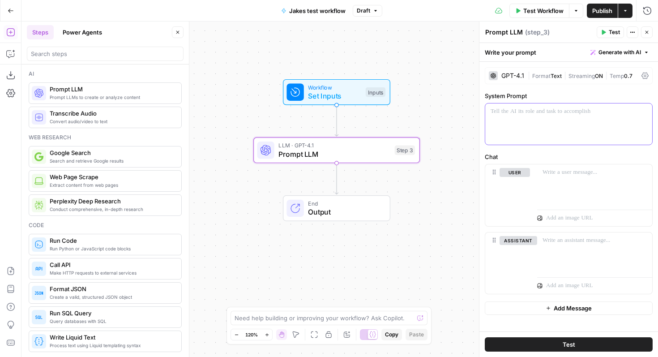
click at [527, 131] on div at bounding box center [568, 123] width 167 height 41
click at [312, 87] on span "Workflow" at bounding box center [334, 87] width 53 height 9
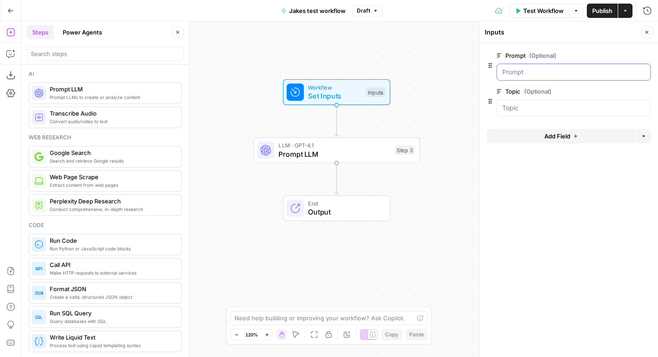
click at [535, 69] on input "Prompt (Optional)" at bounding box center [573, 72] width 143 height 9
click at [529, 72] on input "Prompt (Optional)" at bounding box center [573, 72] width 143 height 9
click at [536, 101] on div at bounding box center [573, 107] width 154 height 17
click at [536, 108] on input "Topic (Optional)" at bounding box center [573, 107] width 143 height 9
click at [519, 64] on div at bounding box center [573, 72] width 154 height 17
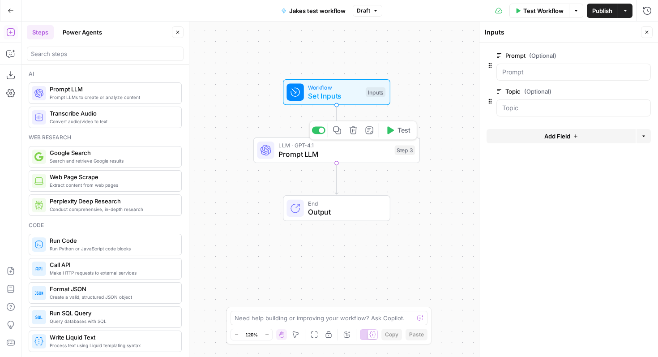
click at [365, 156] on span "Prompt LLM" at bounding box center [334, 154] width 112 height 11
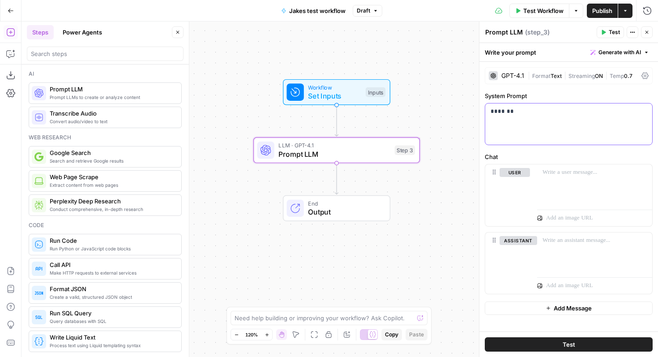
click at [528, 120] on div "*******" at bounding box center [568, 123] width 167 height 41
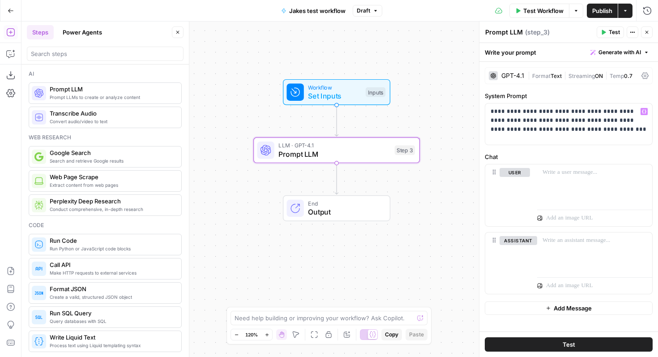
click at [569, 343] on span "Test" at bounding box center [569, 344] width 13 height 9
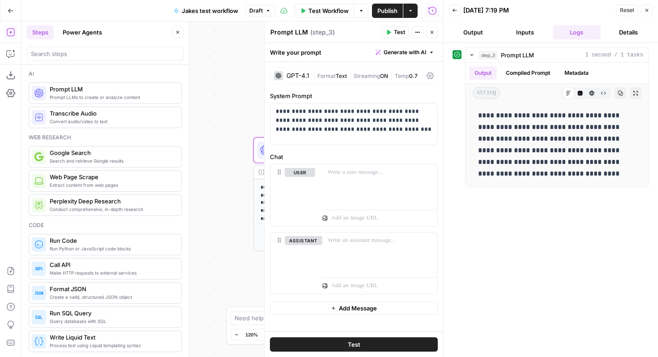
click at [518, 35] on button "Inputs" at bounding box center [525, 32] width 48 height 14
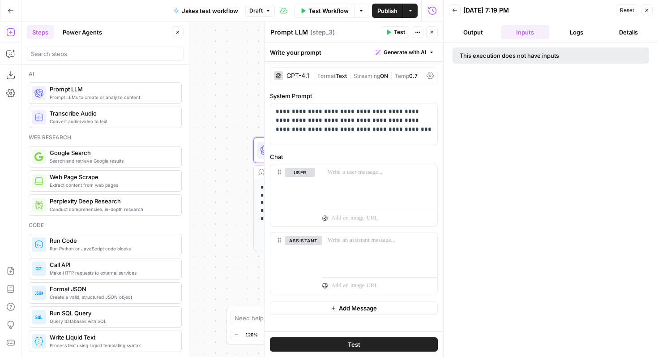
click at [487, 52] on div "This execution does not have inputs" at bounding box center [530, 55] width 141 height 9
click at [242, 134] on div "**********" at bounding box center [232, 188] width 422 height 335
click at [257, 154] on div at bounding box center [265, 149] width 17 height 17
click at [257, 184] on div "**********" at bounding box center [337, 215] width 166 height 72
click at [646, 8] on icon "button" at bounding box center [646, 10] width 5 height 5
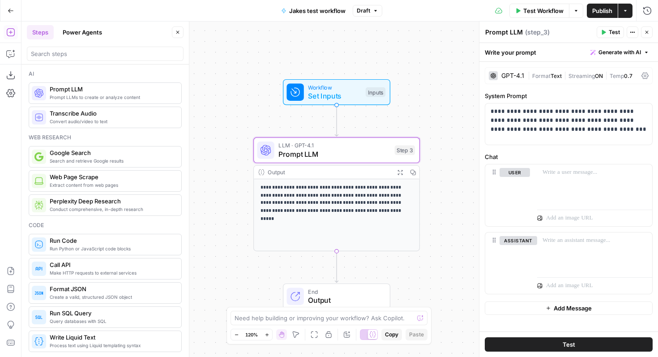
click at [337, 209] on p "**********" at bounding box center [337, 199] width 153 height 31
click at [345, 191] on p "**********" at bounding box center [337, 199] width 153 height 31
click at [562, 173] on p at bounding box center [595, 172] width 104 height 9
click at [349, 90] on span "Workflow" at bounding box center [334, 87] width 53 height 9
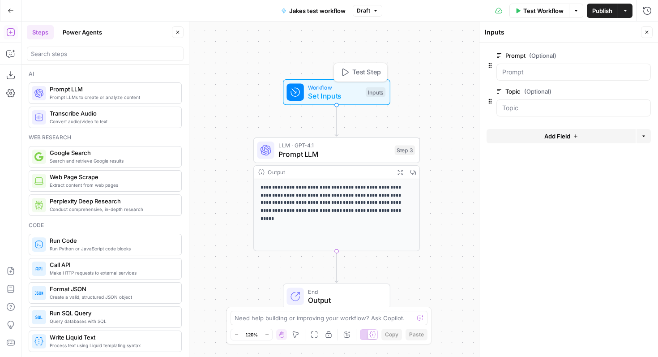
click at [352, 70] on span "Test Step" at bounding box center [366, 73] width 29 height 10
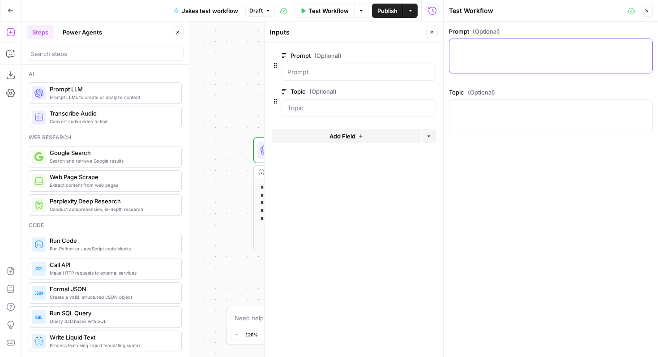
click at [462, 48] on textarea "Prompt (Optional)" at bounding box center [551, 47] width 192 height 9
type textarea "s"
type textarea "sss"
click at [476, 124] on div at bounding box center [551, 116] width 204 height 35
type textarea "sss"
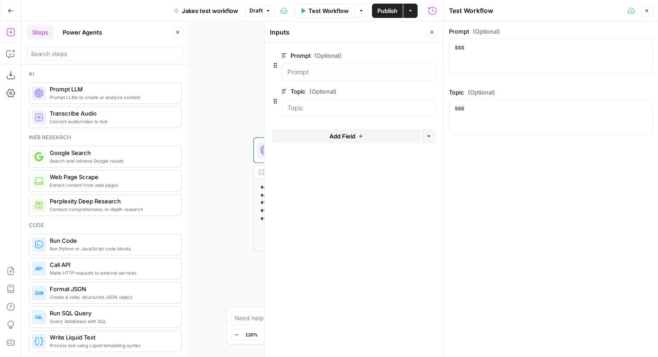
click at [228, 145] on div "**********" at bounding box center [232, 188] width 422 height 335
click at [646, 14] on button "Close" at bounding box center [647, 11] width 12 height 12
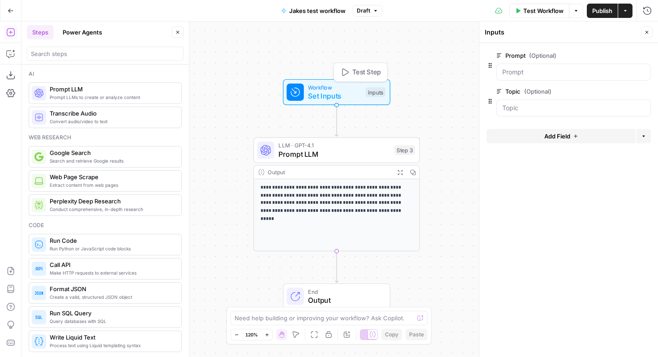
click at [369, 74] on span "Test Step" at bounding box center [366, 73] width 29 height 10
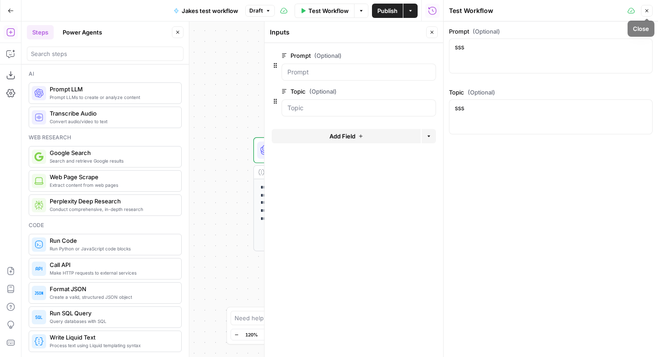
click at [521, 73] on div "sss sss" at bounding box center [551, 55] width 204 height 35
click at [518, 120] on div "sss sss" at bounding box center [551, 116] width 204 height 35
click at [647, 6] on button "Close" at bounding box center [647, 11] width 12 height 12
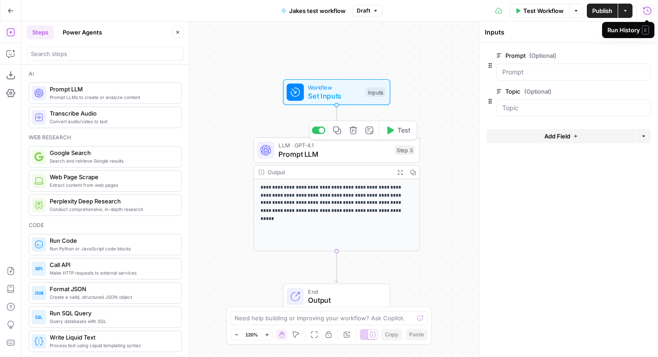
click at [394, 139] on div "Copy step Delete step Add Note Test" at bounding box center [363, 129] width 108 height 19
click at [394, 128] on button "Test" at bounding box center [397, 130] width 33 height 14
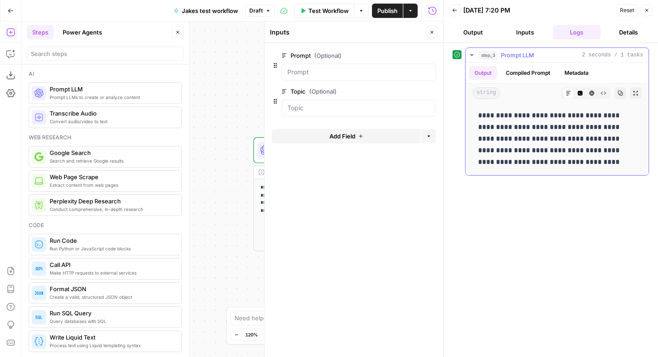
click at [511, 52] on span "Prompt LLM" at bounding box center [517, 55] width 33 height 9
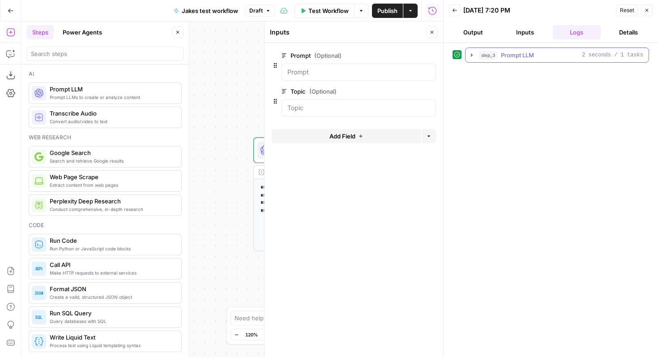
click at [510, 53] on span "Prompt LLM" at bounding box center [517, 55] width 33 height 9
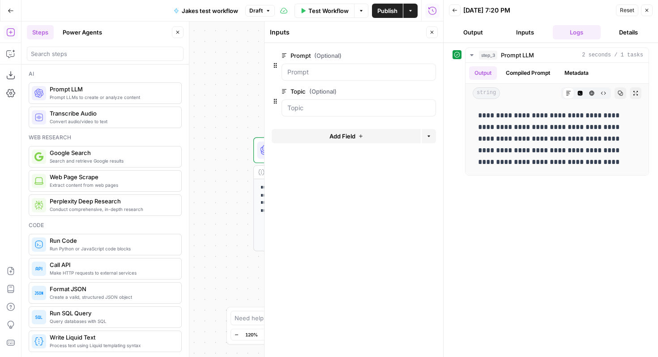
click at [526, 29] on button "Inputs" at bounding box center [525, 32] width 48 height 14
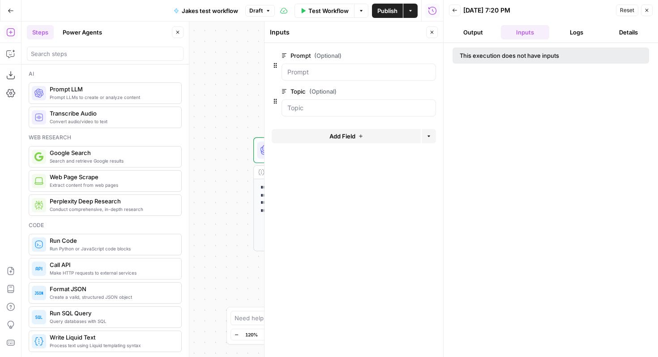
click at [466, 31] on button "Output" at bounding box center [473, 32] width 48 height 14
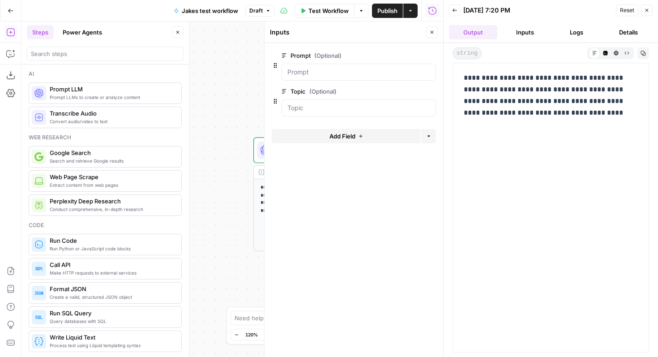
click at [606, 111] on p "**********" at bounding box center [551, 95] width 174 height 47
click at [610, 55] on button "Code Editor" at bounding box center [605, 52] width 11 height 11
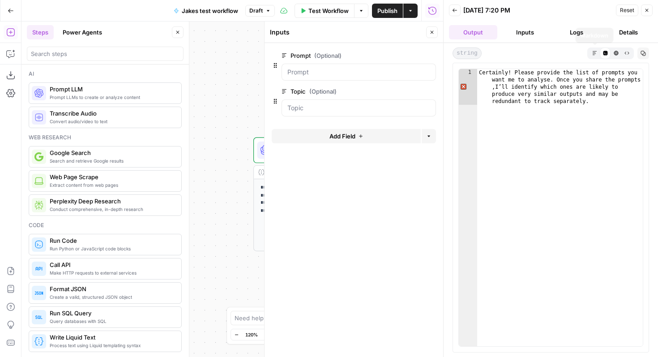
click at [595, 53] on icon "button" at bounding box center [594, 53] width 4 height 4
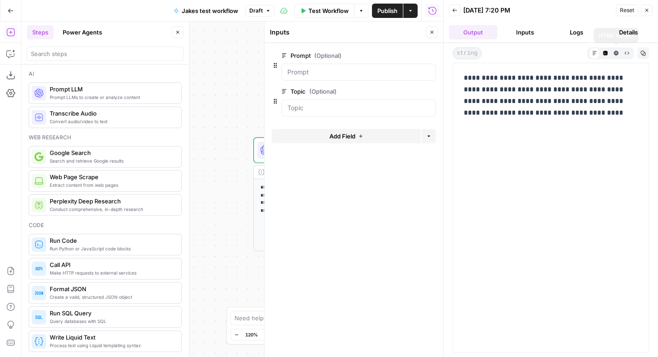
click at [612, 56] on button "HTML Viewer" at bounding box center [616, 52] width 11 height 11
click at [598, 53] on button "Markdown" at bounding box center [594, 52] width 11 height 11
click at [647, 9] on icon "button" at bounding box center [647, 10] width 3 height 3
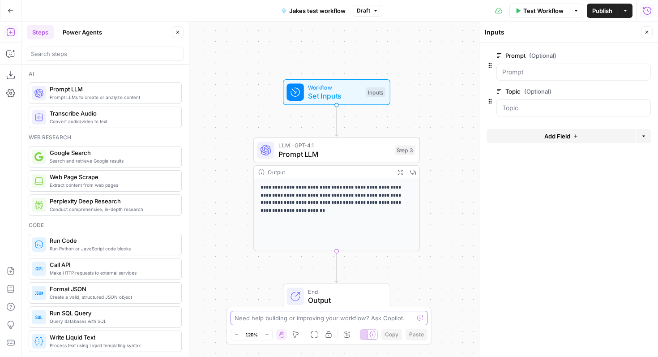
click at [292, 315] on textarea at bounding box center [324, 317] width 179 height 9
type textarea "how do i get the input into the LLM step"
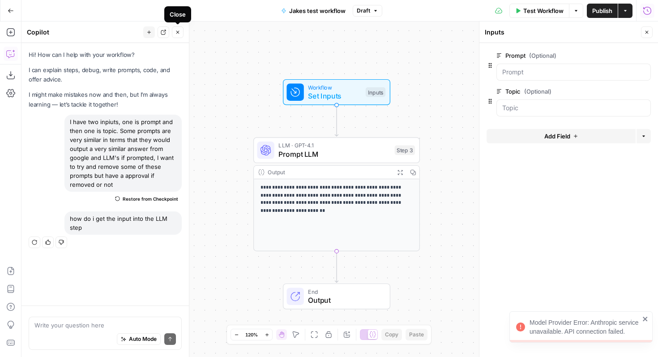
click at [175, 32] on icon "button" at bounding box center [177, 32] width 5 height 5
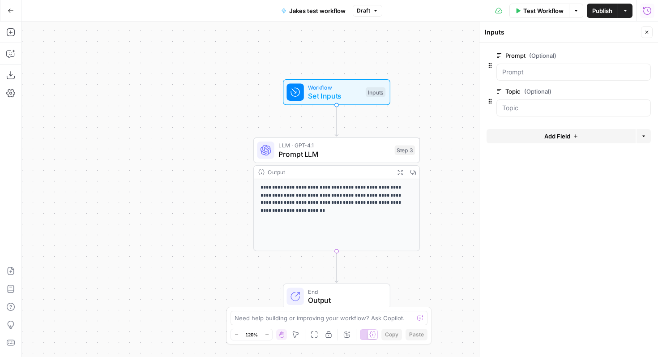
click at [287, 149] on span "Prompt LLM" at bounding box center [334, 154] width 112 height 11
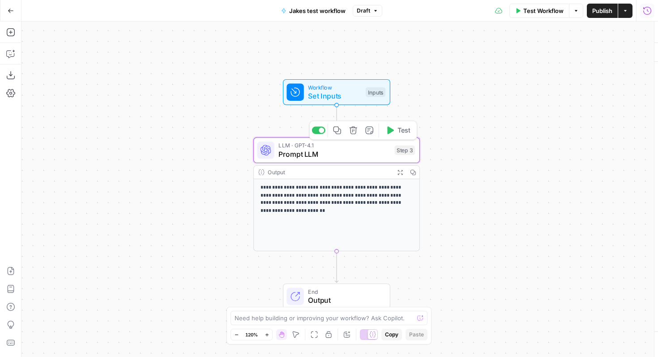
type textarea "Prompt LLM"
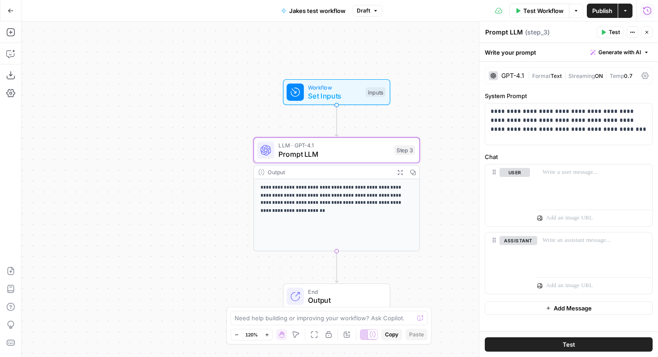
click at [641, 76] on div "GPT-4.1 | Format Text | Streaming ON | Temp 0.7" at bounding box center [569, 75] width 168 height 17
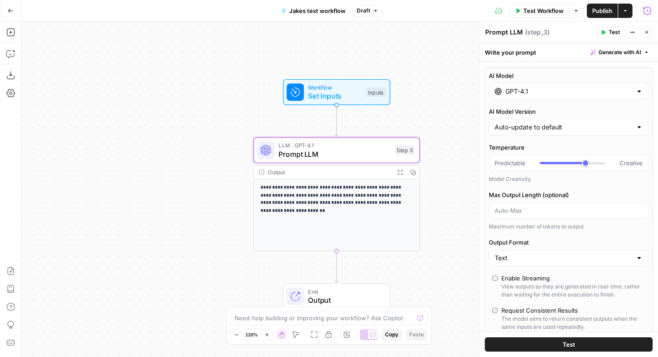
click at [390, 81] on div "Workflow Set Inputs Inputs" at bounding box center [336, 92] width 167 height 26
click at [350, 86] on span "Workflow" at bounding box center [334, 87] width 53 height 9
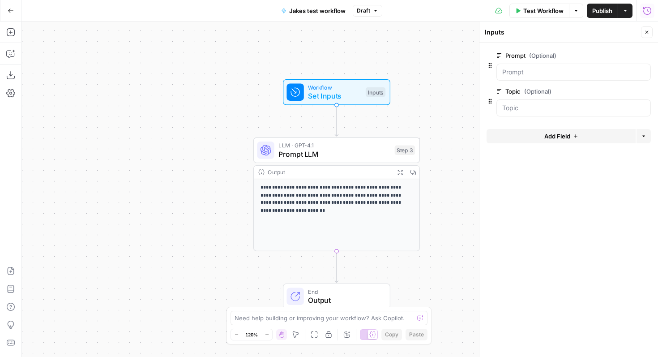
click at [325, 295] on span "Output" at bounding box center [344, 300] width 73 height 11
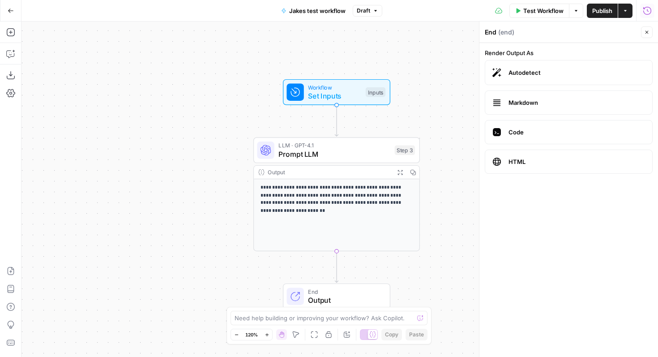
click at [530, 123] on label "Code" at bounding box center [569, 132] width 168 height 24
click at [548, 72] on span "Autodetect" at bounding box center [577, 72] width 137 height 9
click at [353, 198] on p "**********" at bounding box center [337, 199] width 153 height 31
click at [379, 190] on p "**********" at bounding box center [337, 199] width 153 height 31
click at [378, 145] on span "LLM · GPT-4.1" at bounding box center [334, 145] width 112 height 9
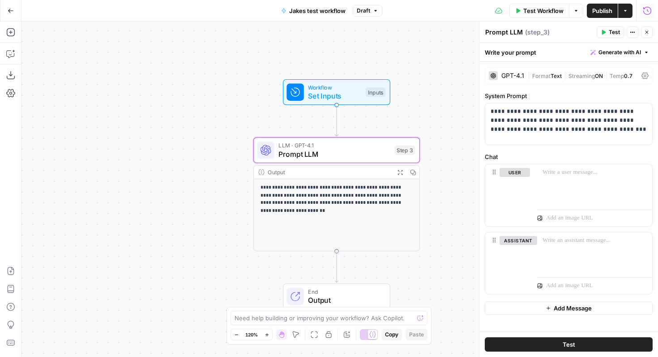
click at [626, 30] on div "Test Actions Close" at bounding box center [625, 32] width 56 height 12
click at [629, 32] on button "Actions" at bounding box center [633, 32] width 12 height 12
click at [614, 34] on span "Test" at bounding box center [614, 32] width 11 height 8
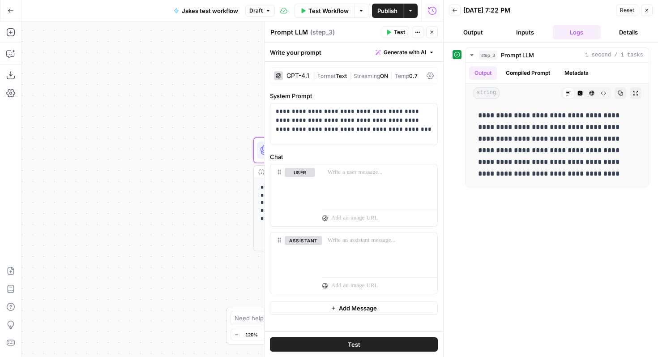
click at [647, 11] on icon "button" at bounding box center [647, 10] width 3 height 3
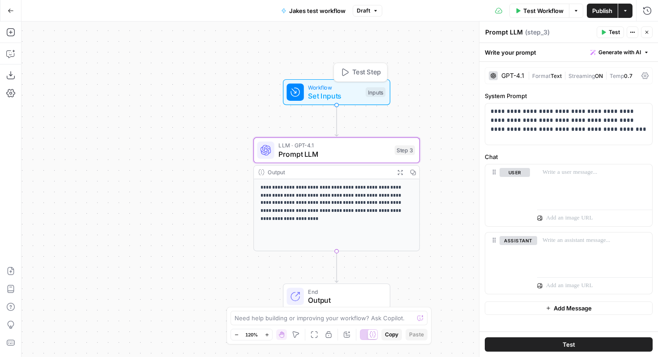
click at [333, 88] on span "Workflow" at bounding box center [334, 87] width 53 height 9
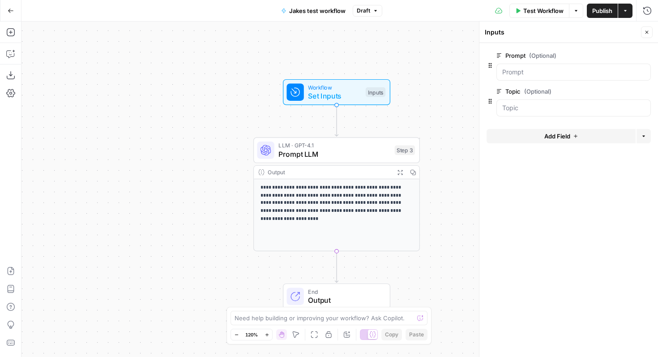
click at [547, 137] on span "Add Field" at bounding box center [557, 136] width 26 height 9
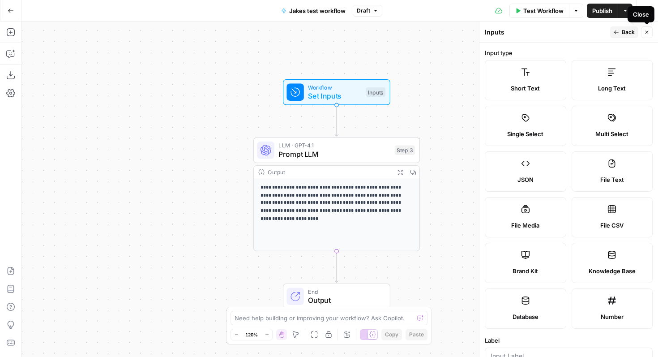
click at [645, 30] on icon "button" at bounding box center [646, 32] width 5 height 5
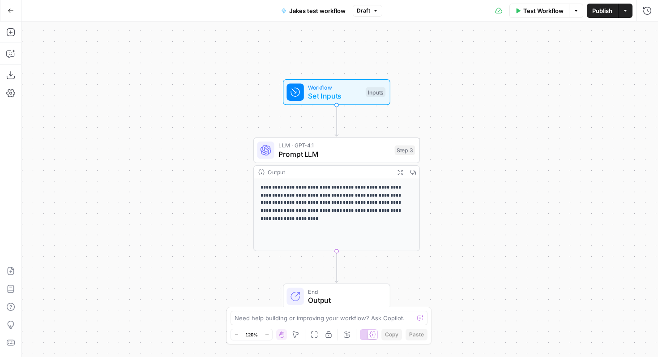
click at [623, 17] on button "Actions" at bounding box center [625, 11] width 14 height 14
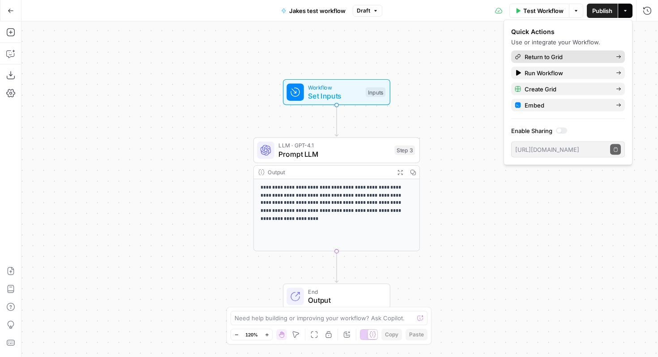
click at [583, 58] on span "Return to Grid" at bounding box center [567, 56] width 84 height 9
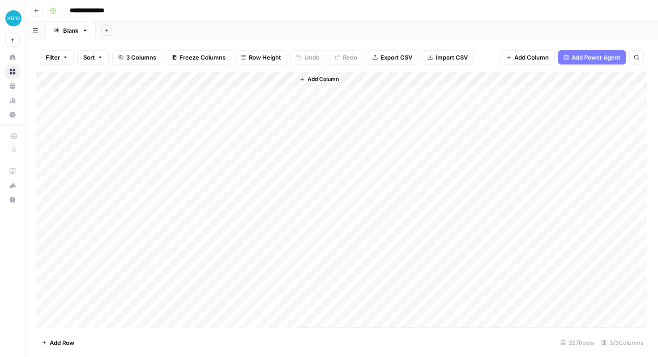
click at [222, 94] on div "Add Column" at bounding box center [341, 200] width 611 height 256
click at [239, 91] on div "Add Column" at bounding box center [341, 200] width 611 height 256
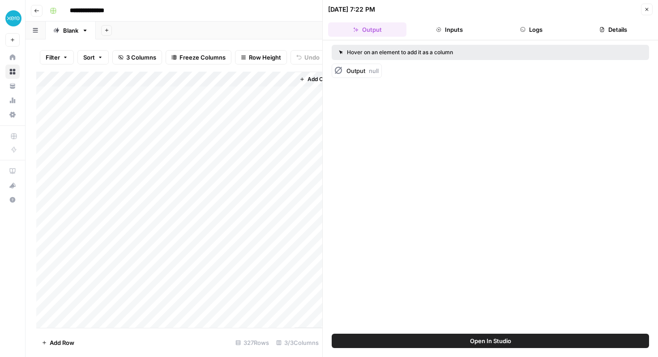
click at [450, 30] on button "Inputs" at bounding box center [449, 29] width 78 height 14
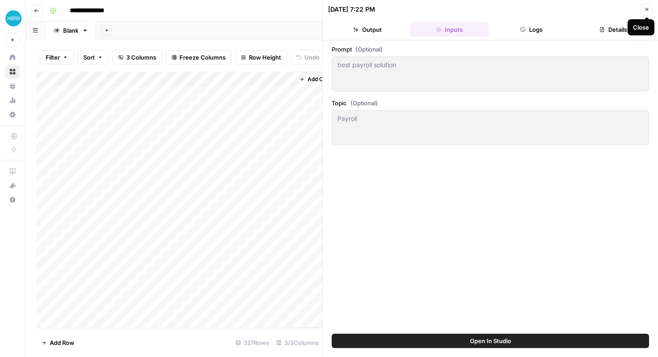
click at [652, 8] on button "Close" at bounding box center [647, 10] width 12 height 12
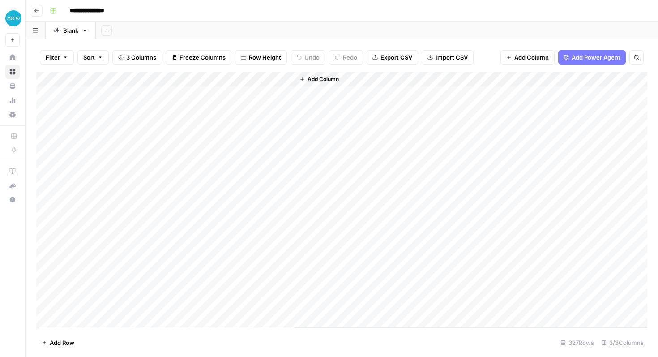
click at [241, 78] on div "Add Column" at bounding box center [341, 200] width 611 height 256
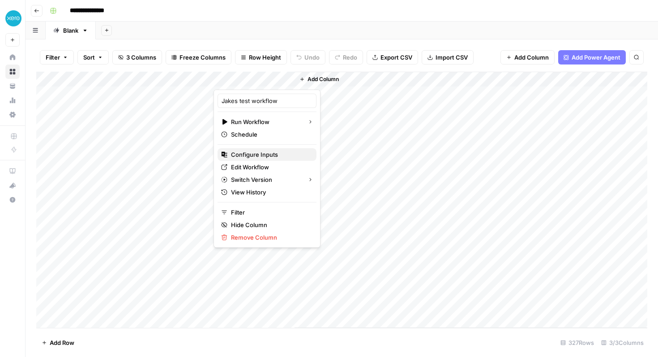
click at [249, 158] on span "Configure Inputs" at bounding box center [270, 154] width 78 height 9
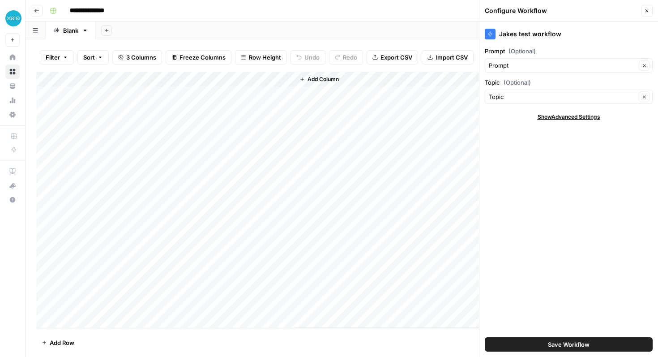
click at [653, 8] on header "Configure Workflow Close" at bounding box center [568, 10] width 179 height 21
click at [643, 10] on button "Close" at bounding box center [647, 11] width 12 height 12
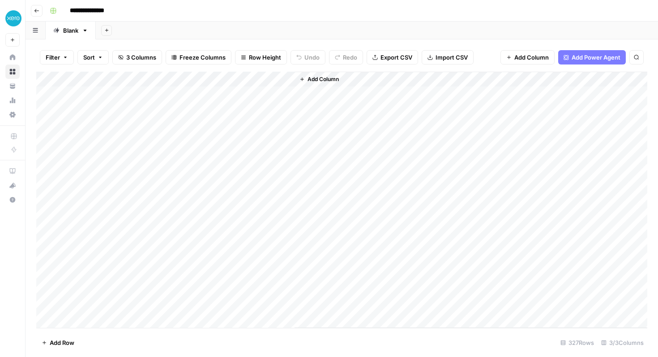
drag, startPoint x: 114, startPoint y: 94, endPoint x: 245, endPoint y: 131, distance: 135.8
click at [246, 131] on div "Add Column" at bounding box center [341, 200] width 611 height 256
click at [227, 108] on div "Add Column" at bounding box center [341, 200] width 611 height 256
click at [234, 124] on div "Add Column" at bounding box center [341, 200] width 611 height 256
click at [287, 94] on div "Add Column" at bounding box center [341, 200] width 611 height 256
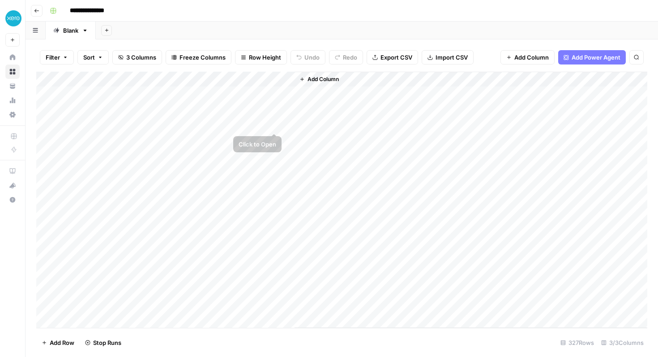
click at [256, 112] on div "Add Column" at bounding box center [341, 200] width 611 height 256
click at [256, 111] on div "Add Column" at bounding box center [341, 200] width 611 height 256
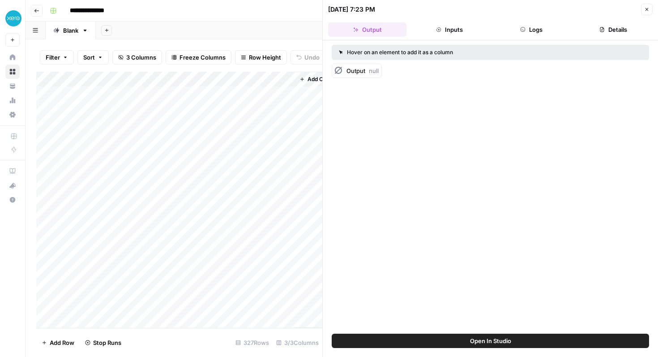
click at [649, 7] on icon "button" at bounding box center [646, 9] width 5 height 5
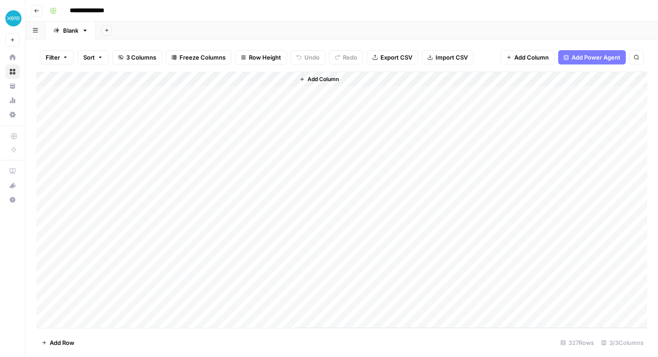
click at [335, 155] on div "Add Column" at bounding box center [471, 200] width 353 height 256
click at [262, 77] on div "Add Column" at bounding box center [341, 200] width 611 height 256
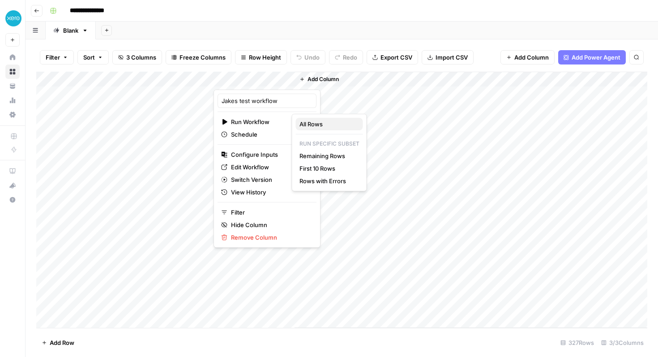
click at [316, 121] on span "All Rows" at bounding box center [327, 124] width 56 height 9
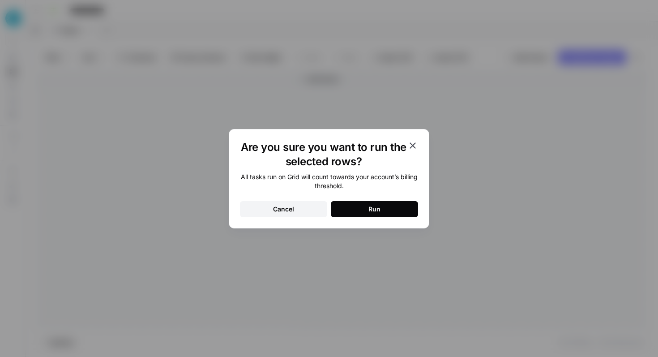
click at [412, 143] on icon "button" at bounding box center [412, 145] width 11 height 11
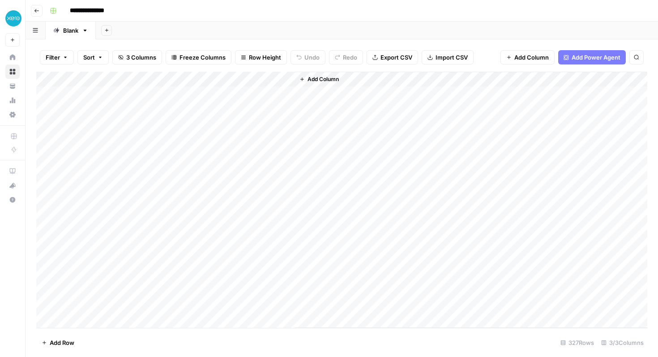
click at [85, 30] on icon "button" at bounding box center [85, 31] width 3 height 2
click at [88, 21] on header "**********" at bounding box center [342, 10] width 633 height 21
click at [87, 13] on input "**********" at bounding box center [92, 11] width 53 height 14
click at [71, 28] on div "Blank" at bounding box center [70, 30] width 15 height 9
click at [36, 33] on button "button" at bounding box center [36, 29] width 20 height 17
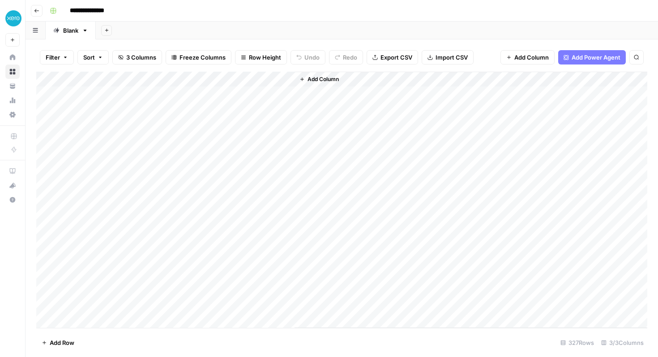
click at [38, 30] on button "button" at bounding box center [36, 29] width 20 height 17
click at [303, 91] on div "Add Column" at bounding box center [471, 200] width 353 height 256
click at [304, 98] on div "Add Column" at bounding box center [471, 200] width 353 height 256
click at [164, 78] on div "Add Column" at bounding box center [341, 200] width 611 height 256
click at [346, 180] on div "Add Column" at bounding box center [471, 200] width 353 height 256
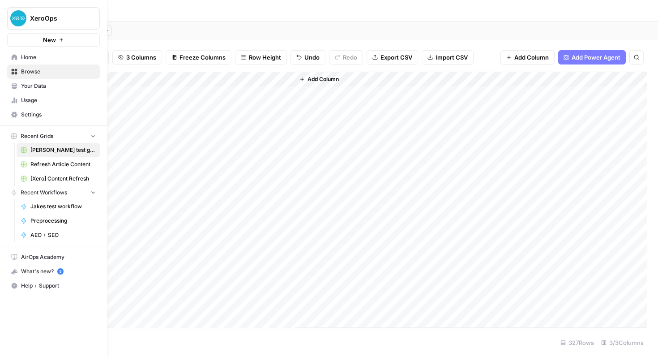
click at [11, 84] on link "Your Data" at bounding box center [53, 86] width 93 height 14
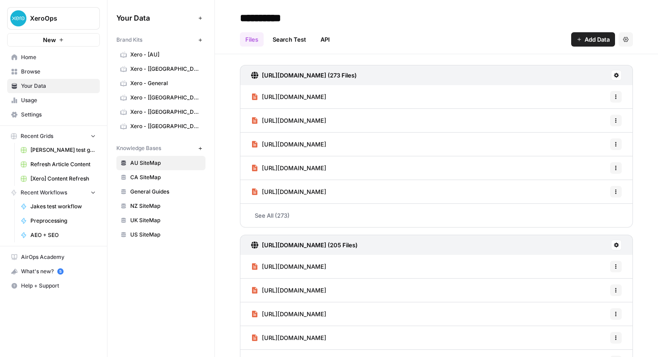
click at [13, 69] on icon at bounding box center [15, 72] width 6 height 6
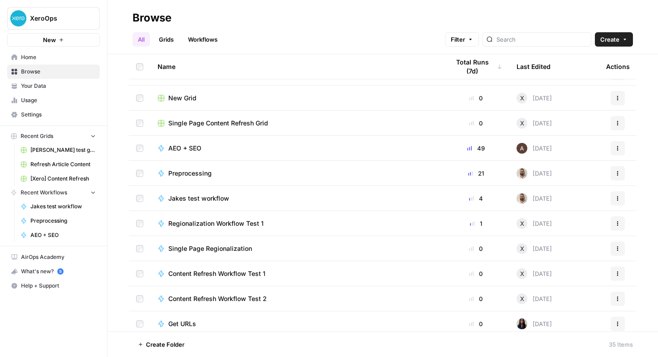
scroll to position [466, 0]
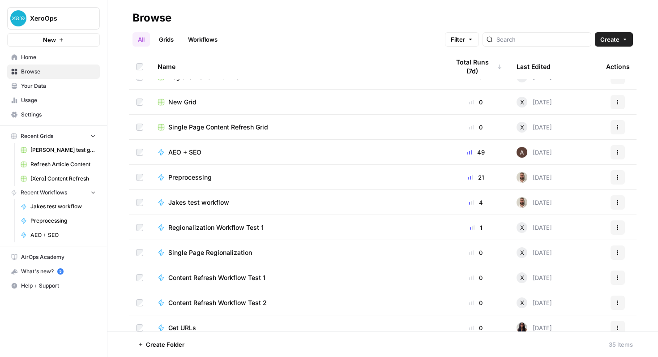
click at [201, 201] on span "Jakes test workflow" at bounding box center [198, 202] width 61 height 9
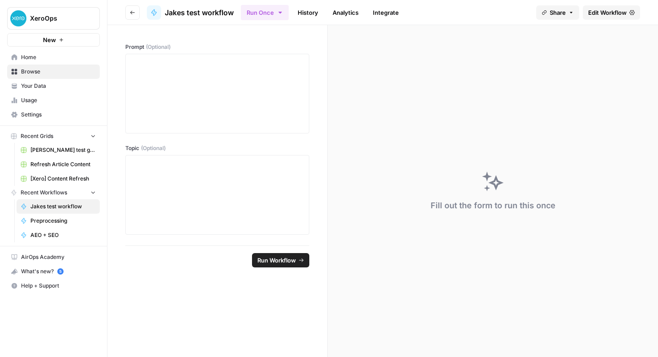
click at [606, 22] on header "Go back [PERSON_NAME] test workflow Run Once History Analytics Integrate Share …" at bounding box center [382, 12] width 551 height 25
click at [606, 15] on span "Edit Workflow" at bounding box center [607, 12] width 38 height 9
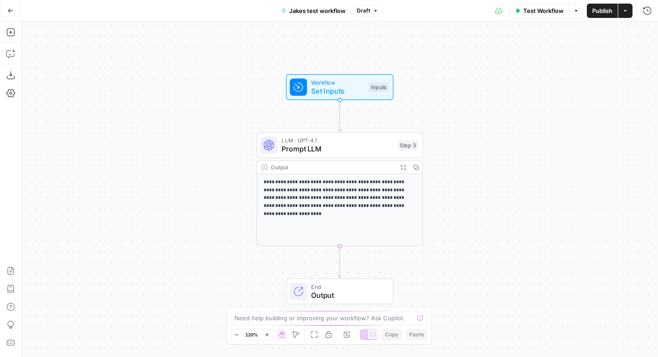
click at [337, 151] on span "Prompt LLM" at bounding box center [338, 149] width 112 height 11
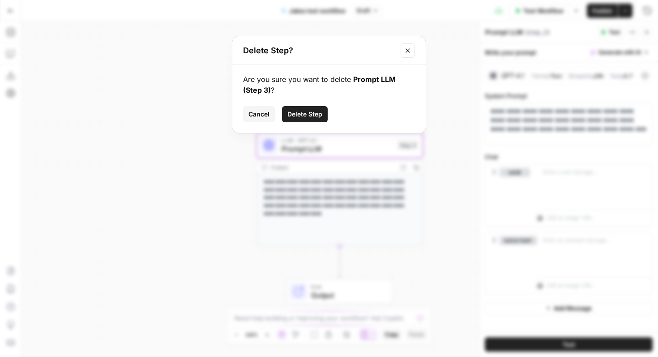
click at [321, 115] on span "Delete Step" at bounding box center [304, 114] width 35 height 9
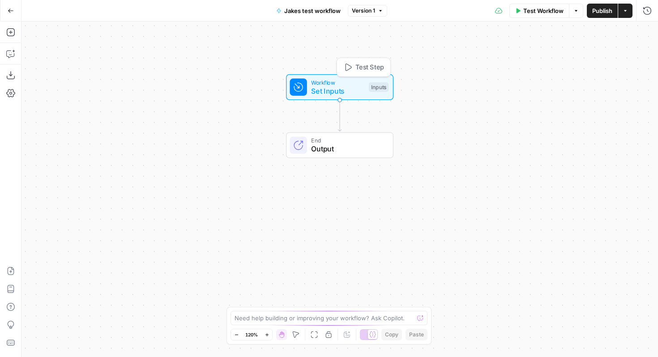
click at [315, 81] on span "Workflow" at bounding box center [337, 82] width 53 height 9
click at [646, 28] on button "Close" at bounding box center [647, 32] width 12 height 12
click at [19, 17] on div "Go Back" at bounding box center [10, 10] width 21 height 21
click at [13, 13] on button "Go Back" at bounding box center [11, 11] width 16 height 16
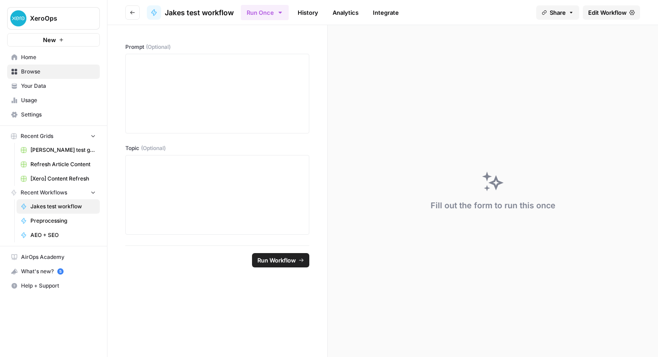
click at [42, 73] on span "Browse" at bounding box center [58, 72] width 75 height 8
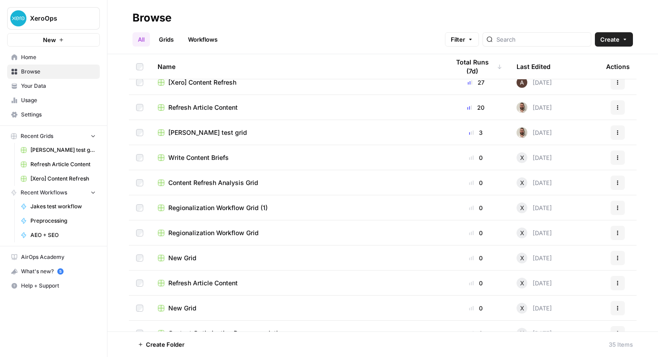
scroll to position [6, 0]
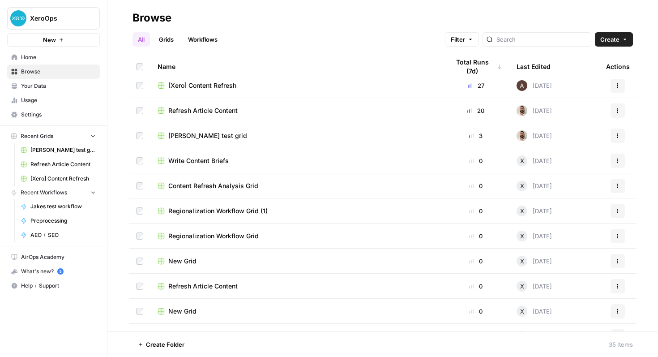
click at [213, 160] on span "Write Content Briefs" at bounding box center [198, 160] width 60 height 9
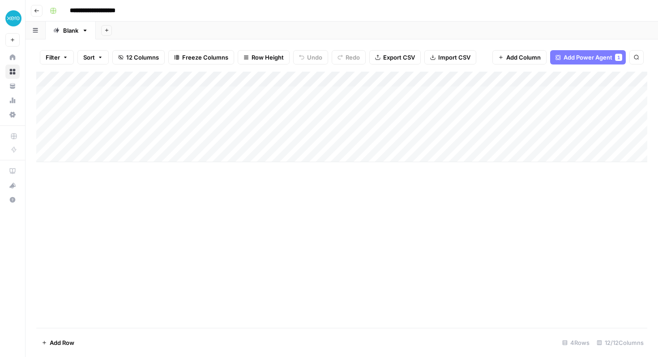
click at [115, 94] on div "Add Column" at bounding box center [341, 117] width 611 height 90
click at [33, 14] on button "Go back" at bounding box center [37, 11] width 12 height 12
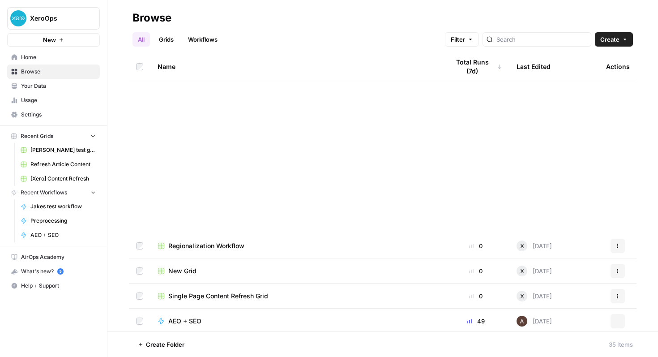
scroll to position [625, 0]
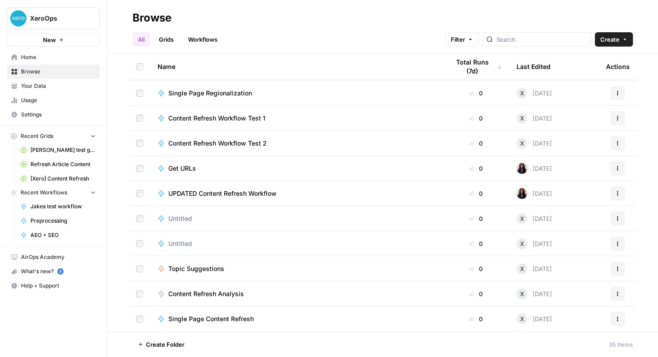
click at [214, 190] on span "UPDATED Content Refresh Workflow" at bounding box center [222, 193] width 108 height 9
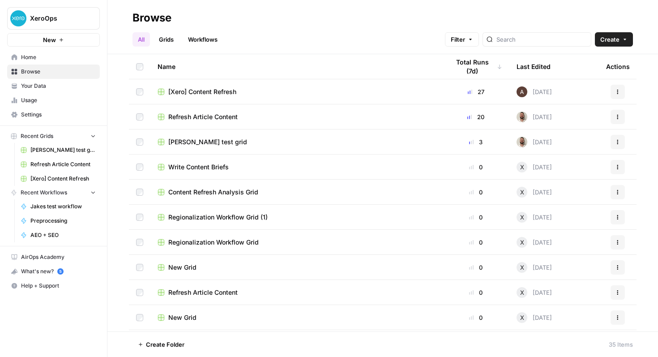
click at [214, 192] on span "Content Refresh Analysis Grid" at bounding box center [213, 192] width 90 height 9
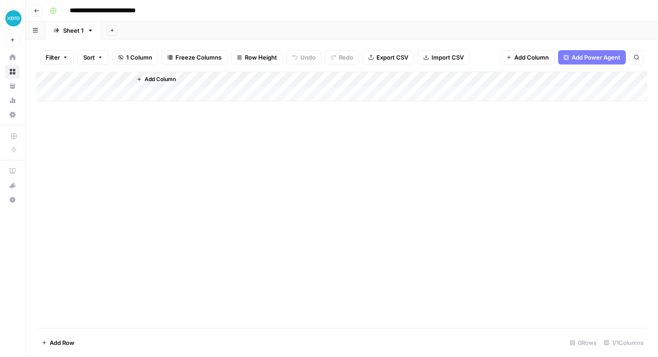
click at [39, 13] on button "Go back" at bounding box center [37, 11] width 12 height 12
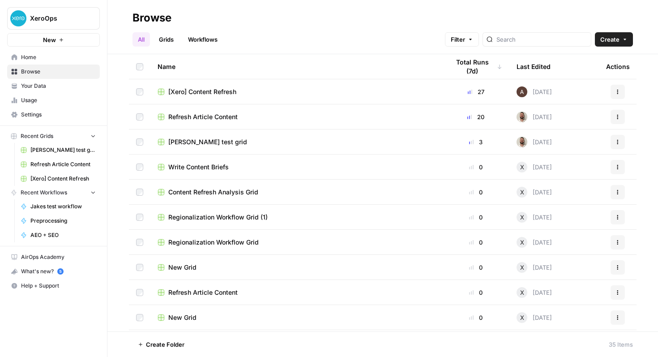
click at [39, 285] on span "Help + Support" at bounding box center [58, 286] width 75 height 8
click at [56, 98] on span "Usage" at bounding box center [58, 100] width 75 height 8
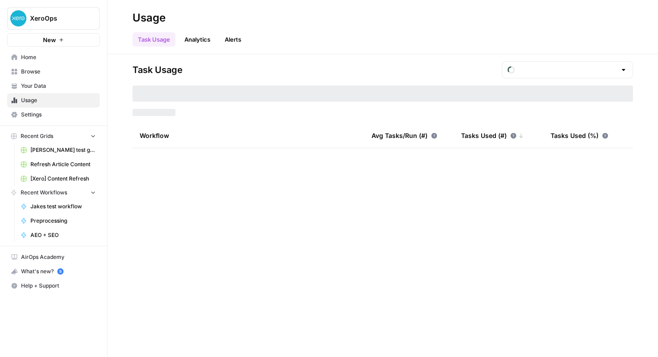
type input "August Tasks"
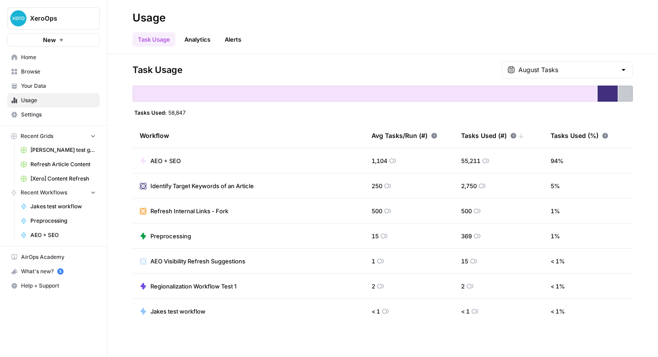
click at [69, 232] on span "AEO + SEO" at bounding box center [62, 235] width 65 height 8
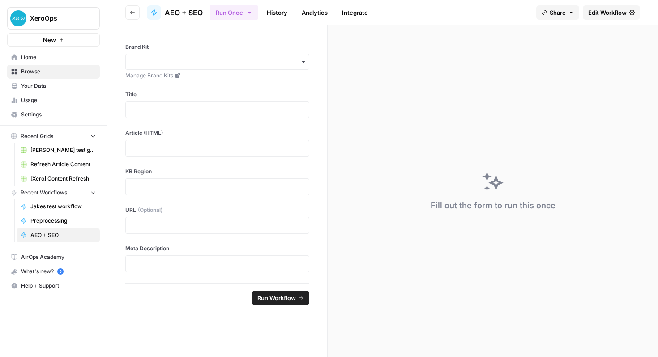
click at [597, 14] on span "Edit Workflow" at bounding box center [607, 12] width 38 height 9
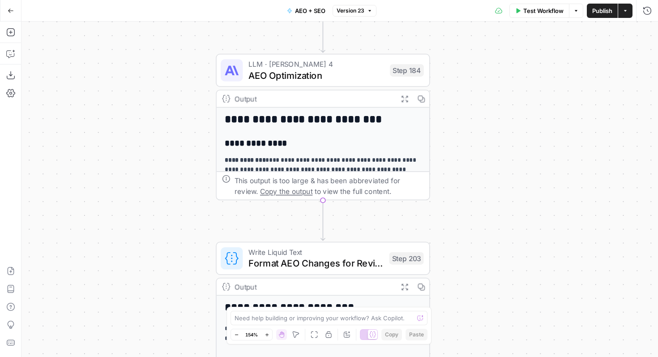
click at [369, 102] on div "Output" at bounding box center [314, 98] width 158 height 11
click at [368, 102] on div "Output" at bounding box center [314, 98] width 158 height 11
click at [364, 79] on span "AEO Optimization" at bounding box center [316, 75] width 136 height 14
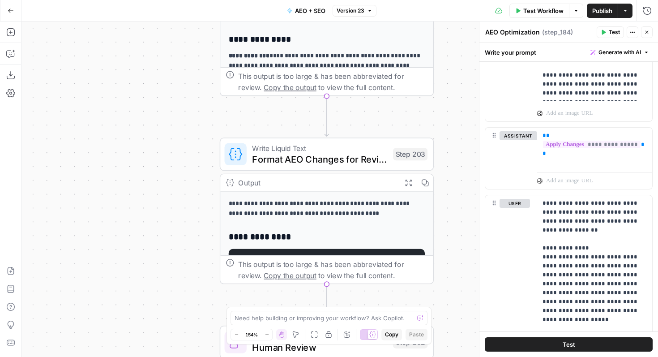
scroll to position [5, 0]
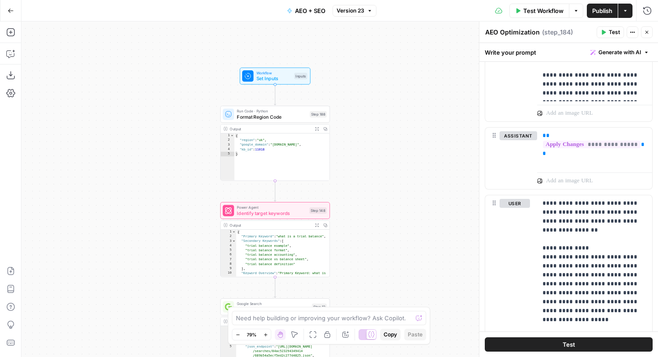
click at [369, 12] on icon "button" at bounding box center [369, 10] width 5 height 5
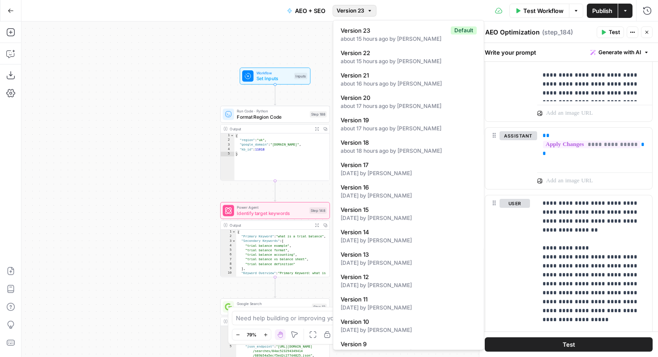
click at [370, 11] on icon "button" at bounding box center [369, 10] width 3 height 1
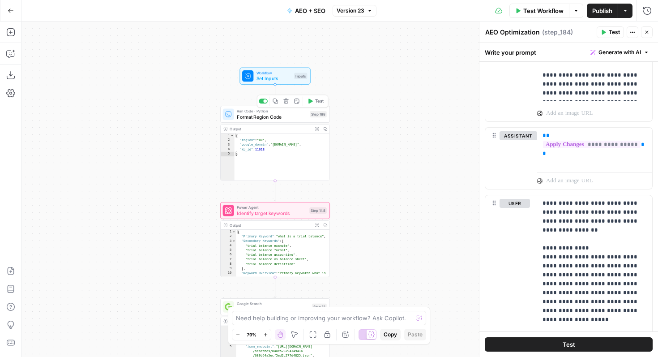
click at [270, 117] on span "Format Region Code" at bounding box center [272, 116] width 70 height 7
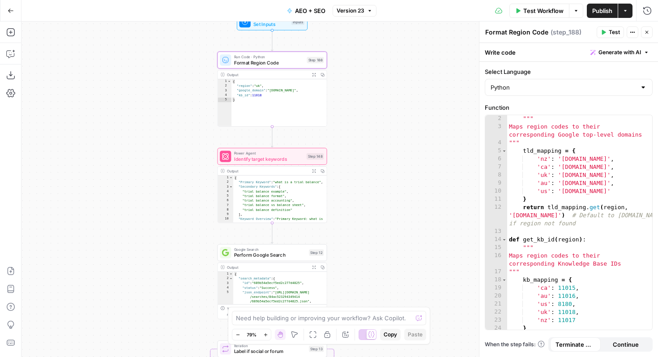
scroll to position [0, 0]
click at [295, 169] on div "Output" at bounding box center [267, 171] width 81 height 6
click at [286, 156] on span "Identify target keywords" at bounding box center [269, 158] width 70 height 7
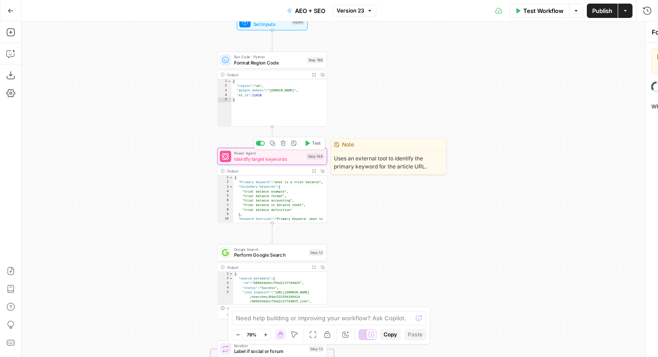
type textarea "Identify target keywords"
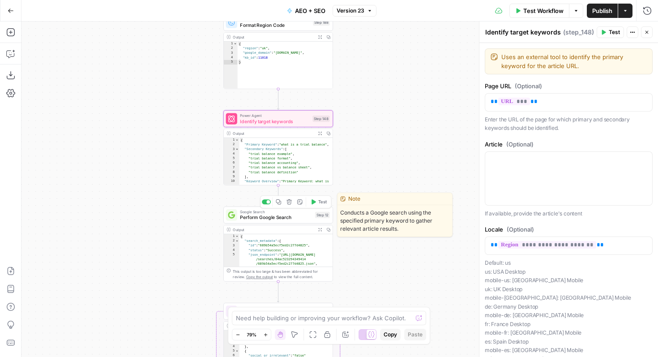
click at [287, 218] on span "Perform Google Search" at bounding box center [276, 217] width 72 height 7
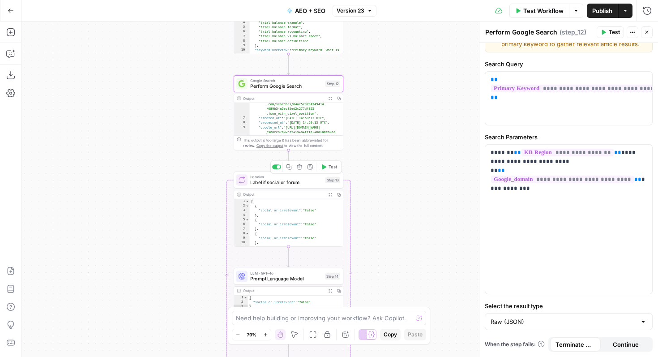
click at [286, 178] on span "Iteration" at bounding box center [286, 177] width 72 height 6
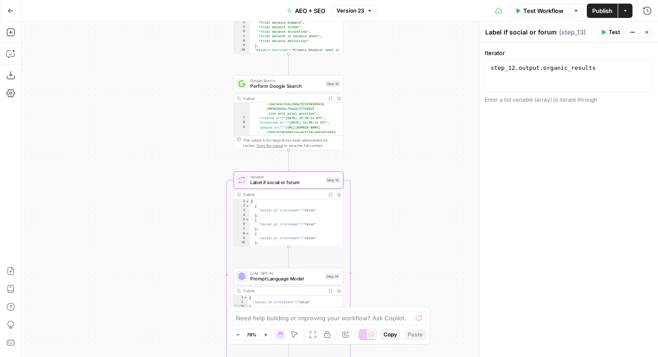
type textarea "*"
click at [302, 210] on div "[ { "social_or_irrelevant" : "false" } , { "social_or_irrelevant" : "false" } ,…" at bounding box center [297, 227] width 94 height 57
click at [288, 193] on div "Output" at bounding box center [283, 195] width 81 height 6
click at [287, 197] on div "Output Expand Output Copy" at bounding box center [288, 194] width 109 height 9
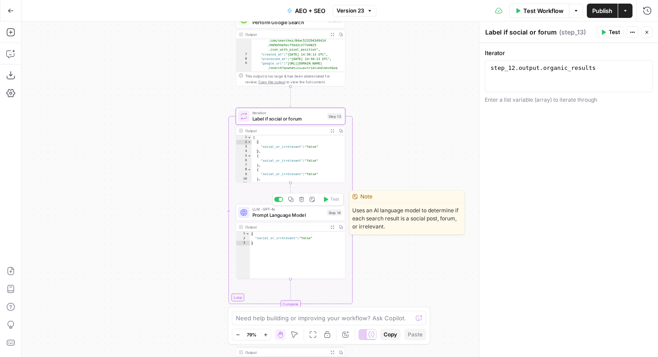
click at [297, 214] on span "Prompt Language Model" at bounding box center [288, 214] width 72 height 7
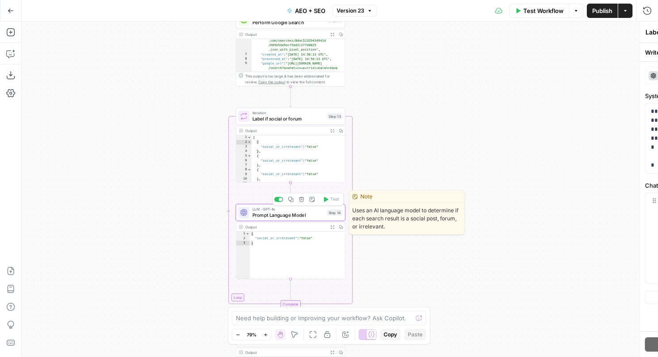
type textarea "Prompt Language Model"
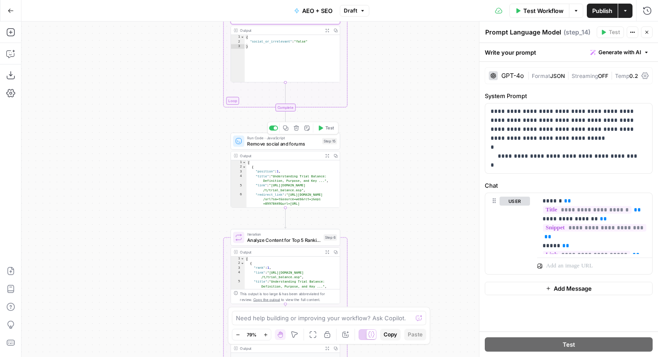
click at [295, 143] on span "Remove social and forums" at bounding box center [283, 143] width 72 height 7
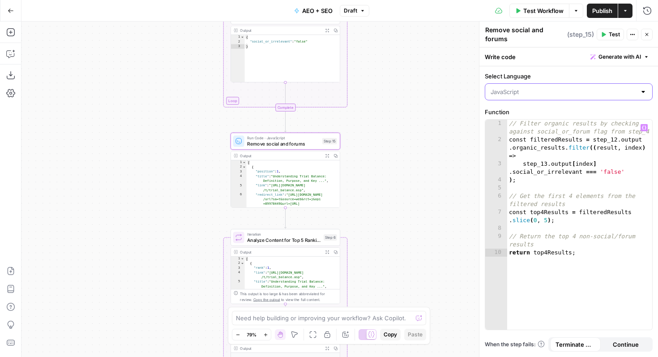
click at [527, 87] on input "Select Language" at bounding box center [563, 91] width 145 height 9
type input "JavaScript"
click at [534, 66] on div "Select Language JavaScript Function 1 2 3 4 5 6 7 8 9 10 // Filter organic resu…" at bounding box center [568, 211] width 179 height 291
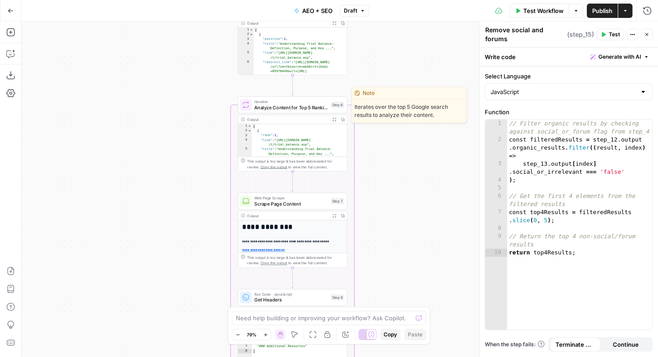
click at [309, 108] on span "Analyze Content for Top 5 Ranking Pages" at bounding box center [290, 107] width 73 height 7
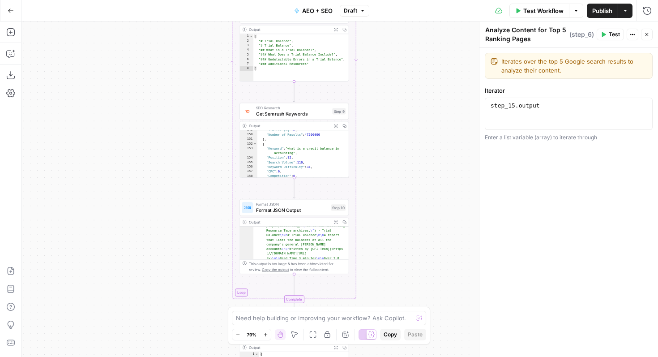
scroll to position [100, 0]
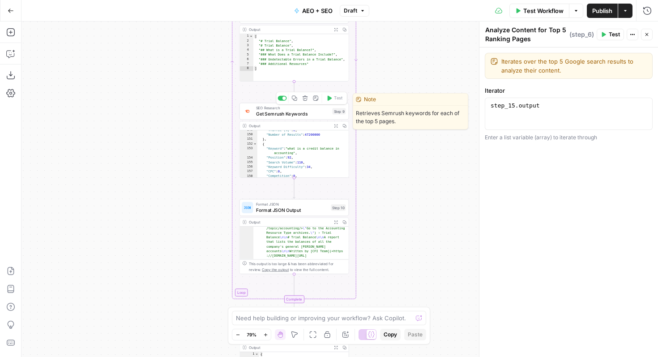
click at [299, 112] on span "Get Semrush Keywords" at bounding box center [292, 113] width 73 height 7
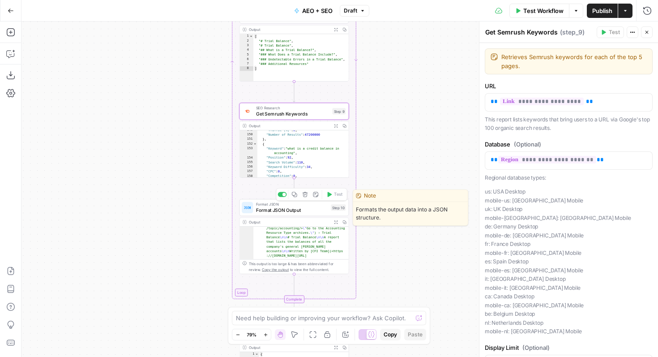
click at [312, 210] on span "Format JSON Output" at bounding box center [292, 209] width 72 height 7
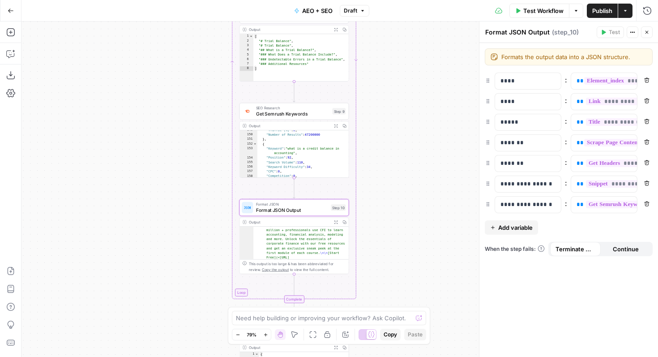
scroll to position [150, 0]
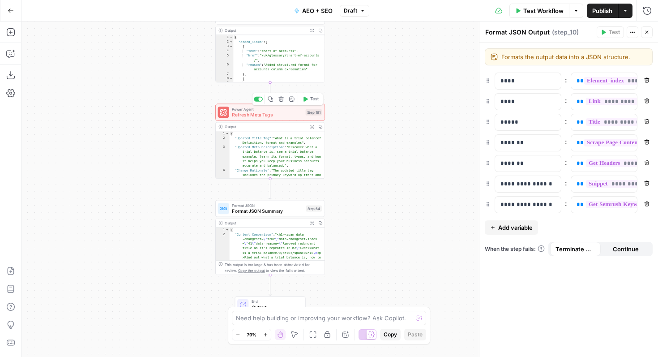
click at [271, 113] on span "Refresh Meta Tags" at bounding box center [267, 114] width 71 height 7
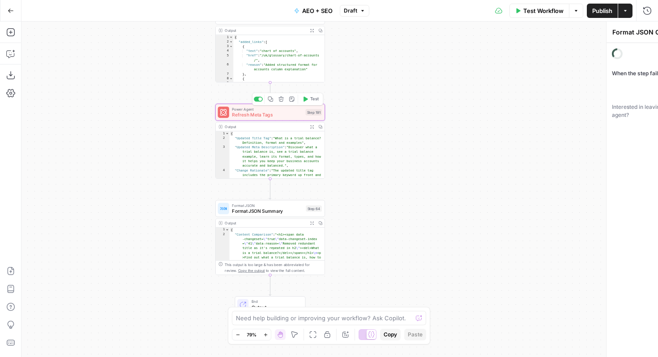
type textarea "Refresh Meta Tags"
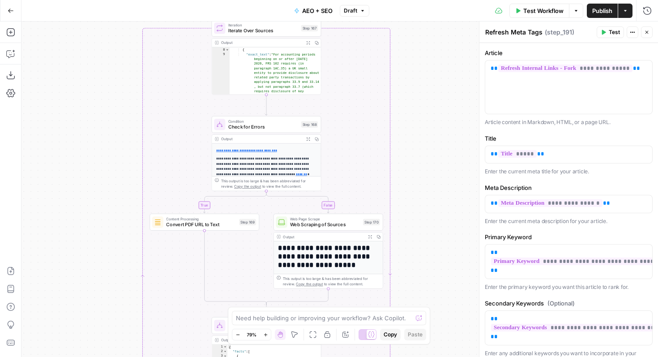
scroll to position [0, 0]
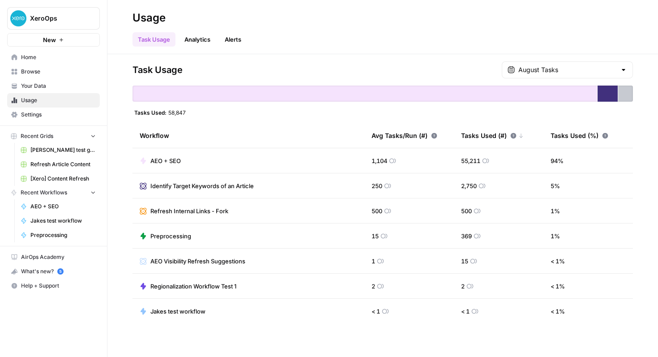
click at [41, 70] on span "Browse" at bounding box center [58, 72] width 75 height 8
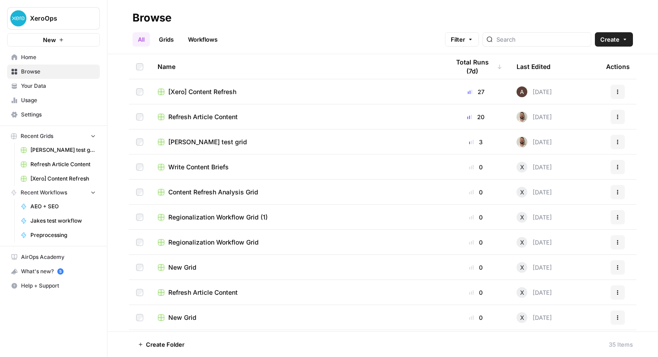
click at [211, 119] on span "Refresh Article Content" at bounding box center [202, 116] width 69 height 9
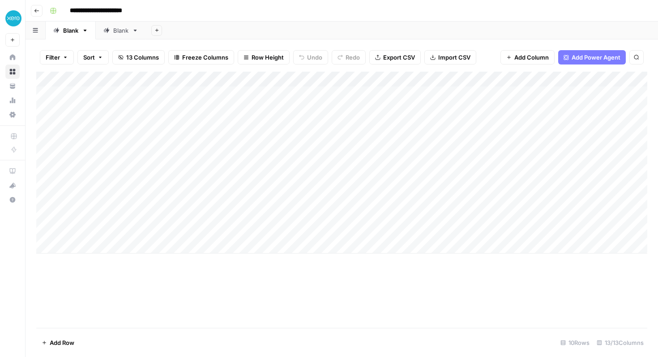
click at [115, 32] on div "Blank" at bounding box center [120, 30] width 15 height 9
click at [516, 80] on div "Add Column" at bounding box center [341, 163] width 611 height 182
click at [460, 29] on div "Add Sheet" at bounding box center [402, 30] width 512 height 18
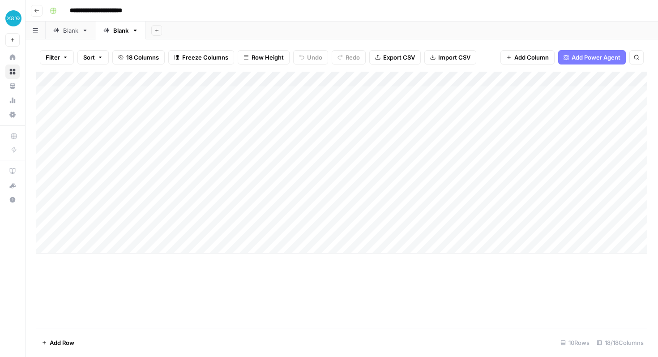
click at [338, 14] on div "**********" at bounding box center [347, 11] width 603 height 14
click at [354, 140] on div "Add Column" at bounding box center [341, 163] width 611 height 182
click at [448, 77] on div "Add Column" at bounding box center [341, 163] width 611 height 182
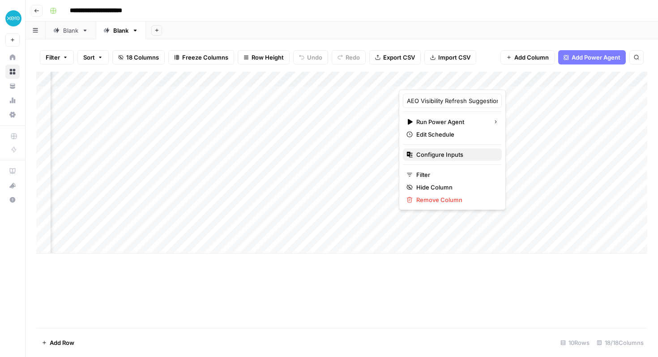
click at [434, 157] on span "Configure Inputs" at bounding box center [455, 154] width 78 height 9
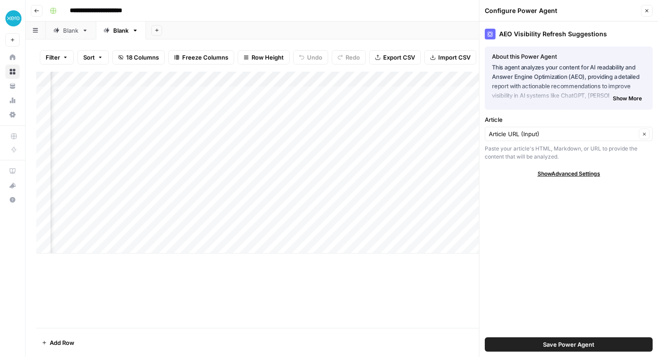
click at [620, 98] on span "Show More" at bounding box center [627, 98] width 29 height 8
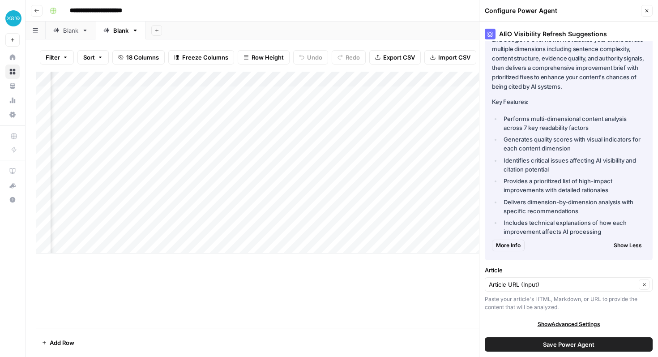
scroll to position [0, 605]
click at [70, 34] on div "Blank" at bounding box center [70, 30] width 15 height 9
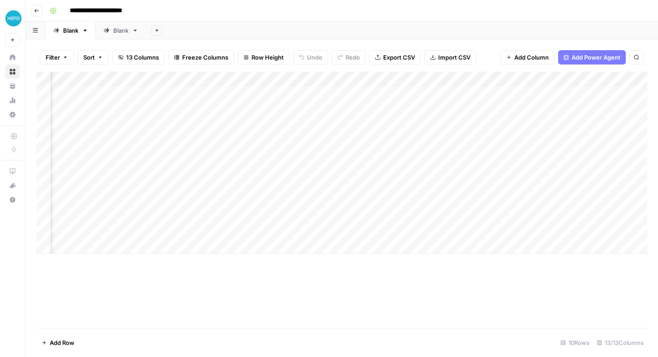
scroll to position [0, 224]
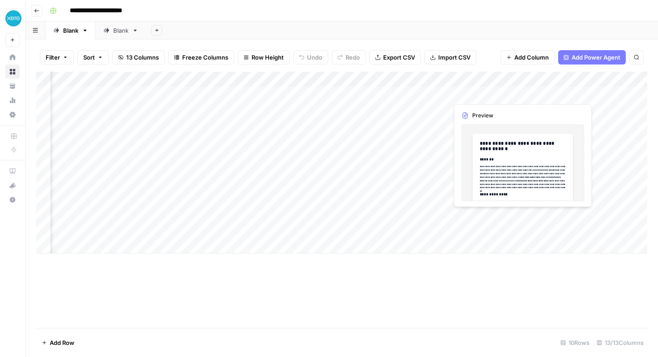
click at [480, 94] on div "Add Column" at bounding box center [341, 163] width 611 height 182
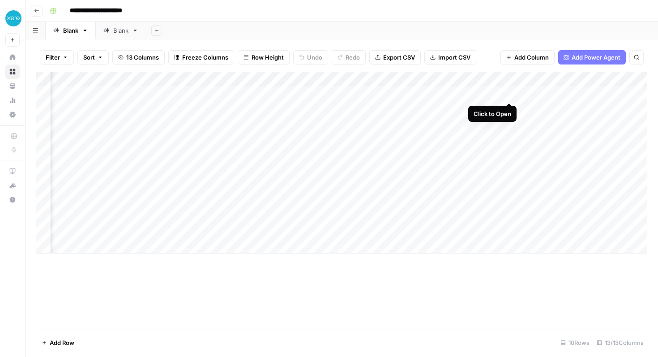
click at [509, 94] on div "Add Column" at bounding box center [341, 163] width 611 height 182
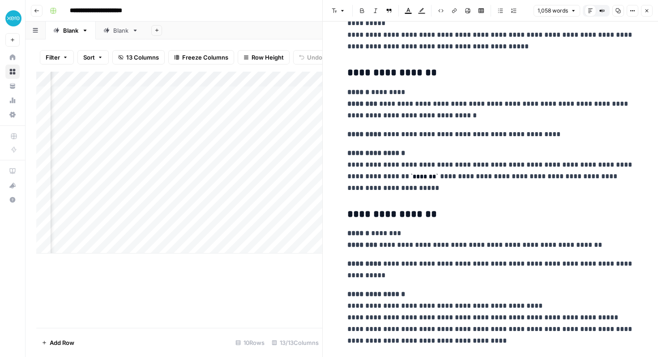
scroll to position [2255, 0]
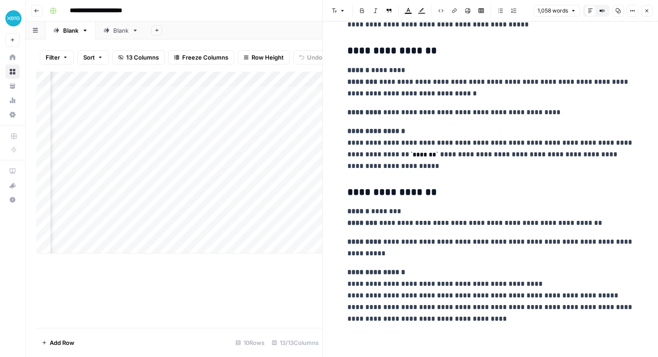
click at [649, 9] on icon "button" at bounding box center [646, 10] width 5 height 5
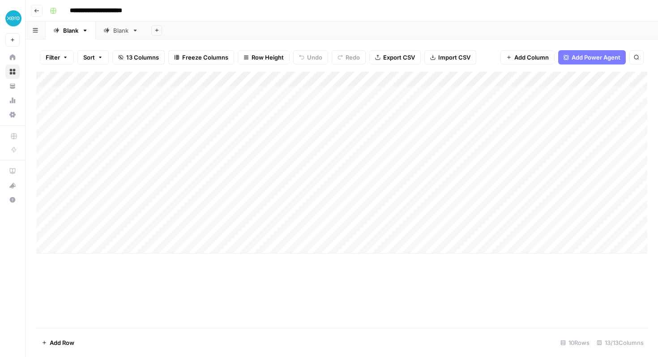
click at [115, 29] on div "Blank" at bounding box center [120, 30] width 15 height 9
click at [171, 80] on div "Add Column" at bounding box center [341, 163] width 611 height 182
click at [146, 143] on span "Edit Schedule" at bounding box center [166, 141] width 78 height 9
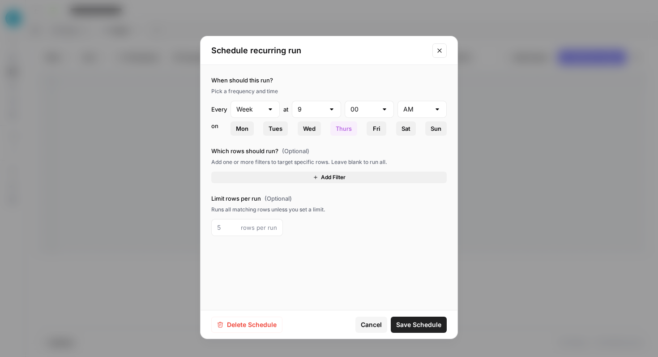
click at [443, 51] on icon "Close modal" at bounding box center [439, 50] width 7 height 7
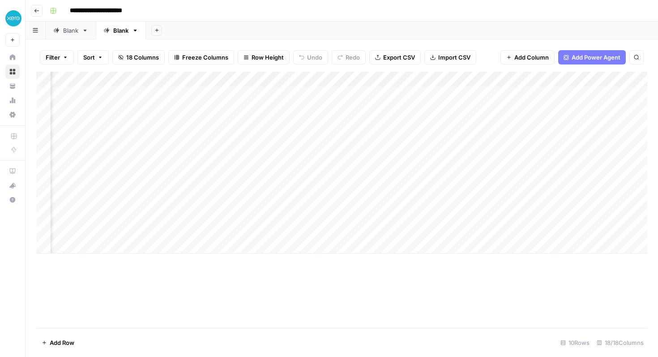
scroll to position [0, 409]
click at [492, 80] on div "Add Column" at bounding box center [341, 163] width 611 height 182
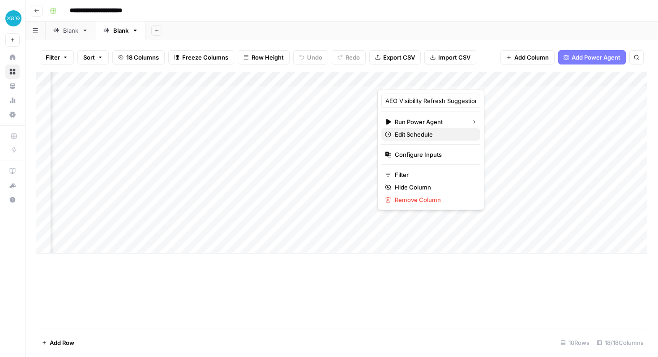
click at [428, 134] on span "Edit Schedule" at bounding box center [434, 134] width 78 height 9
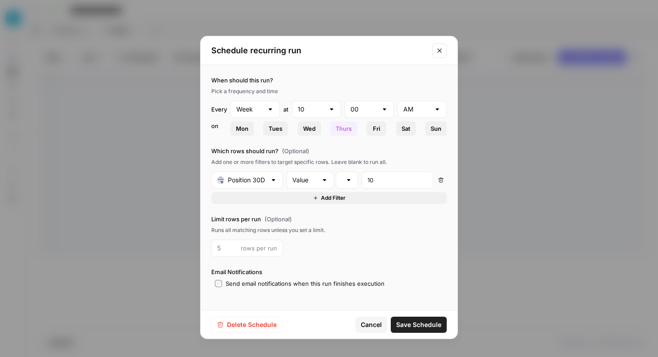
click at [444, 52] on button "Close modal" at bounding box center [439, 50] width 14 height 14
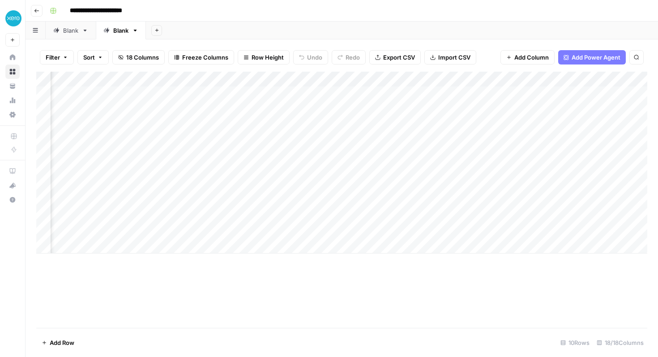
scroll to position [0, 0]
click at [305, 81] on div "Add Column" at bounding box center [341, 163] width 611 height 182
click at [294, 142] on span "Edit Schedule" at bounding box center [298, 141] width 78 height 9
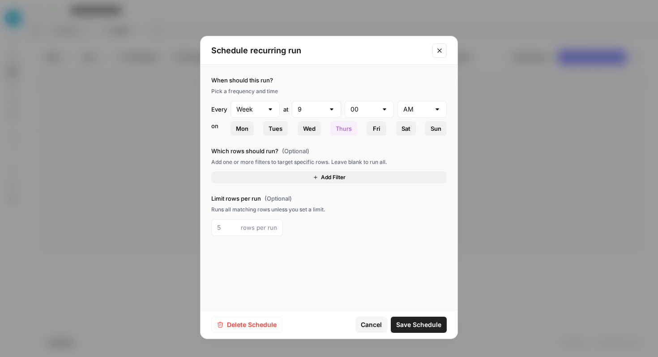
click at [314, 133] on button "Wed" at bounding box center [309, 128] width 23 height 14
click at [331, 111] on div at bounding box center [331, 109] width 7 height 9
click at [312, 230] on span "8" at bounding box center [315, 231] width 30 height 9
type input "8"
click at [413, 109] on input "text" at bounding box center [416, 109] width 27 height 9
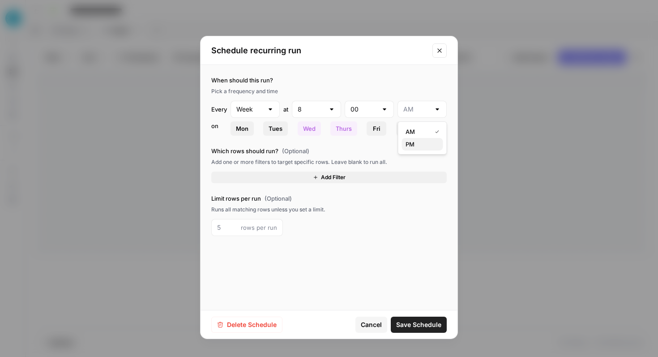
click at [414, 139] on button "PM" at bounding box center [422, 144] width 41 height 13
type input "PM"
click at [343, 127] on span "Thurs" at bounding box center [344, 128] width 16 height 9
click at [431, 323] on span "Save Schedule" at bounding box center [418, 324] width 45 height 9
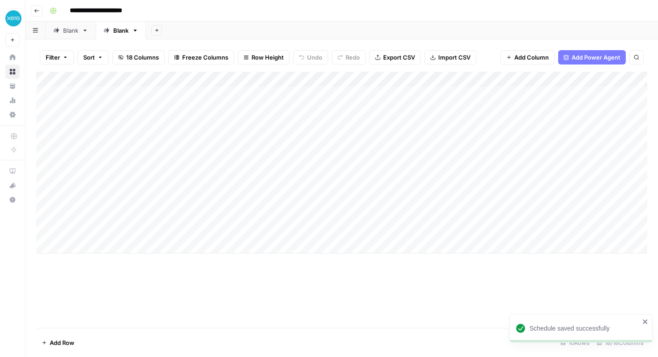
scroll to position [0, 4]
click at [301, 78] on div "Add Column" at bounding box center [341, 163] width 611 height 182
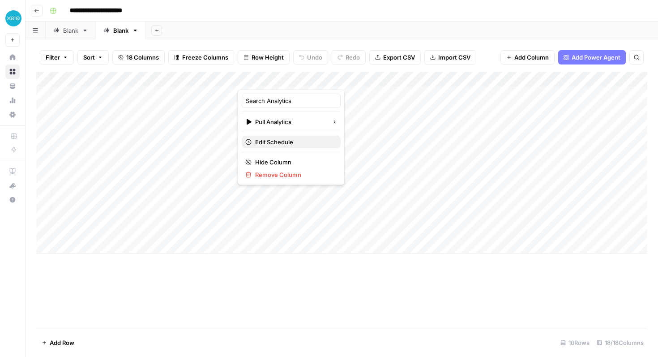
click at [283, 138] on span "Edit Schedule" at bounding box center [294, 141] width 78 height 9
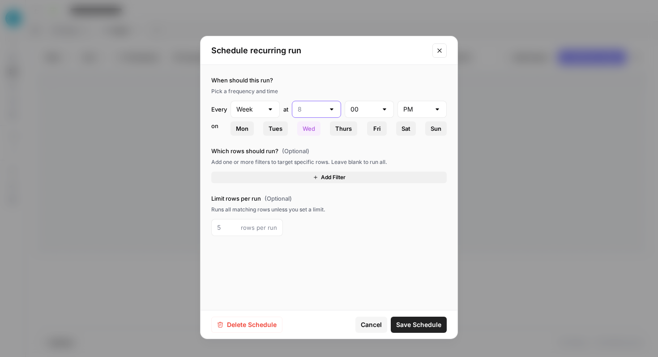
drag, startPoint x: 310, startPoint y: 111, endPoint x: 283, endPoint y: 111, distance: 26.9
click at [283, 111] on div "Week at 00 PM" at bounding box center [339, 109] width 216 height 17
type input "8"
click at [418, 321] on span "Save Schedule" at bounding box center [418, 324] width 45 height 9
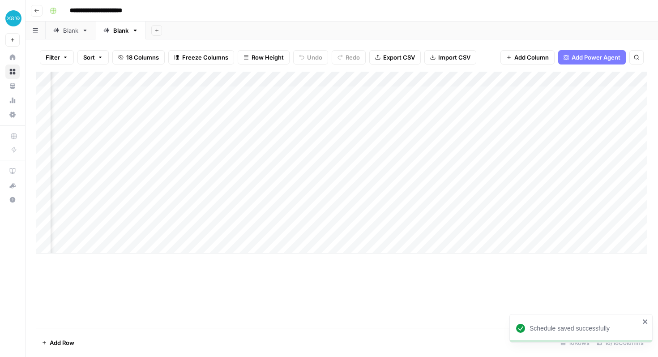
scroll to position [0, 371]
click at [530, 78] on div "Add Column" at bounding box center [341, 163] width 611 height 182
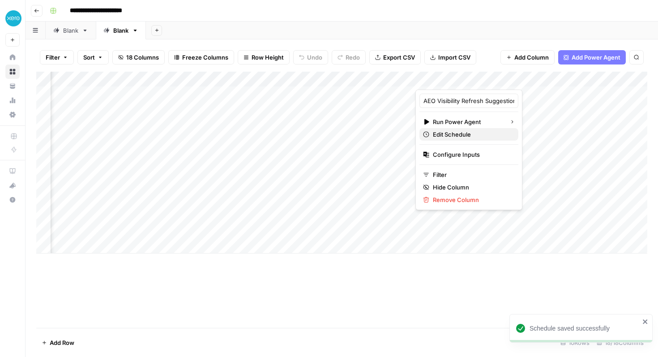
click at [470, 138] on span "Edit Schedule" at bounding box center [472, 134] width 78 height 9
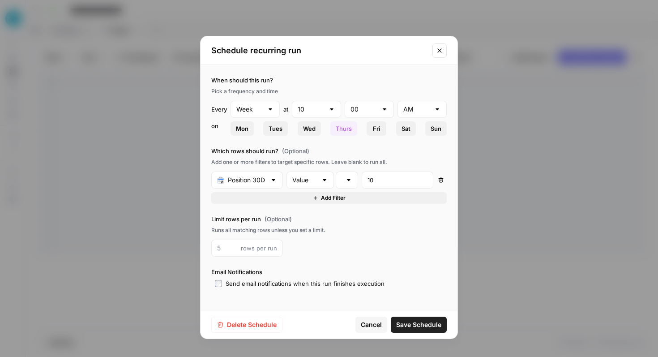
click at [310, 131] on span "Wed" at bounding box center [309, 128] width 13 height 9
click at [316, 105] on input "text" at bounding box center [311, 109] width 27 height 9
click at [312, 231] on span "8" at bounding box center [315, 231] width 30 height 9
type input "8"
click at [415, 112] on input "text" at bounding box center [416, 109] width 27 height 9
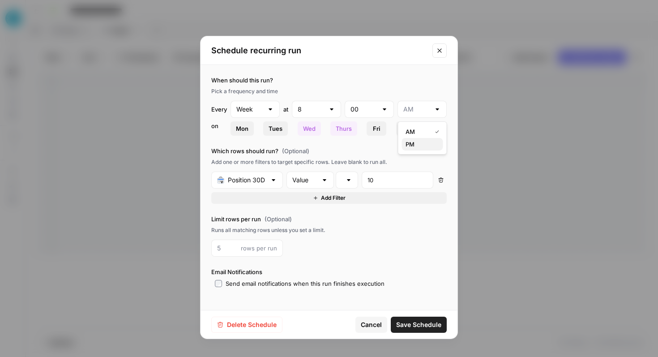
click at [413, 142] on span "PM" at bounding box center [421, 144] width 30 height 9
type input "PM"
click at [339, 128] on span "Thurs" at bounding box center [344, 128] width 16 height 9
click at [422, 328] on span "Save Schedule" at bounding box center [418, 324] width 45 height 9
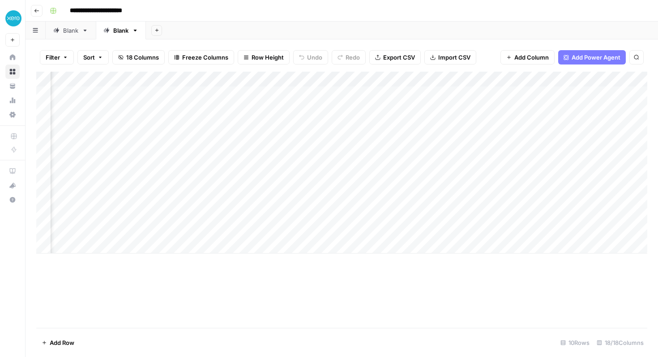
click at [528, 77] on div "Add Column" at bounding box center [341, 163] width 611 height 182
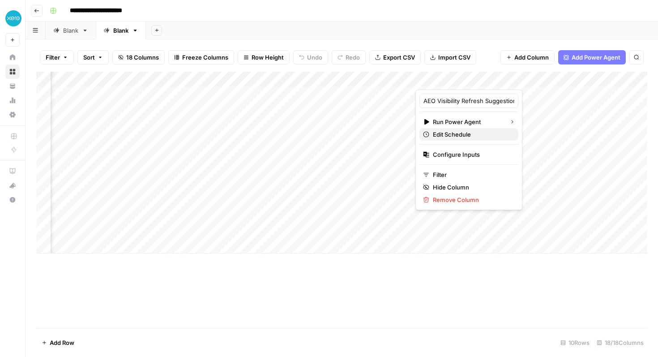
click at [467, 134] on span "Edit Schedule" at bounding box center [472, 134] width 78 height 9
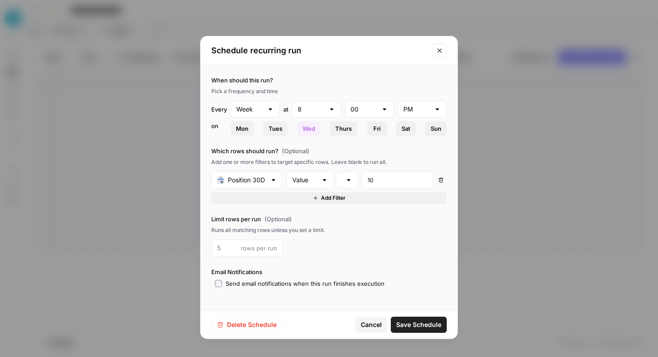
click at [407, 118] on div "Every Week at 8 00 PM [DATE] Tues Wed Thurs Fri Sat Sun" at bounding box center [328, 118] width 235 height 35
click at [409, 110] on input "text" at bounding box center [416, 109] width 27 height 9
type input "PM"
click at [411, 94] on div "Pick a frequency and time" at bounding box center [328, 91] width 235 height 8
click at [439, 51] on icon "Close modal" at bounding box center [439, 50] width 7 height 7
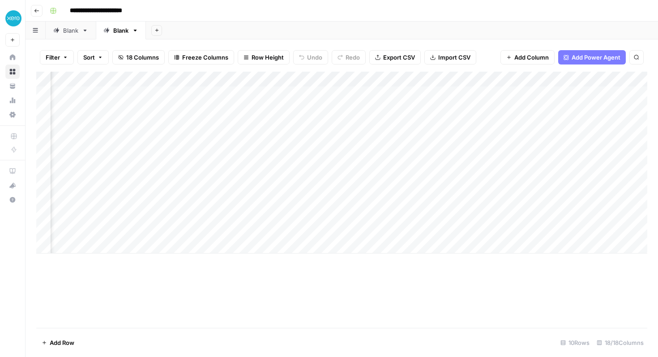
click at [530, 77] on div "Add Column" at bounding box center [341, 163] width 611 height 182
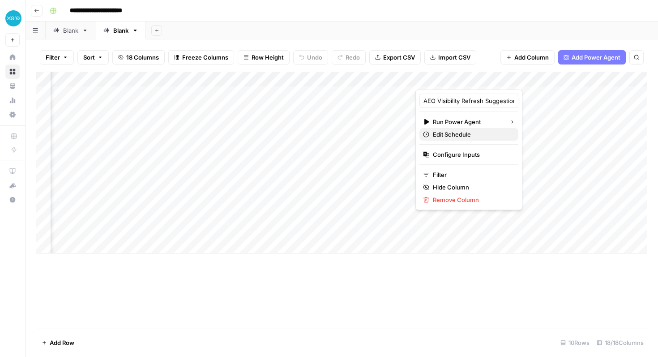
click at [451, 135] on span "Edit Schedule" at bounding box center [472, 134] width 78 height 9
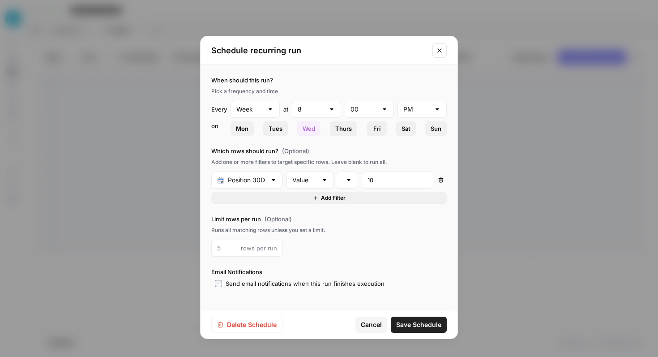
click at [314, 130] on span "Wed" at bounding box center [309, 128] width 13 height 9
click at [317, 110] on input "text" at bounding box center [311, 109] width 27 height 9
click at [314, 145] on span "1" at bounding box center [315, 144] width 30 height 9
type input "1"
click at [441, 111] on div "PM" at bounding box center [422, 109] width 49 height 17
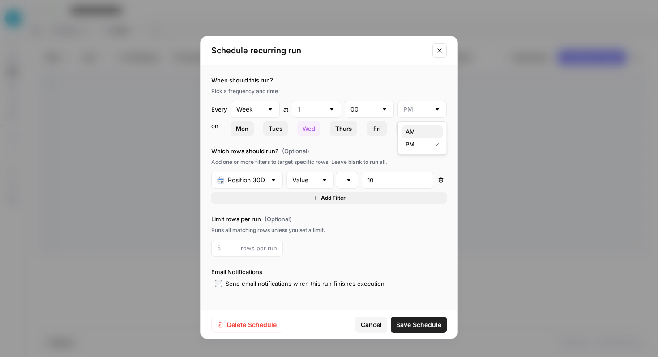
click at [423, 133] on span "AM" at bounding box center [421, 131] width 30 height 9
type input "AM"
click at [367, 106] on input "text" at bounding box center [364, 109] width 27 height 9
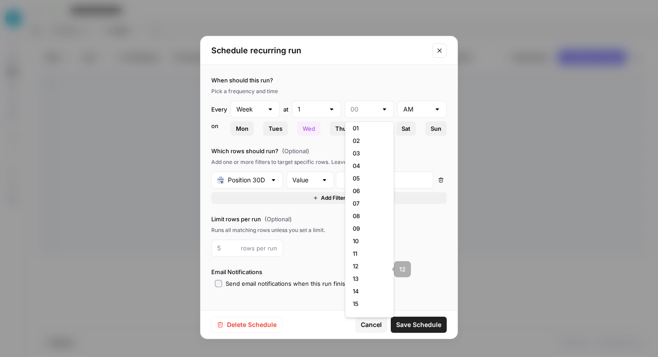
scroll to position [17, 0]
click at [363, 240] on span "10" at bounding box center [368, 240] width 30 height 9
type input "10"
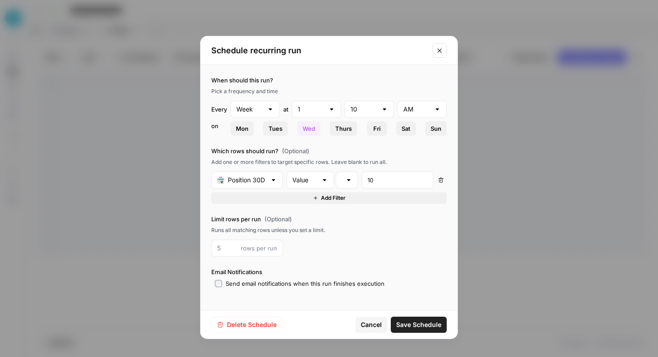
click at [428, 329] on span "Save Schedule" at bounding box center [418, 324] width 45 height 9
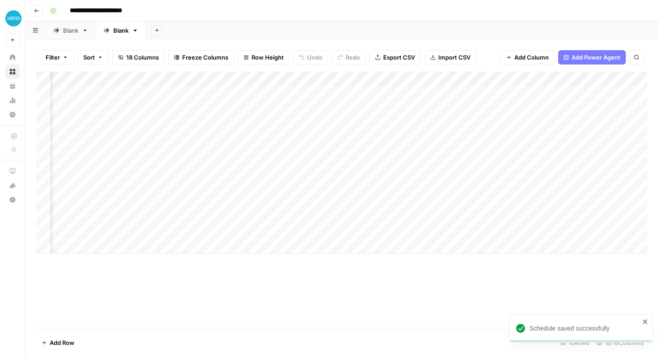
click at [68, 33] on div "Blank" at bounding box center [70, 30] width 15 height 9
click at [115, 31] on div "Blank" at bounding box center [120, 30] width 15 height 9
click at [71, 32] on div "Blank" at bounding box center [70, 30] width 15 height 9
click at [121, 33] on div "Blank" at bounding box center [120, 30] width 15 height 9
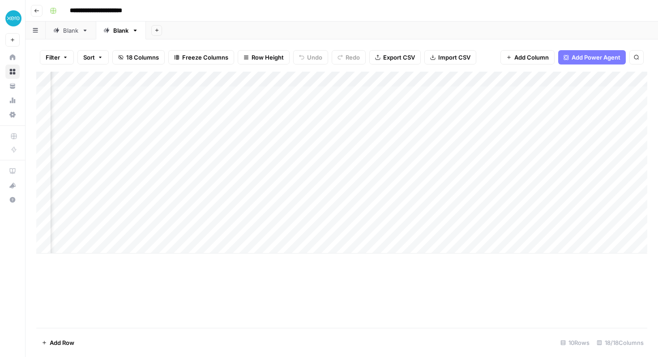
scroll to position [0, 445]
click at [454, 81] on div "Add Column" at bounding box center [341, 163] width 611 height 182
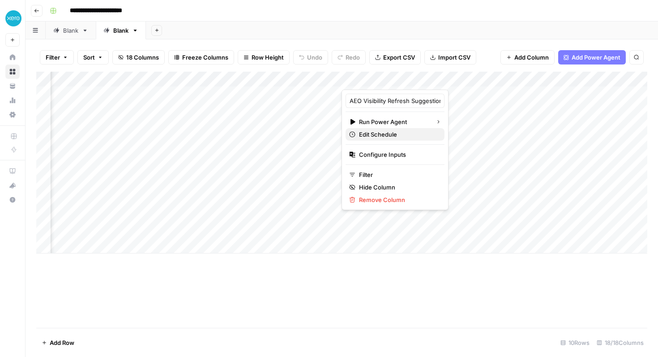
click at [392, 137] on span "Edit Schedule" at bounding box center [398, 134] width 78 height 9
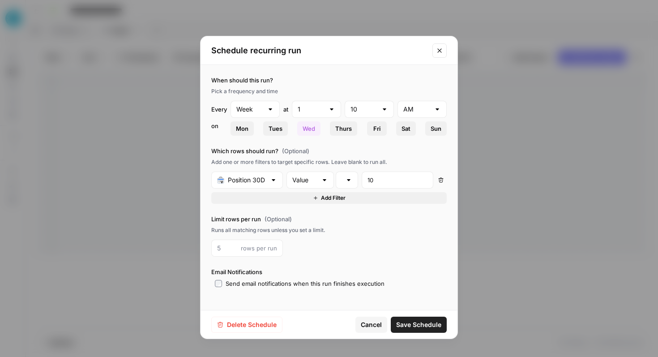
click at [351, 131] on span "Thurs" at bounding box center [343, 128] width 17 height 9
click at [324, 132] on div "Mon Tues Wed Thurs Fri Sat Sun" at bounding box center [339, 128] width 216 height 14
click at [305, 131] on span "Wed" at bounding box center [309, 128] width 13 height 9
click at [310, 127] on span "Wed" at bounding box center [309, 128] width 13 height 9
click at [426, 115] on div "AM" at bounding box center [422, 109] width 49 height 17
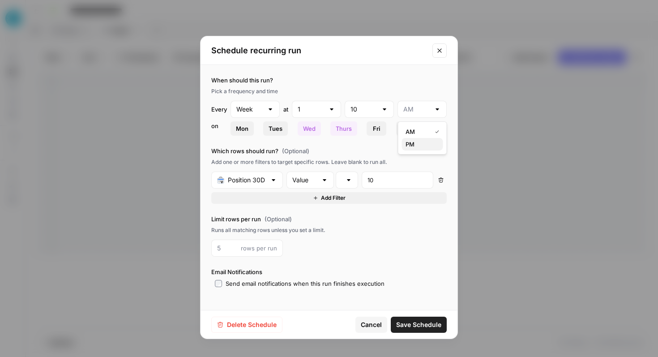
click at [407, 145] on span "PM" at bounding box center [421, 144] width 30 height 9
type input "PM"
click at [343, 132] on span "Thurs" at bounding box center [344, 128] width 16 height 9
click at [334, 99] on div "When should this run? Pick a frequency and time Every Week at 1 10 PM [DATE] Tu…" at bounding box center [328, 106] width 235 height 60
click at [334, 107] on div at bounding box center [331, 109] width 7 height 9
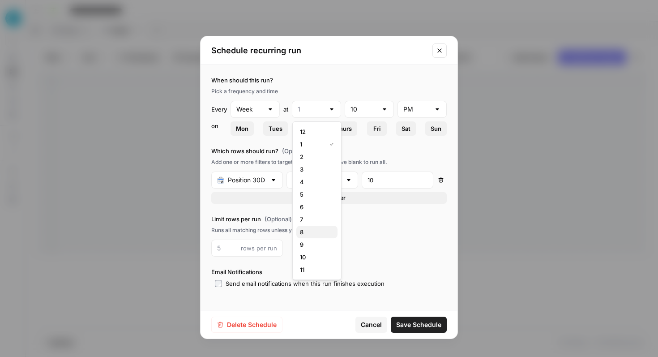
click at [316, 231] on span "8" at bounding box center [315, 231] width 30 height 9
type input "8"
click at [377, 107] on input "text" at bounding box center [364, 109] width 27 height 9
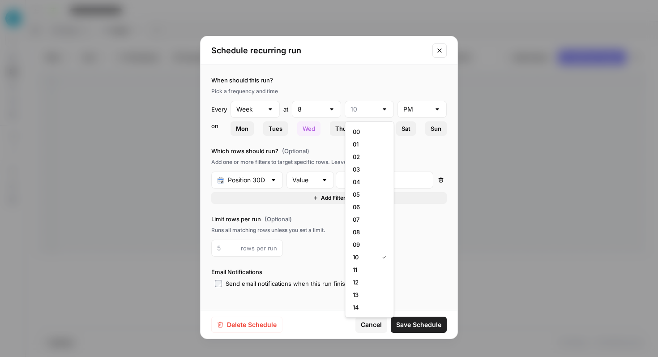
click at [378, 108] on div at bounding box center [369, 109] width 49 height 17
type input "10"
click at [378, 88] on div "Pick a frequency and time" at bounding box center [328, 91] width 235 height 8
click at [385, 101] on div "10" at bounding box center [369, 109] width 49 height 17
click at [369, 267] on span "11" at bounding box center [368, 269] width 30 height 9
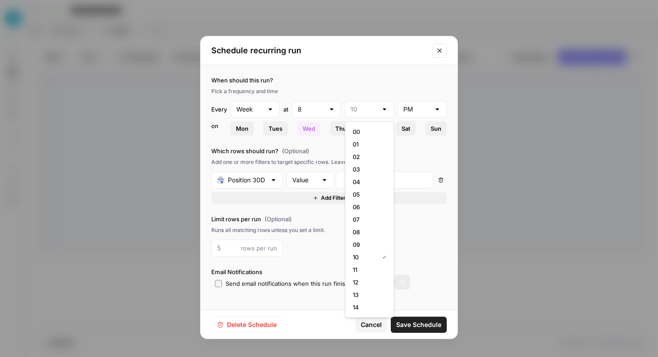
type input "11"
click at [421, 328] on span "Save Schedule" at bounding box center [418, 324] width 45 height 9
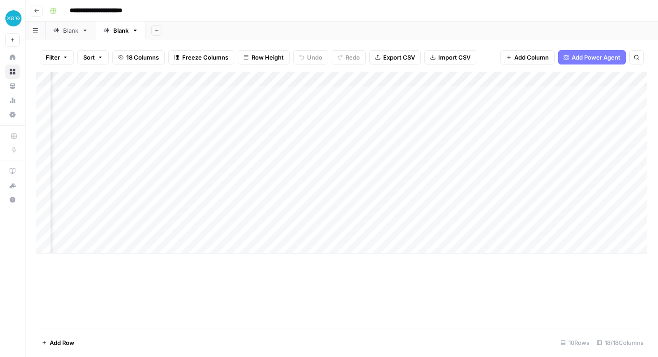
scroll to position [0, 413]
click at [80, 36] on link "Blank" at bounding box center [71, 30] width 50 height 18
click at [120, 34] on div "Blank" at bounding box center [120, 30] width 15 height 9
click at [476, 77] on div "Add Column" at bounding box center [341, 163] width 611 height 182
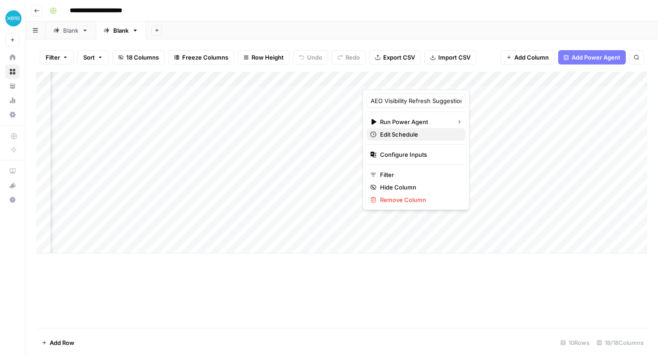
click at [402, 133] on span "Edit Schedule" at bounding box center [419, 134] width 78 height 9
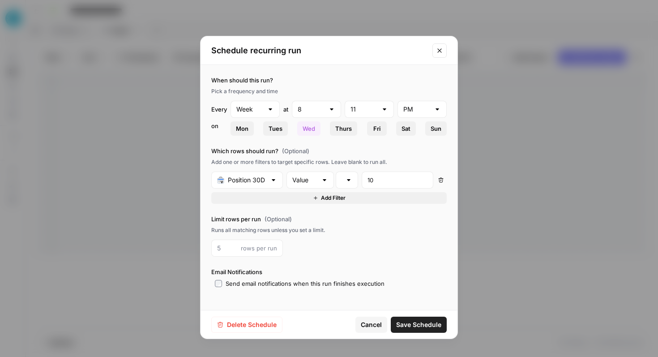
click at [440, 49] on icon "Close modal" at bounding box center [439, 50] width 4 height 4
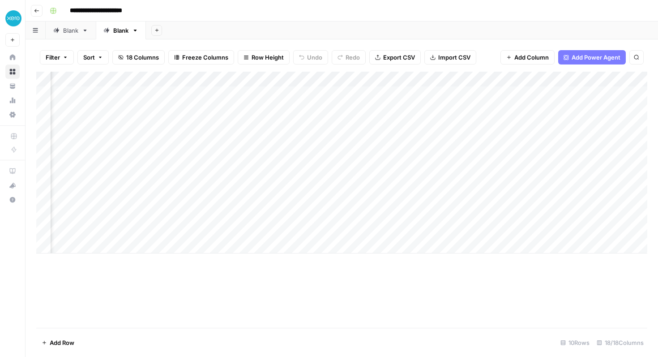
click at [477, 78] on div "Add Column" at bounding box center [341, 163] width 611 height 182
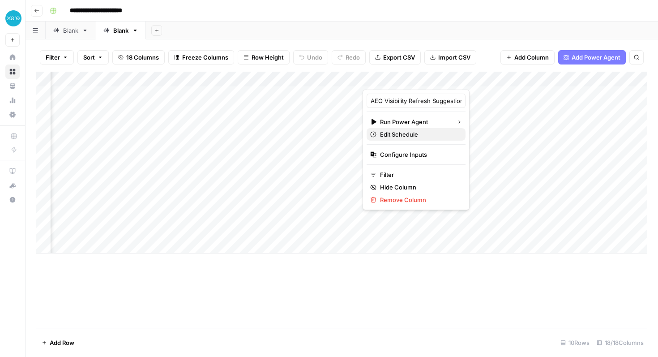
click at [423, 135] on span "Edit Schedule" at bounding box center [419, 134] width 78 height 9
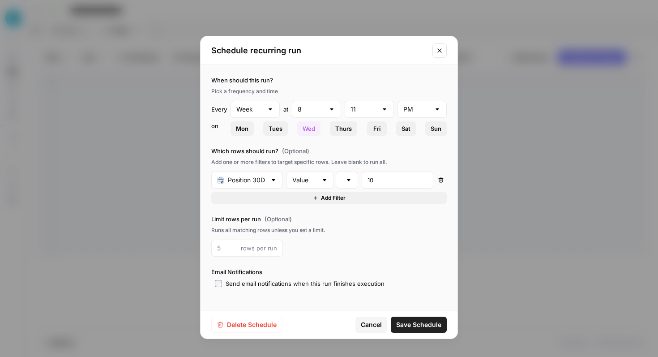
click at [278, 127] on span "Tues" at bounding box center [276, 128] width 14 height 9
click at [311, 131] on span "Wed" at bounding box center [309, 128] width 13 height 9
click at [418, 326] on span "Save Schedule" at bounding box center [418, 324] width 45 height 9
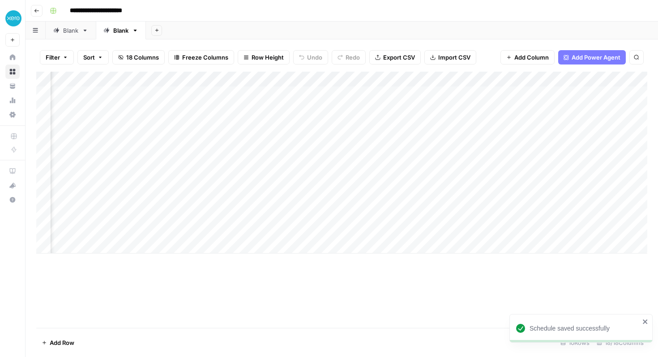
click at [69, 33] on div "Blank" at bounding box center [70, 30] width 15 height 9
click at [115, 29] on div "Blank" at bounding box center [120, 30] width 15 height 9
click at [200, 80] on div "Add Column" at bounding box center [341, 163] width 611 height 182
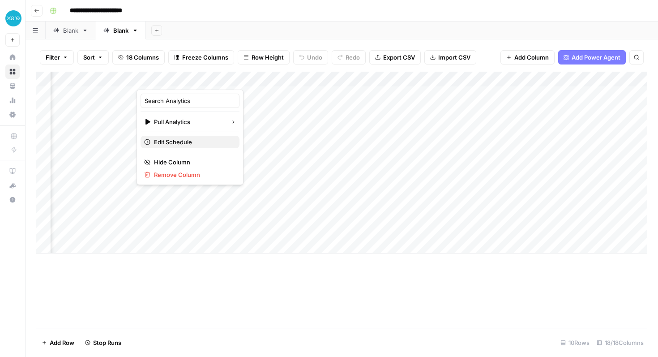
click at [180, 142] on span "Edit Schedule" at bounding box center [193, 141] width 78 height 9
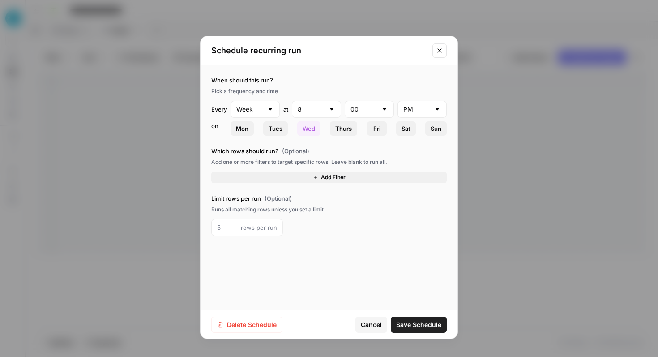
click at [342, 133] on button "Thurs" at bounding box center [343, 128] width 27 height 14
click at [406, 114] on div "PM" at bounding box center [422, 109] width 49 height 17
click at [416, 131] on span "AM" at bounding box center [421, 131] width 30 height 9
type input "AM"
click at [330, 107] on div at bounding box center [331, 109] width 7 height 9
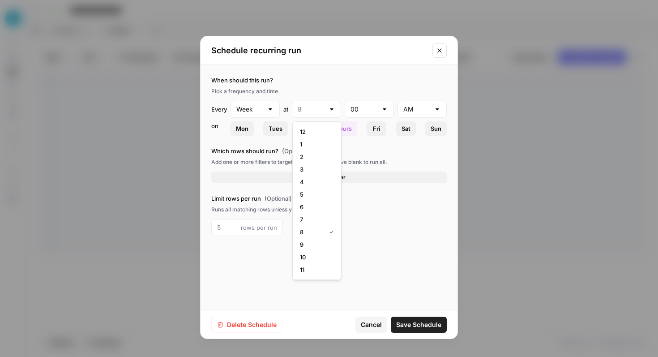
click at [330, 107] on div at bounding box center [331, 109] width 7 height 9
type input "8"
click at [328, 92] on div "Pick a frequency and time" at bounding box center [328, 91] width 235 height 8
click at [428, 322] on span "Save Schedule" at bounding box center [418, 324] width 45 height 9
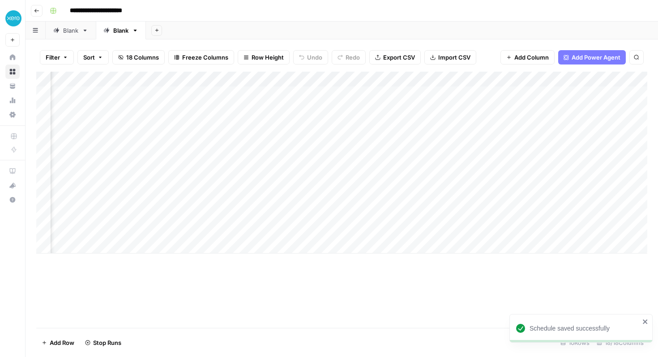
click at [198, 77] on div "Add Column" at bounding box center [341, 163] width 611 height 182
click at [193, 137] on button "Edit Schedule" at bounding box center [190, 142] width 99 height 13
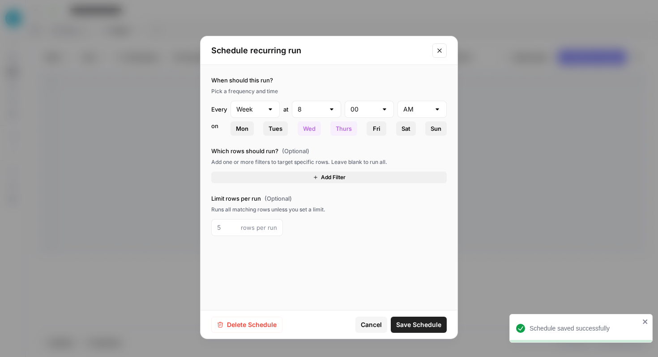
click at [303, 127] on span "Wed" at bounding box center [309, 128] width 13 height 9
click at [416, 320] on span "Save Schedule" at bounding box center [418, 324] width 45 height 9
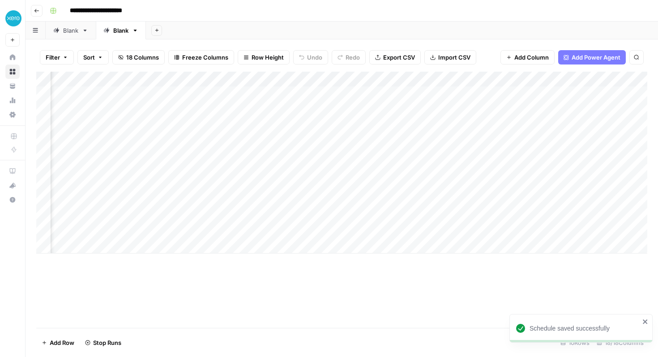
click at [70, 33] on div "Blank" at bounding box center [70, 30] width 15 height 9
click at [125, 36] on link "Blank" at bounding box center [121, 30] width 50 height 18
click at [294, 154] on div "Add Column" at bounding box center [341, 163] width 611 height 182
click at [483, 80] on div "Add Column" at bounding box center [341, 163] width 611 height 182
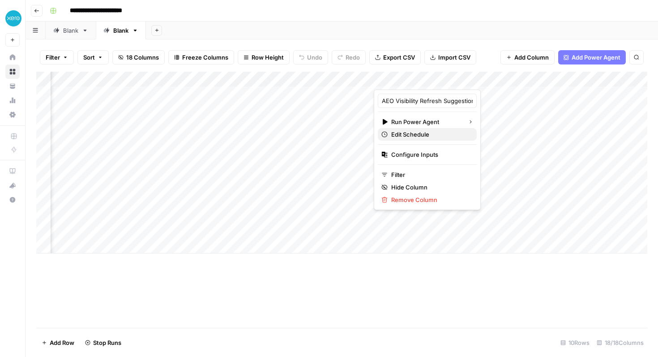
click at [413, 131] on span "Edit Schedule" at bounding box center [430, 134] width 78 height 9
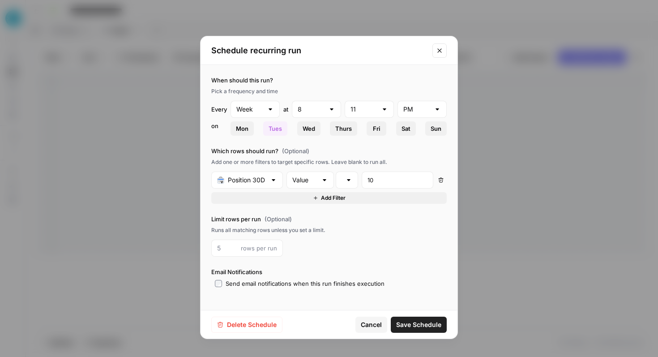
click at [335, 128] on span "Thurs" at bounding box center [343, 128] width 17 height 9
click at [269, 126] on span "Tues" at bounding box center [275, 128] width 13 height 9
click at [426, 111] on input "text" at bounding box center [416, 109] width 27 height 9
click at [421, 126] on button "AM" at bounding box center [422, 131] width 41 height 13
type input "AM"
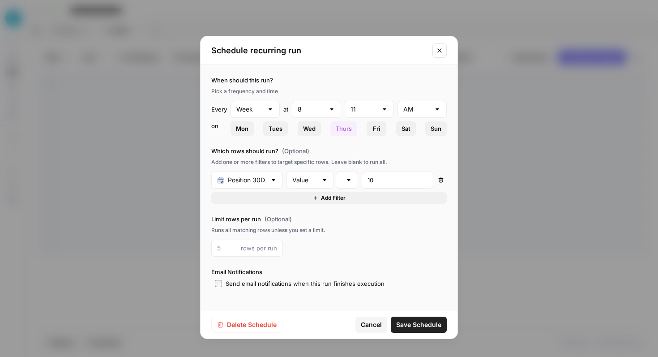
click at [339, 107] on div "8" at bounding box center [316, 109] width 49 height 17
click at [319, 231] on span "8" at bounding box center [311, 231] width 22 height 9
type input "8"
click at [380, 109] on div "11" at bounding box center [369, 109] width 49 height 17
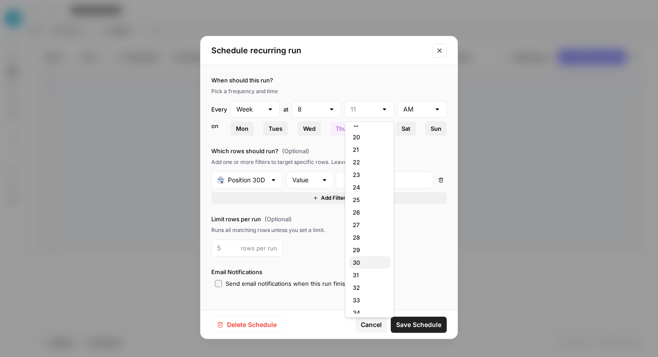
click at [369, 263] on span "30" at bounding box center [368, 262] width 30 height 9
type input "30"
click at [423, 325] on span "Save Schedule" at bounding box center [418, 324] width 45 height 9
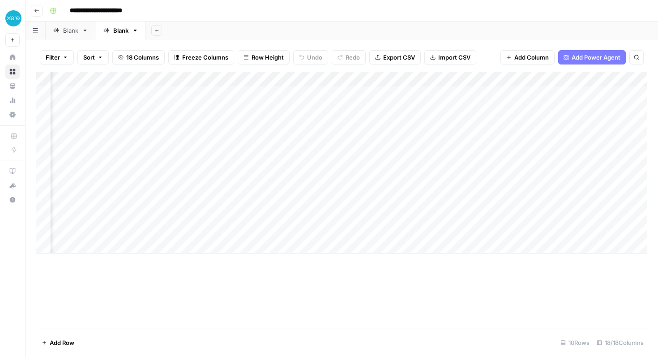
scroll to position [0, 597]
click at [263, 110] on div "Add Column" at bounding box center [341, 163] width 611 height 182
click at [299, 107] on div "Add Column" at bounding box center [341, 163] width 611 height 182
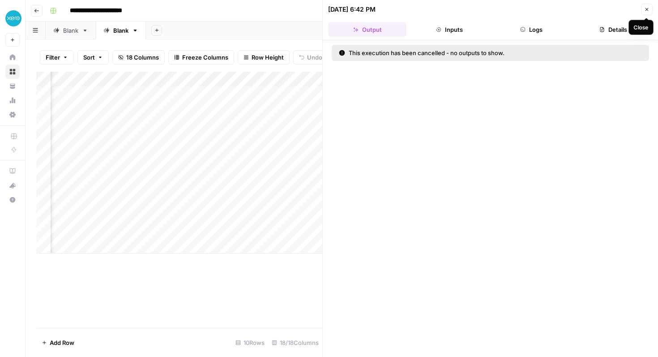
click at [646, 7] on icon "button" at bounding box center [646, 9] width 5 height 5
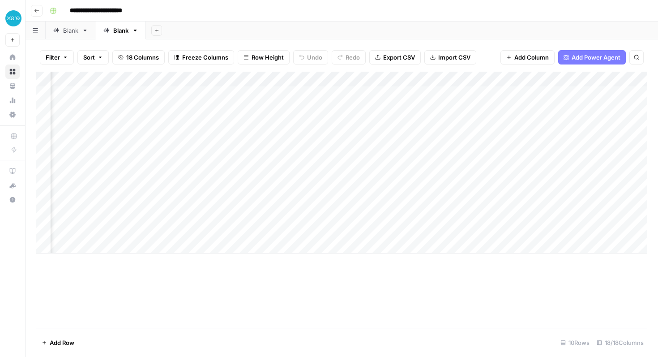
scroll to position [0, 441]
click at [459, 78] on div "Add Column" at bounding box center [341, 163] width 611 height 182
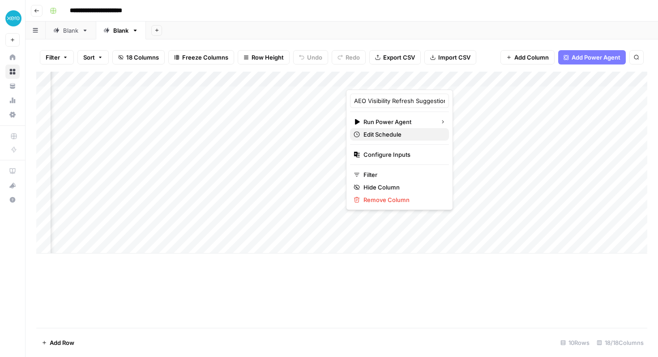
click at [398, 134] on span "Edit Schedule" at bounding box center [403, 134] width 78 height 9
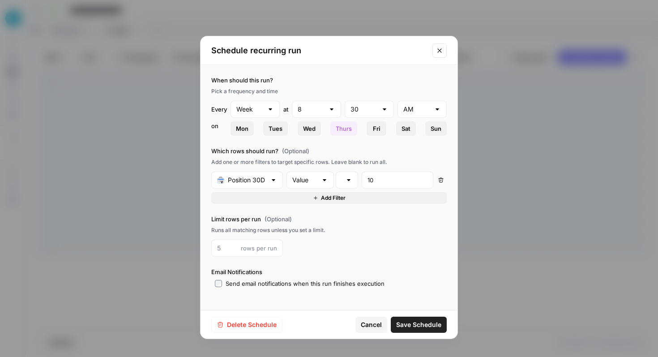
click at [441, 49] on icon "Close modal" at bounding box center [439, 50] width 7 height 7
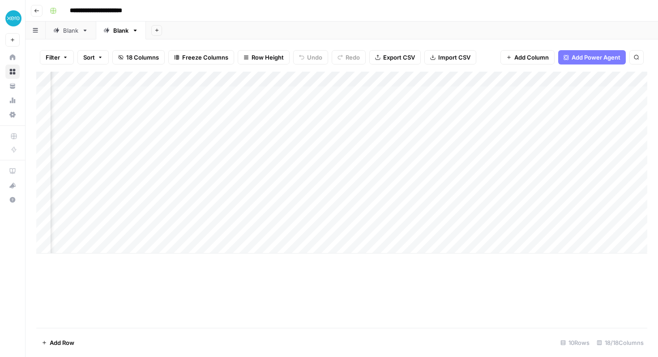
scroll to position [0, 50]
click at [254, 77] on div "Add Column" at bounding box center [341, 163] width 611 height 182
click at [236, 141] on span "Edit Schedule" at bounding box center [248, 141] width 78 height 9
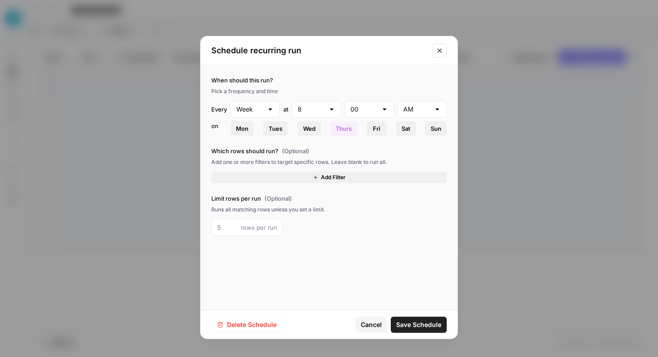
click at [439, 48] on icon "Close modal" at bounding box center [439, 50] width 7 height 7
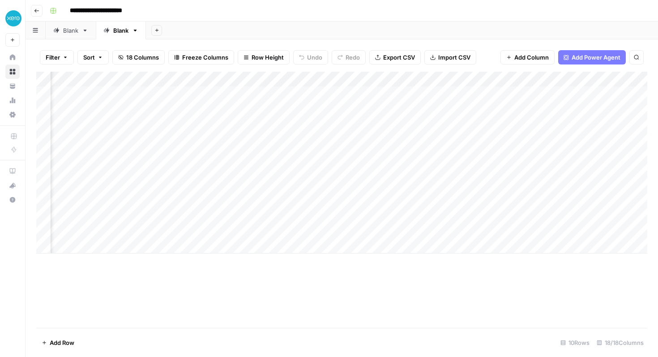
scroll to position [0, 430]
click at [393, 79] on div "Add Column" at bounding box center [341, 163] width 611 height 182
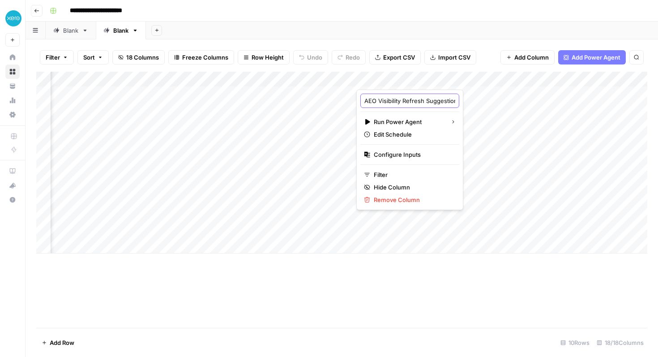
click at [377, 103] on input "AEO Visibility Refresh Suggestions" at bounding box center [409, 100] width 91 height 9
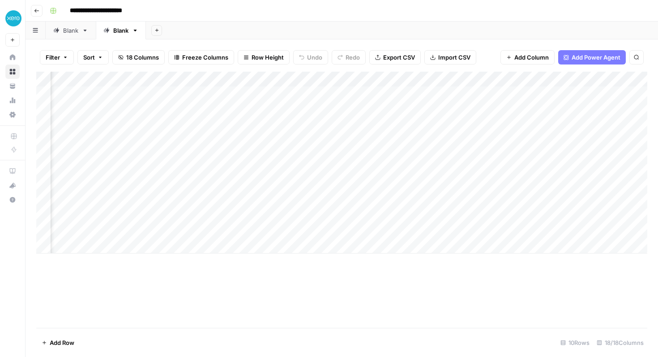
click at [470, 79] on div "Add Column" at bounding box center [341, 163] width 611 height 182
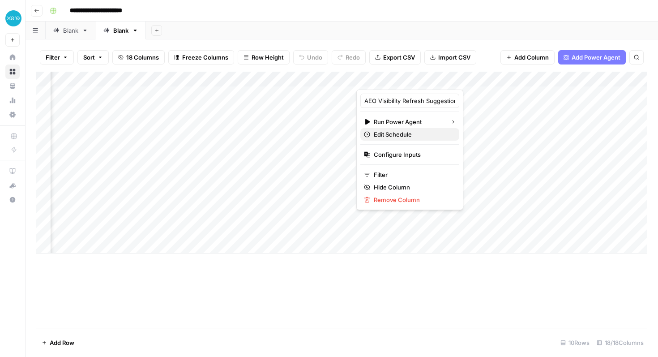
click at [401, 135] on span "Edit Schedule" at bounding box center [413, 134] width 78 height 9
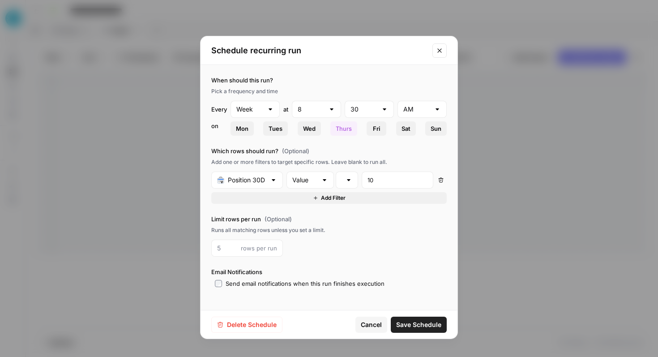
click at [442, 47] on icon "Close modal" at bounding box center [439, 50] width 7 height 7
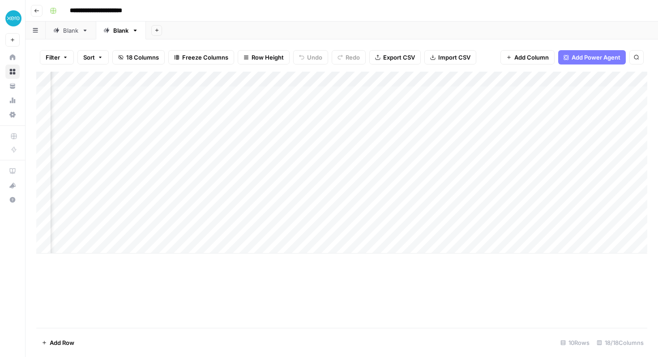
click at [402, 76] on div "Add Column" at bounding box center [341, 163] width 611 height 182
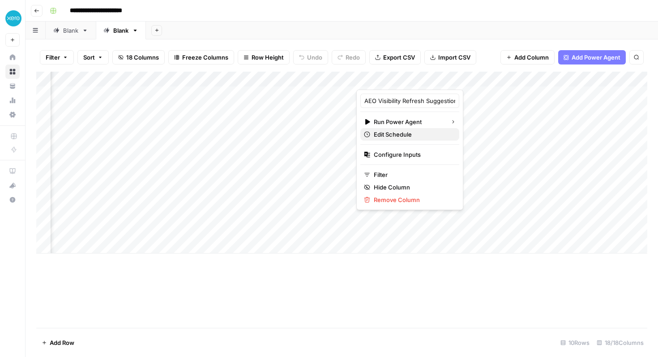
click at [396, 133] on span "Edit Schedule" at bounding box center [413, 134] width 78 height 9
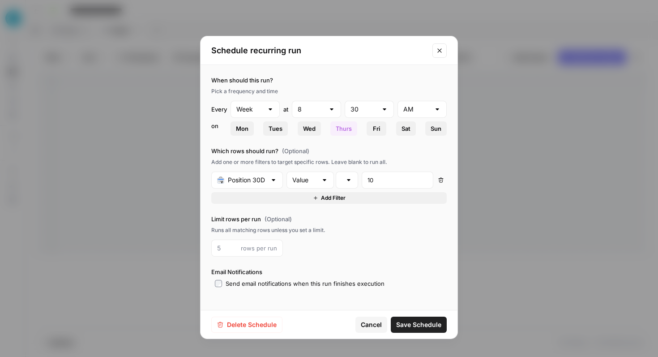
click at [438, 56] on button "Close modal" at bounding box center [439, 50] width 14 height 14
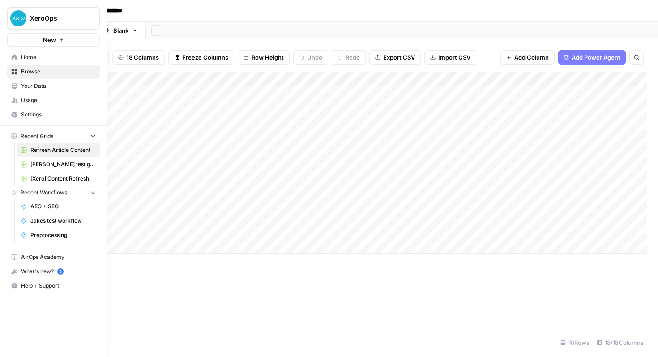
click at [26, 74] on span "Browse" at bounding box center [58, 72] width 75 height 8
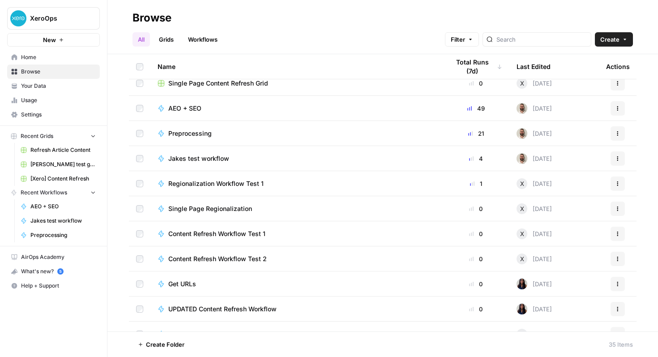
scroll to position [480, 0]
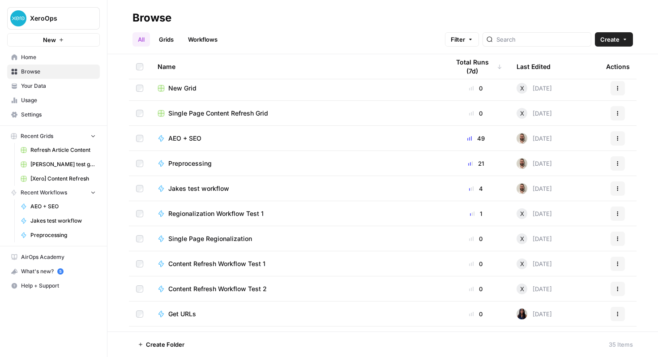
click at [185, 138] on span "AEO + SEO" at bounding box center [184, 138] width 33 height 9
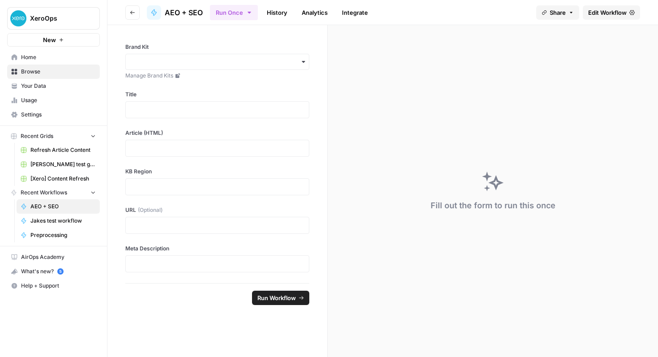
click at [282, 10] on link "History" at bounding box center [276, 12] width 31 height 14
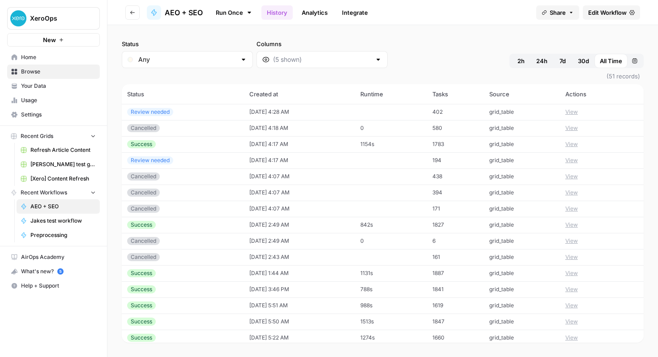
click at [30, 73] on span "Browse" at bounding box center [58, 72] width 75 height 8
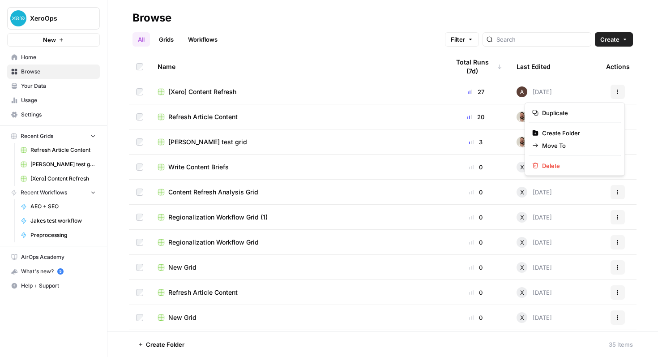
click at [620, 91] on button "Actions" at bounding box center [618, 92] width 14 height 14
click at [620, 90] on button "Actions" at bounding box center [618, 92] width 14 height 14
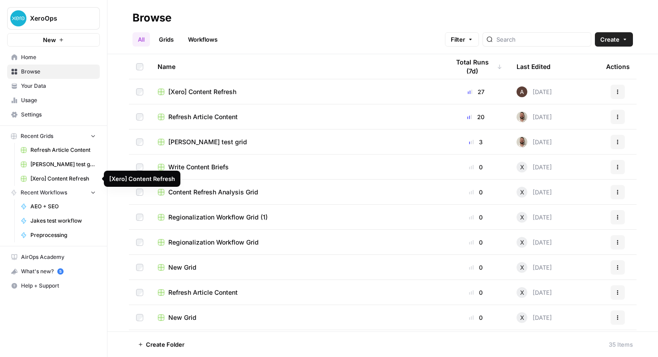
click at [48, 208] on span "AEO + SEO" at bounding box center [62, 206] width 65 height 8
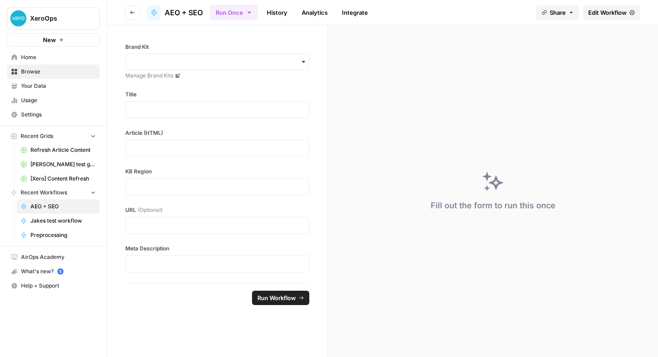
click at [589, 10] on span "Edit Workflow" at bounding box center [607, 12] width 38 height 9
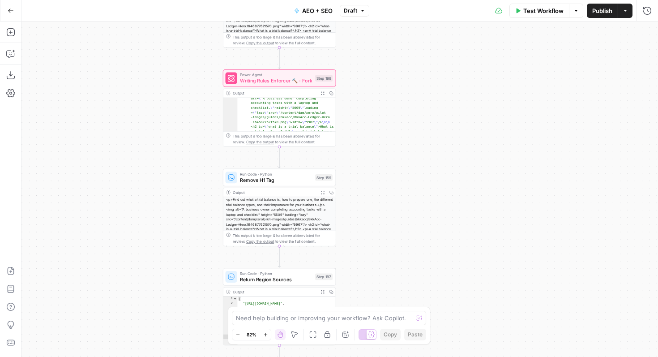
scroll to position [37, 0]
click at [278, 179] on span "Remove H1 Tag" at bounding box center [276, 179] width 72 height 7
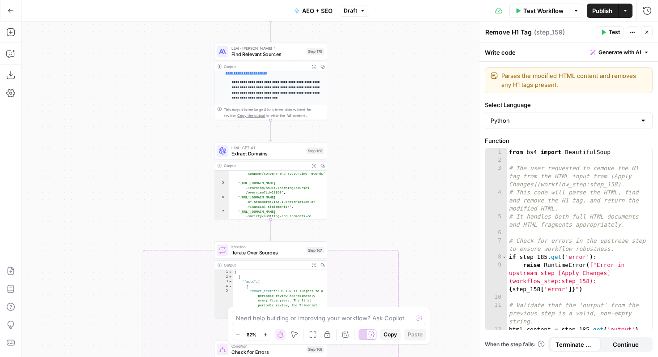
scroll to position [34, 0]
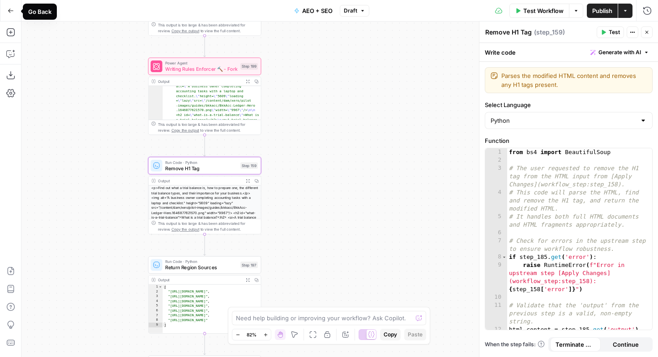
click at [9, 13] on icon "button" at bounding box center [11, 11] width 6 height 6
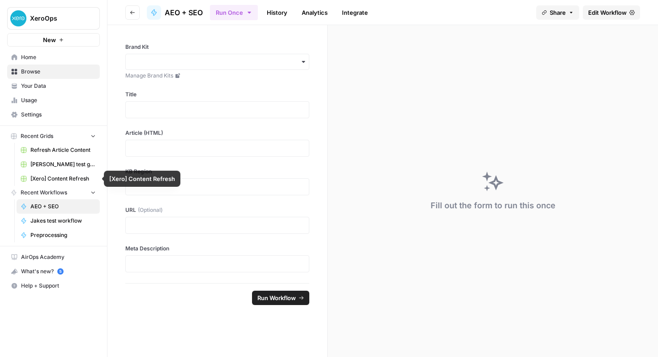
click at [57, 181] on span "[Xero] Content Refresh" at bounding box center [62, 179] width 65 height 8
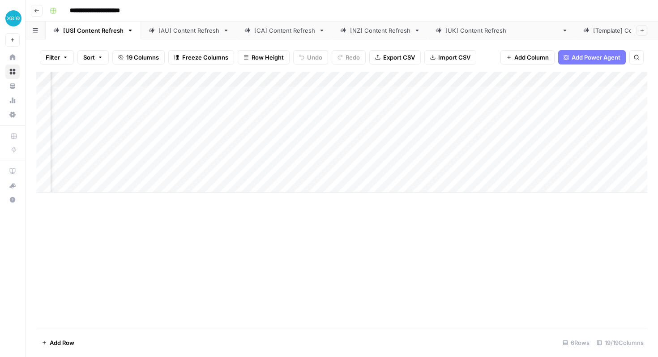
scroll to position [0, 619]
click at [309, 95] on div "Add Column" at bounding box center [341, 132] width 611 height 121
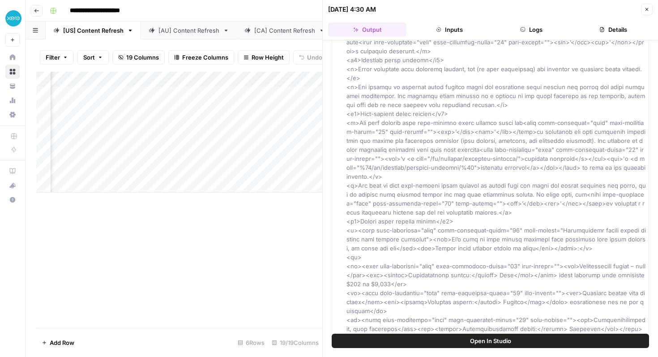
scroll to position [475, 0]
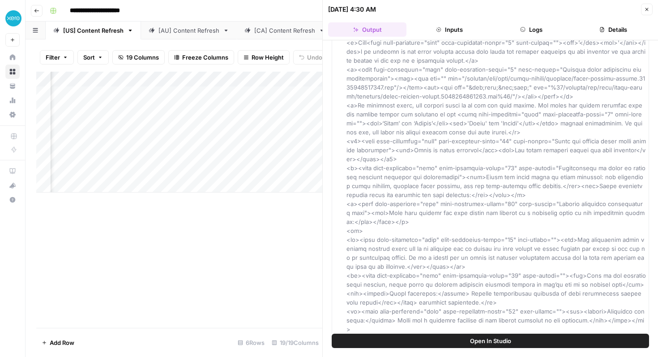
click at [648, 9] on icon "button" at bounding box center [646, 9] width 5 height 5
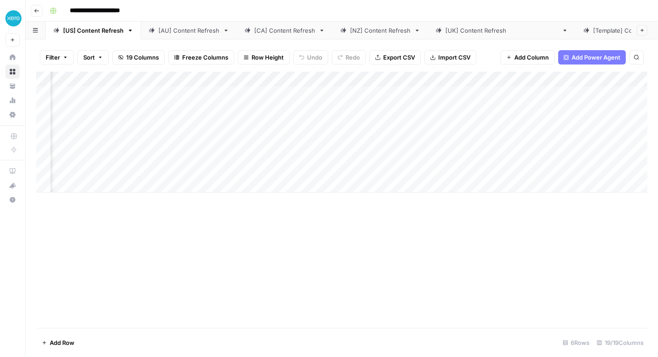
scroll to position [0, 805]
